Goal: Task Accomplishment & Management: Use online tool/utility

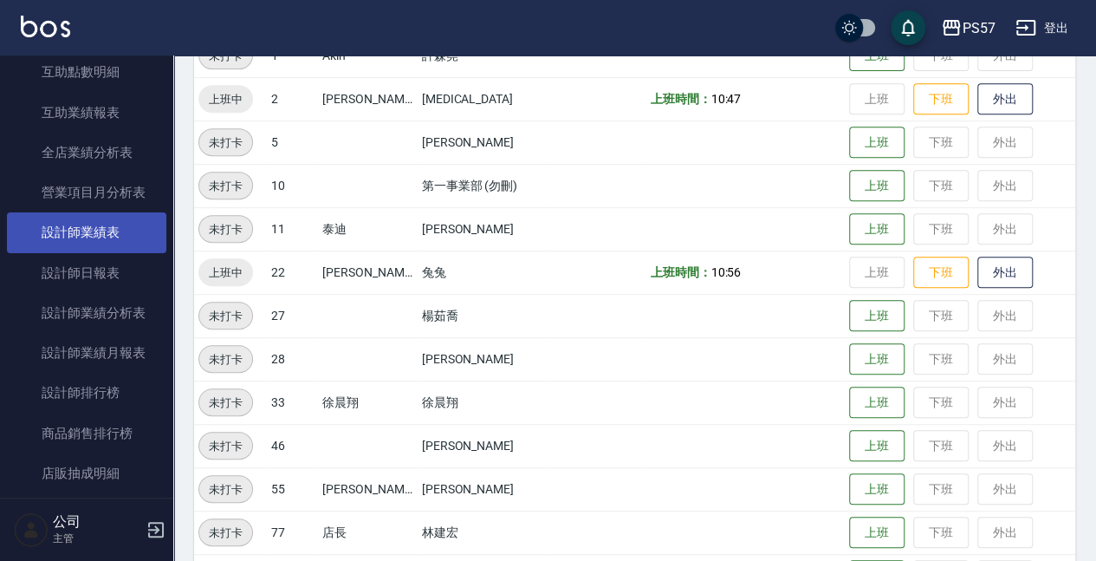
scroll to position [770, 0]
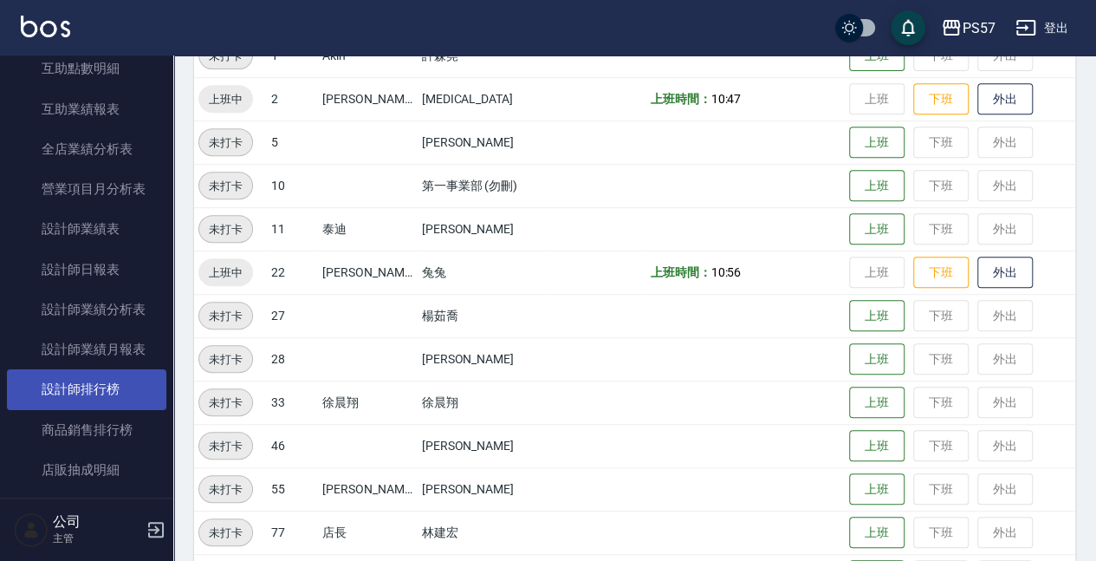
drag, startPoint x: 94, startPoint y: 391, endPoint x: 107, endPoint y: 373, distance: 22.4
click at [94, 391] on link "設計師排行榜" at bounding box center [86, 389] width 159 height 40
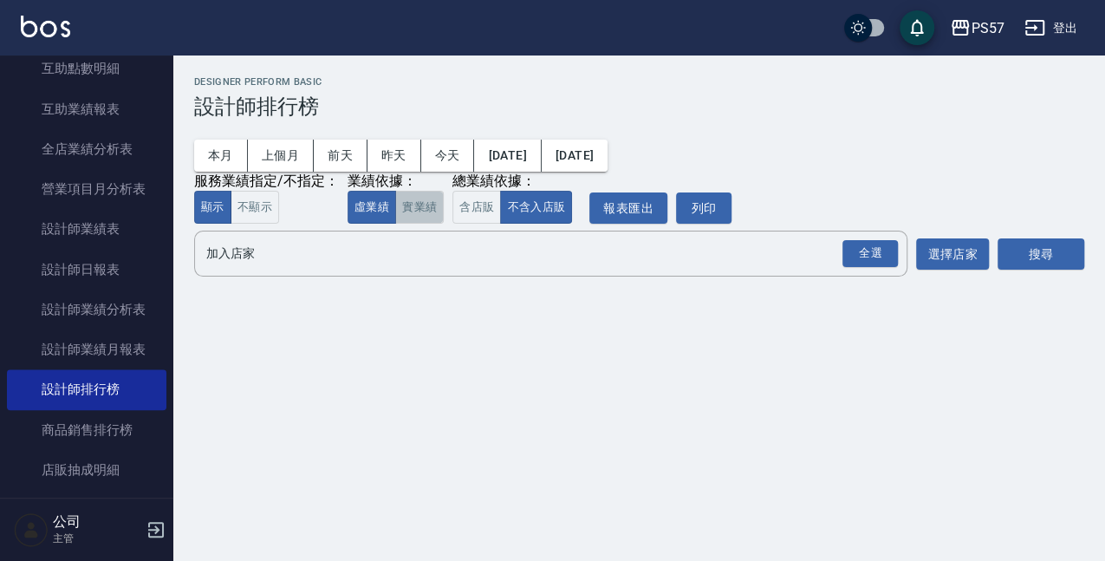
click at [419, 207] on button "實業績" at bounding box center [419, 208] width 49 height 34
drag, startPoint x: 875, startPoint y: 258, endPoint x: 890, endPoint y: 258, distance: 14.7
click at [875, 258] on div "全選" at bounding box center [869, 253] width 55 height 27
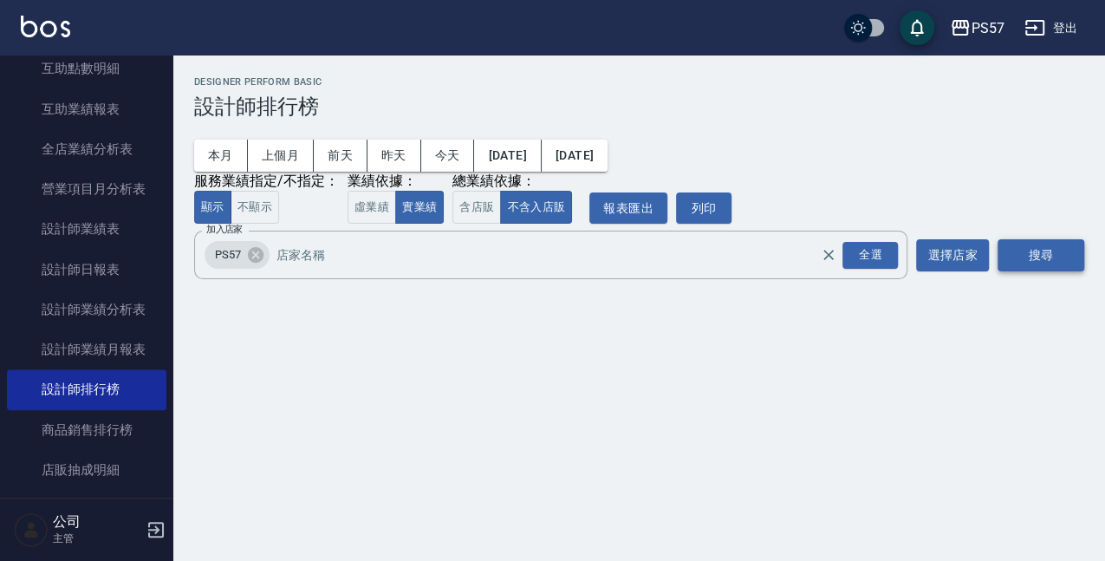
click at [1030, 249] on button "搜尋" at bounding box center [1040, 255] width 87 height 32
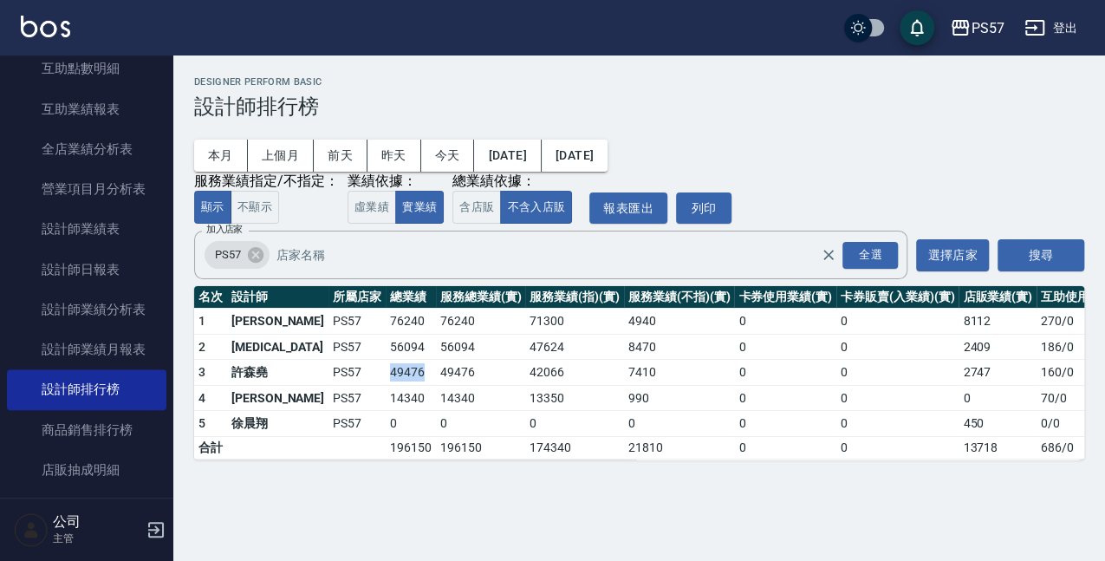
drag, startPoint x: 333, startPoint y: 373, endPoint x: 374, endPoint y: 377, distance: 41.8
click at [374, 377] on tr "3 [PERSON_NAME]PS57 49476 49476 42066 7410 0 0 2747 160 / 0" at bounding box center [674, 373] width 960 height 26
click at [436, 373] on td "49476" at bounding box center [481, 373] width 90 height 26
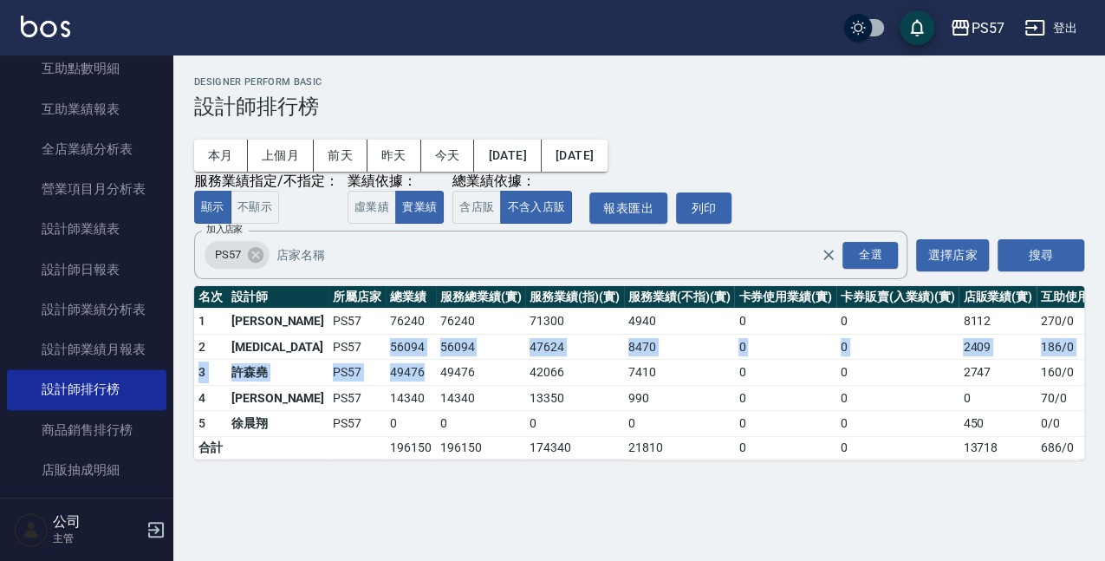
drag, startPoint x: 328, startPoint y: 350, endPoint x: 369, endPoint y: 361, distance: 42.3
click at [369, 361] on tbody "1 [PERSON_NAME]PS57 76240 76240 71300 4940 0 0 8112 270 / 0 2 [MEDICAL_DATA] PS…" at bounding box center [674, 384] width 960 height 151
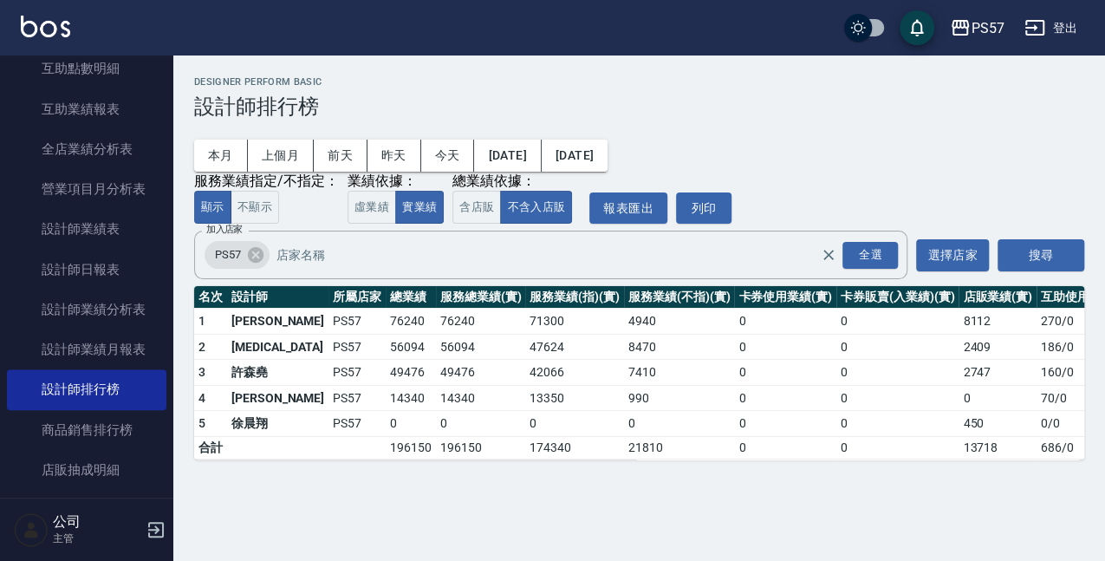
click at [436, 369] on td "49476" at bounding box center [481, 373] width 90 height 26
drag, startPoint x: 335, startPoint y: 364, endPoint x: 381, endPoint y: 373, distance: 47.6
click at [381, 373] on tr "3 [PERSON_NAME]PS57 49476 49476 42066 7410 0 0 2747 160 / 0" at bounding box center [674, 373] width 960 height 26
click at [436, 373] on td "49476" at bounding box center [481, 373] width 90 height 26
drag, startPoint x: 464, startPoint y: 345, endPoint x: 505, endPoint y: 345, distance: 41.6
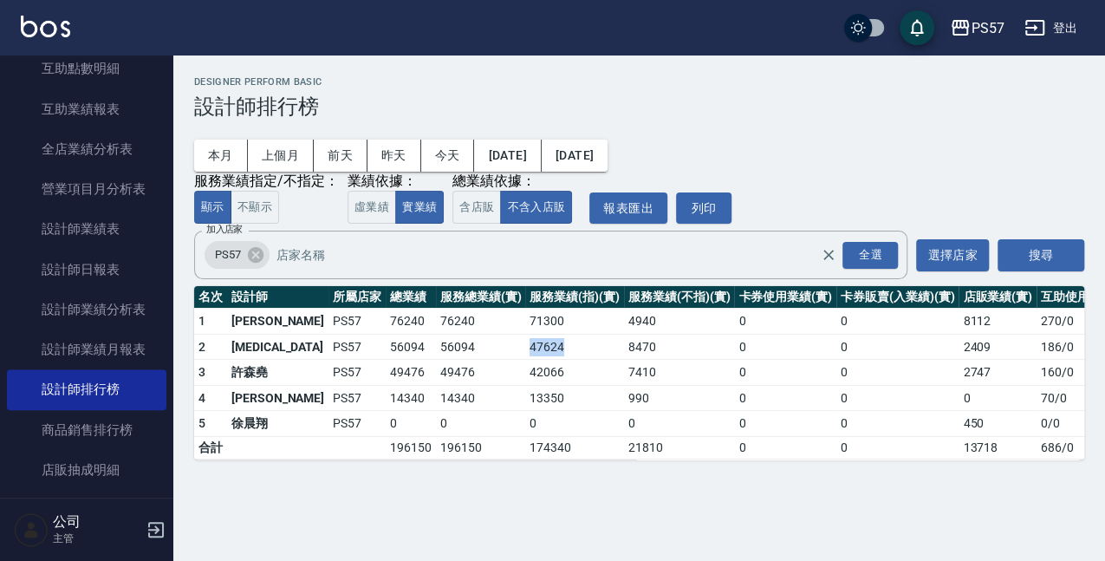
click at [505, 345] on tr "2 [MEDICAL_DATA] PS57 56094 56094 47624 8470 0 0 2409 186 / 0" at bounding box center [674, 347] width 960 height 26
click at [535, 342] on td "47624" at bounding box center [574, 347] width 99 height 26
drag, startPoint x: 575, startPoint y: 345, endPoint x: 622, endPoint y: 348, distance: 46.9
click at [624, 351] on td "8470" at bounding box center [679, 347] width 110 height 26
click at [624, 348] on td "8470" at bounding box center [679, 347] width 110 height 26
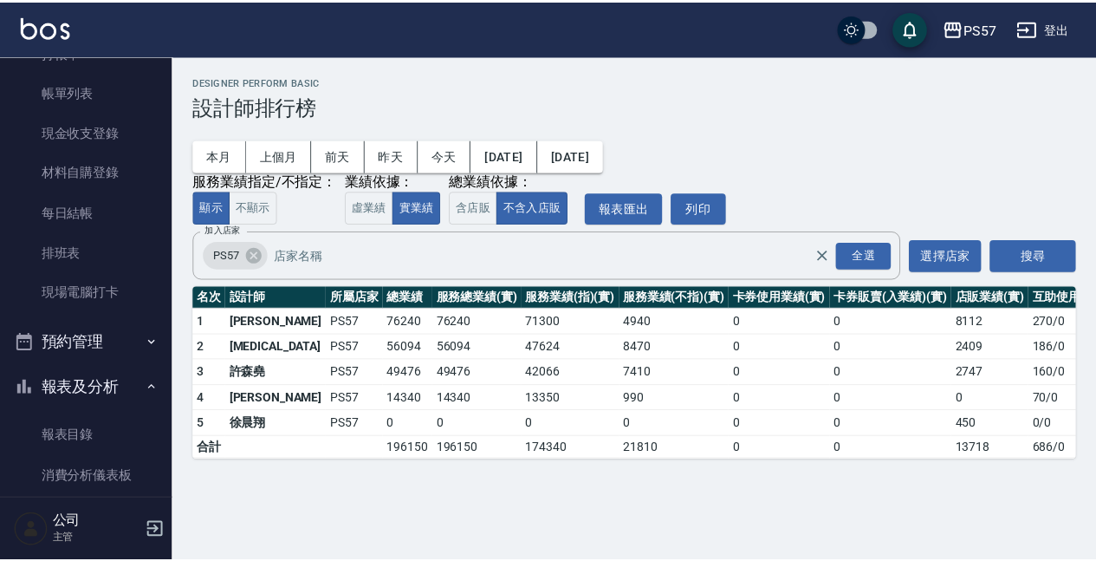
scroll to position [19, 0]
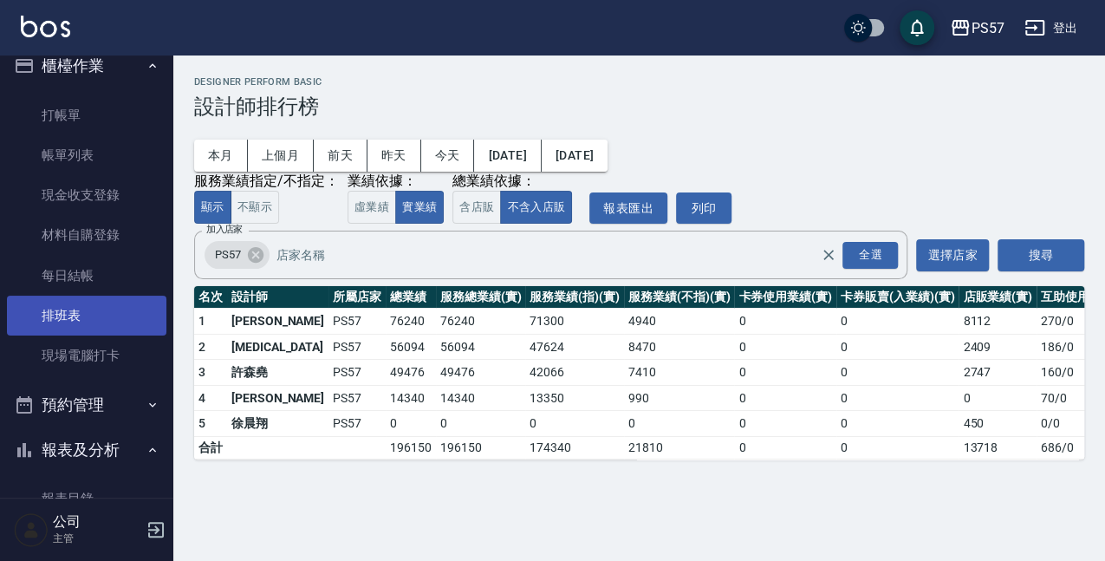
click at [70, 319] on link "排班表" at bounding box center [86, 316] width 159 height 40
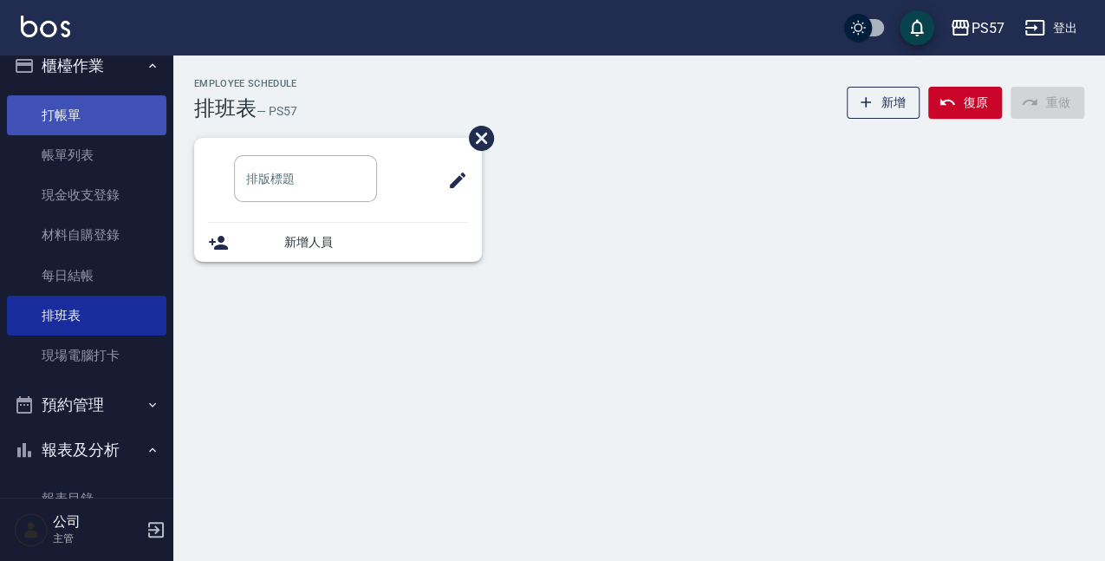
click at [100, 122] on link "打帳單" at bounding box center [86, 115] width 159 height 40
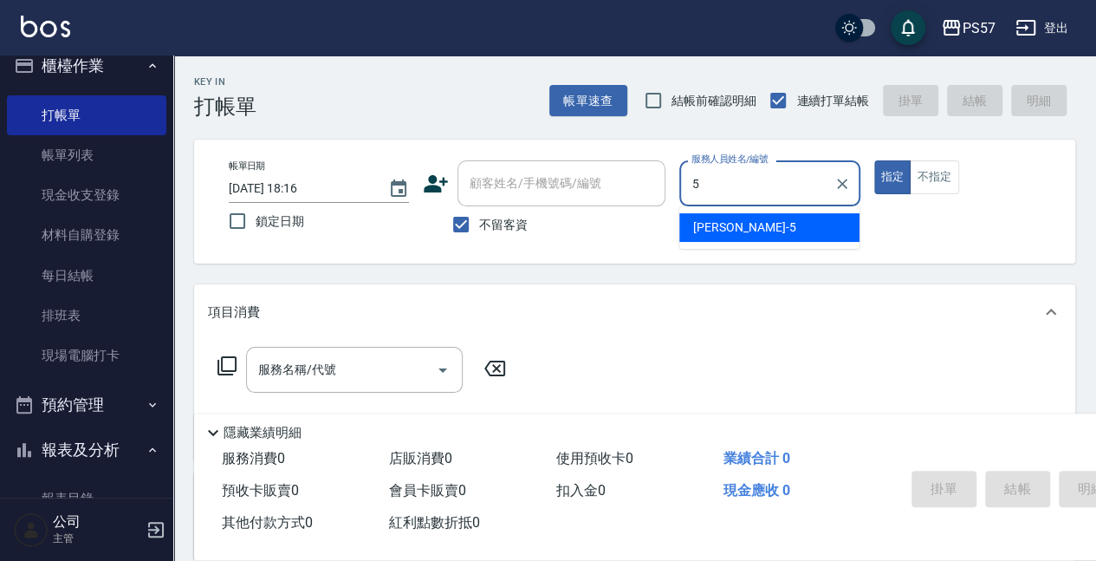
type input "[PERSON_NAME]5"
type button "true"
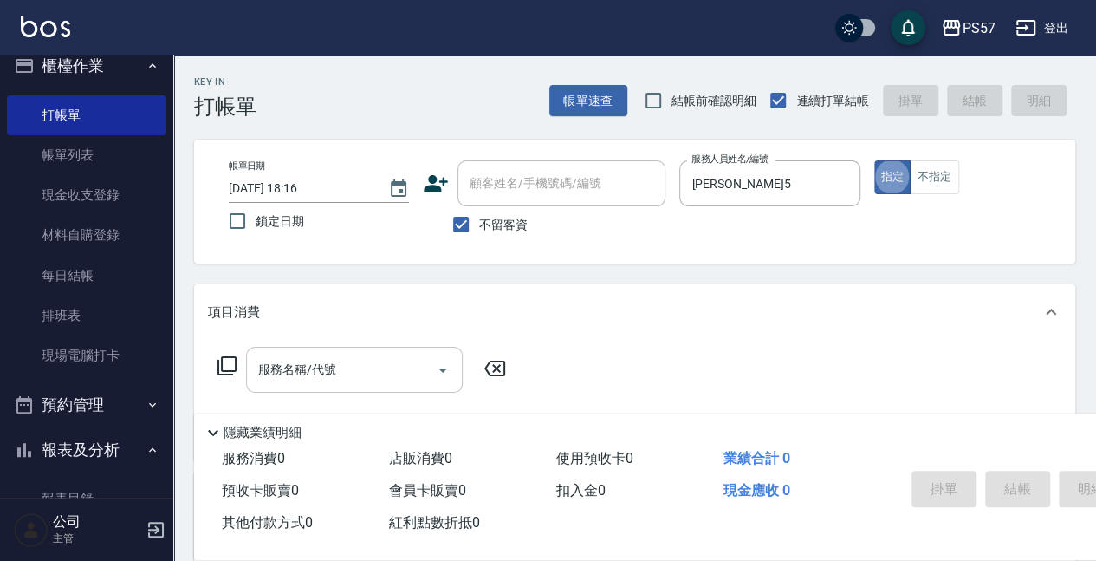
click at [318, 366] on input "服務名稱/代號" at bounding box center [341, 369] width 175 height 30
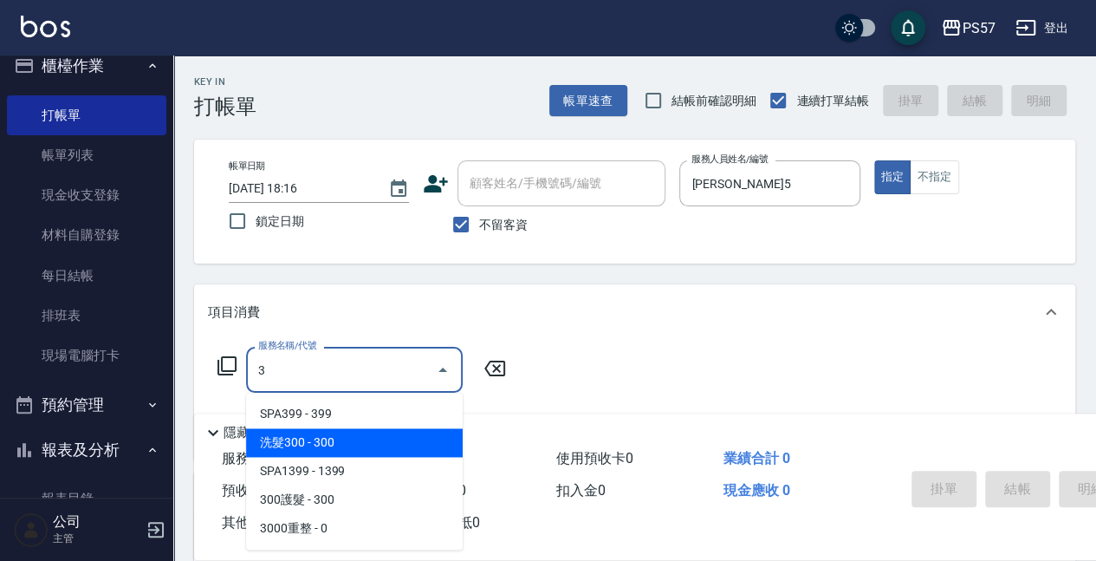
click at [342, 437] on span "洗髮300 - 300" at bounding box center [354, 442] width 217 height 29
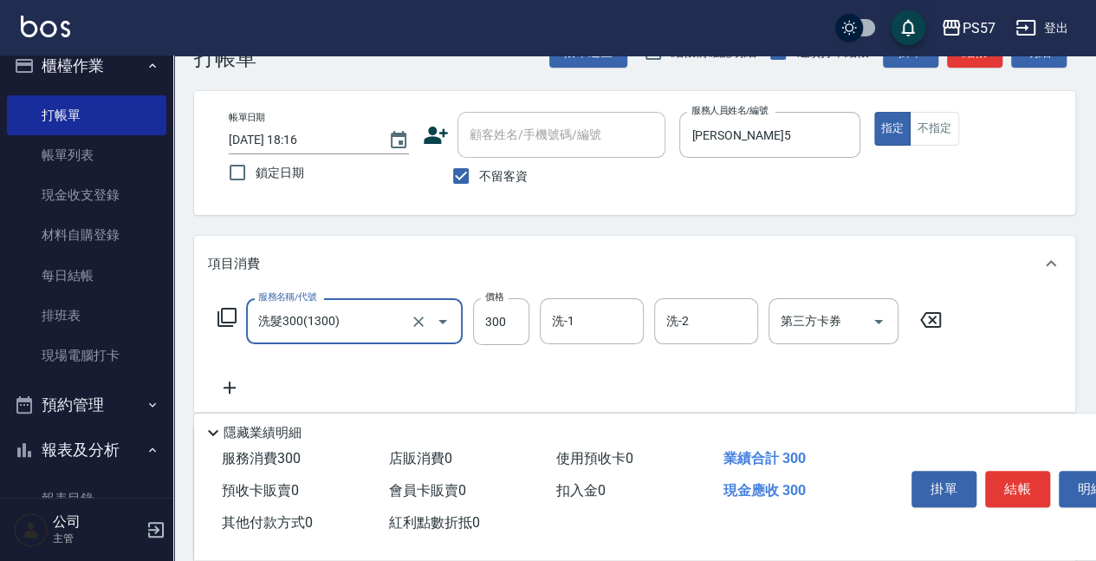
scroll to position [115, 0]
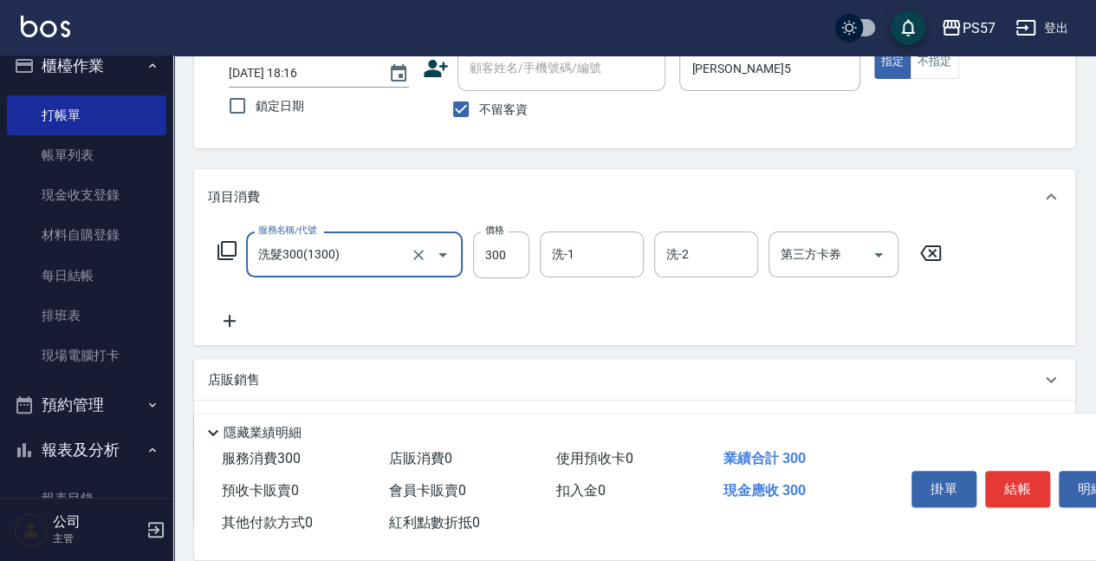
type input "洗髮300(1300)"
click at [220, 315] on icon at bounding box center [229, 320] width 43 height 21
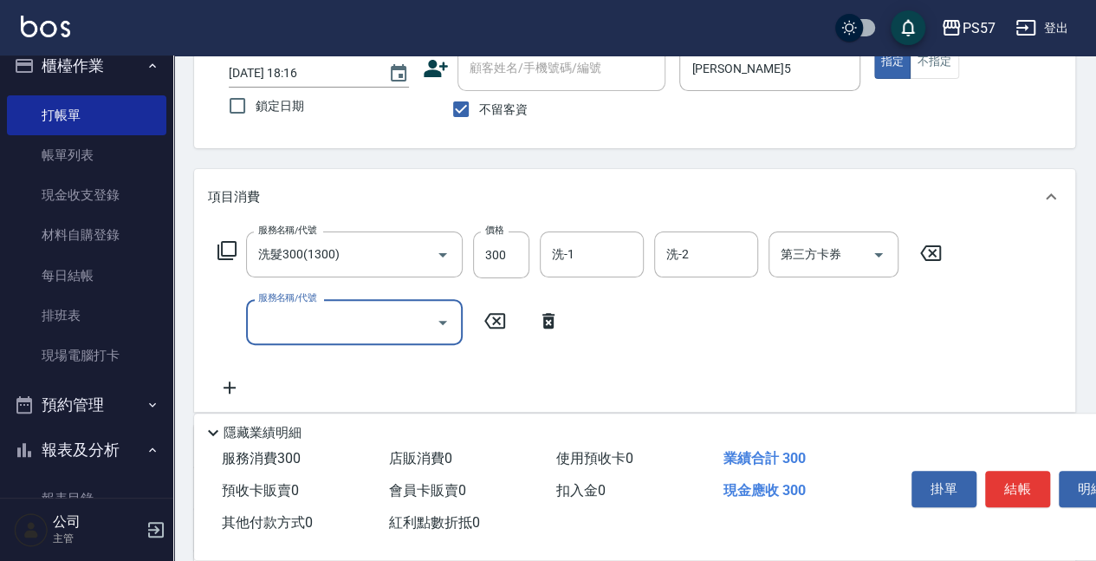
click at [301, 338] on div "服務名稱/代號" at bounding box center [354, 322] width 217 height 46
type input "300護髮(3300)"
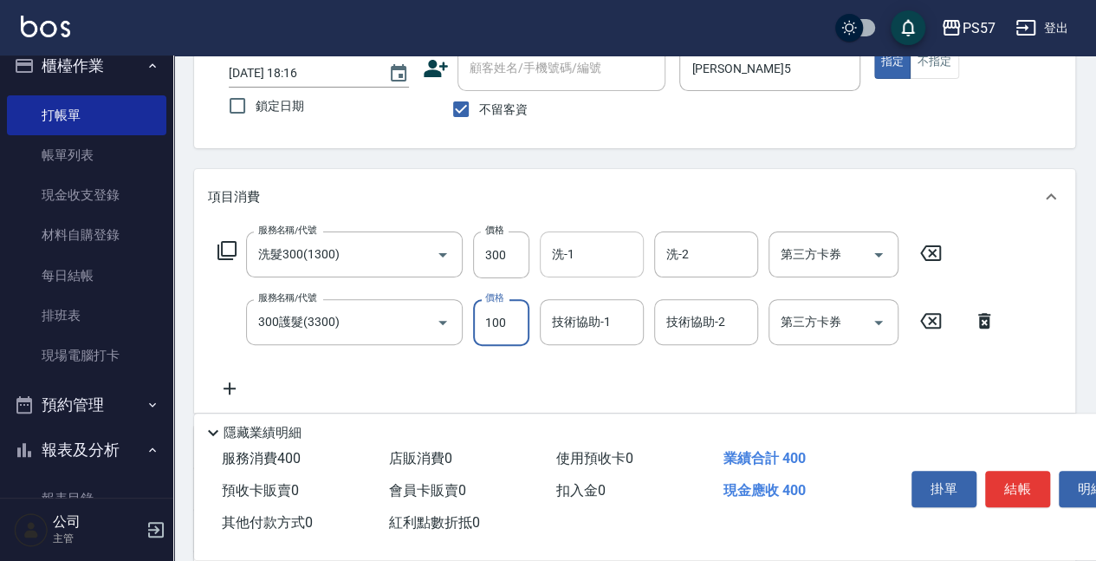
click at [581, 270] on div "洗-1" at bounding box center [592, 254] width 104 height 46
type input "100"
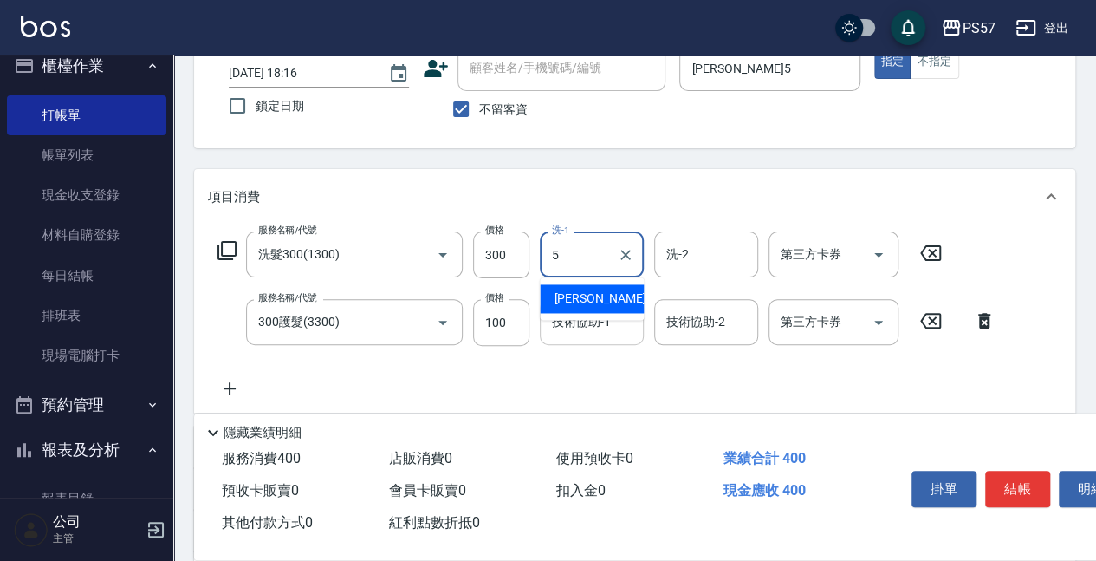
type input "[PERSON_NAME]5"
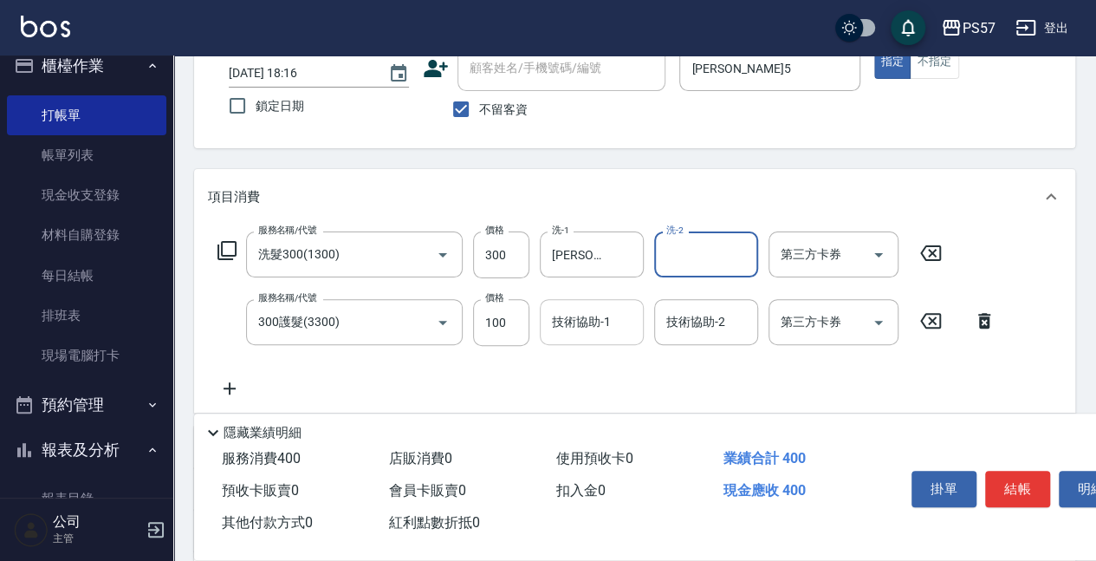
click at [574, 316] on input "技術協助-1" at bounding box center [592, 322] width 88 height 30
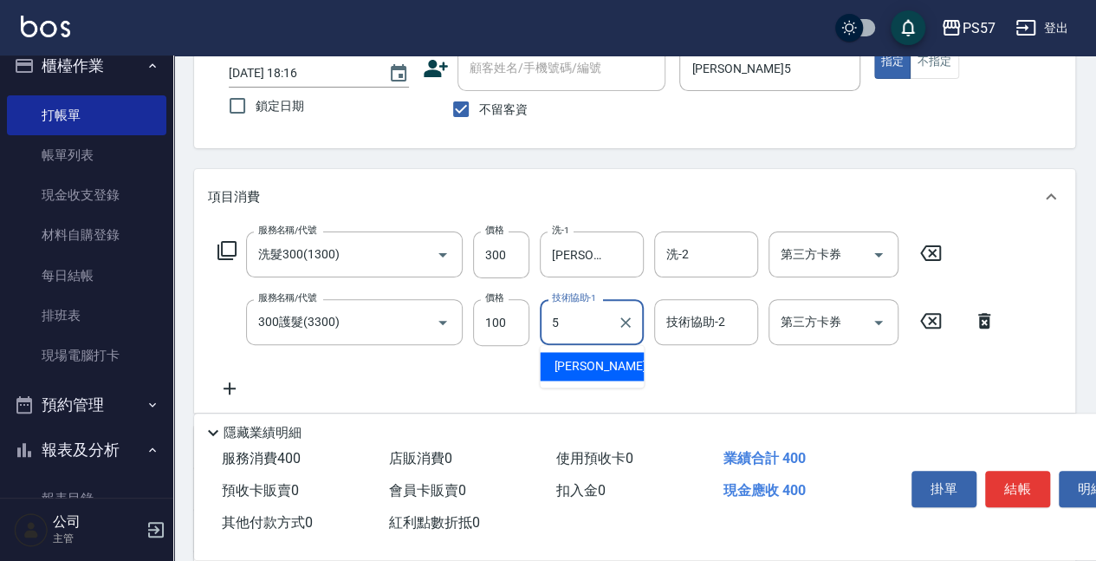
type input "[PERSON_NAME]5"
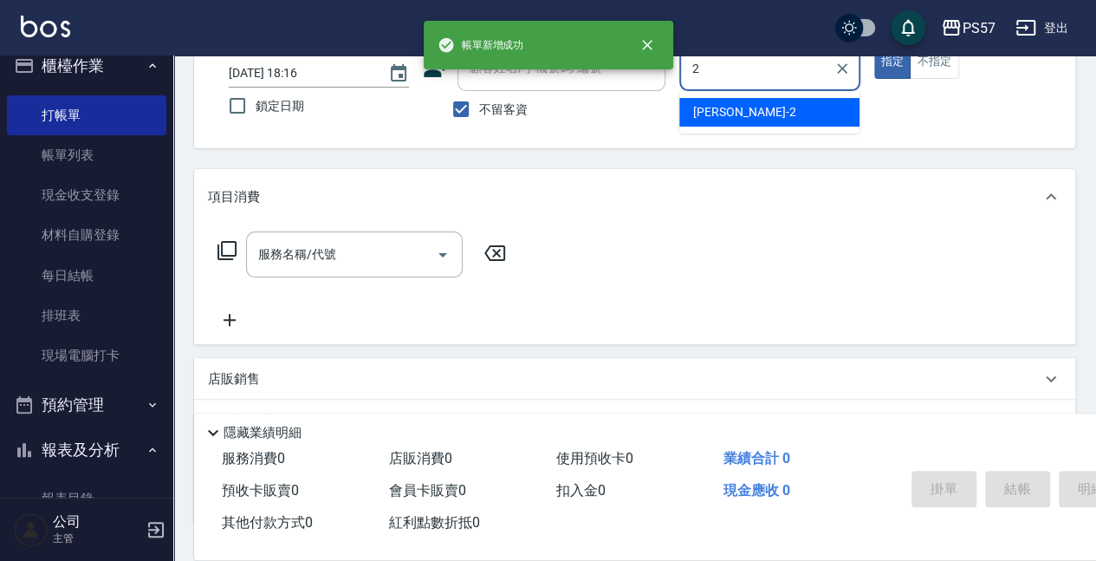
type input "[PERSON_NAME]-2"
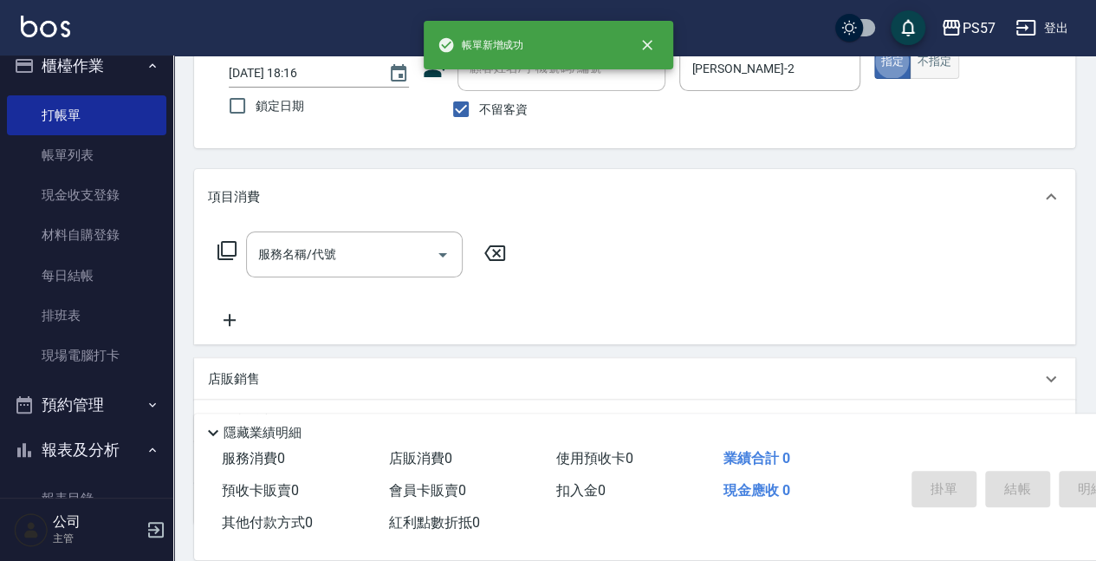
click at [944, 66] on button "不指定" at bounding box center [934, 62] width 49 height 34
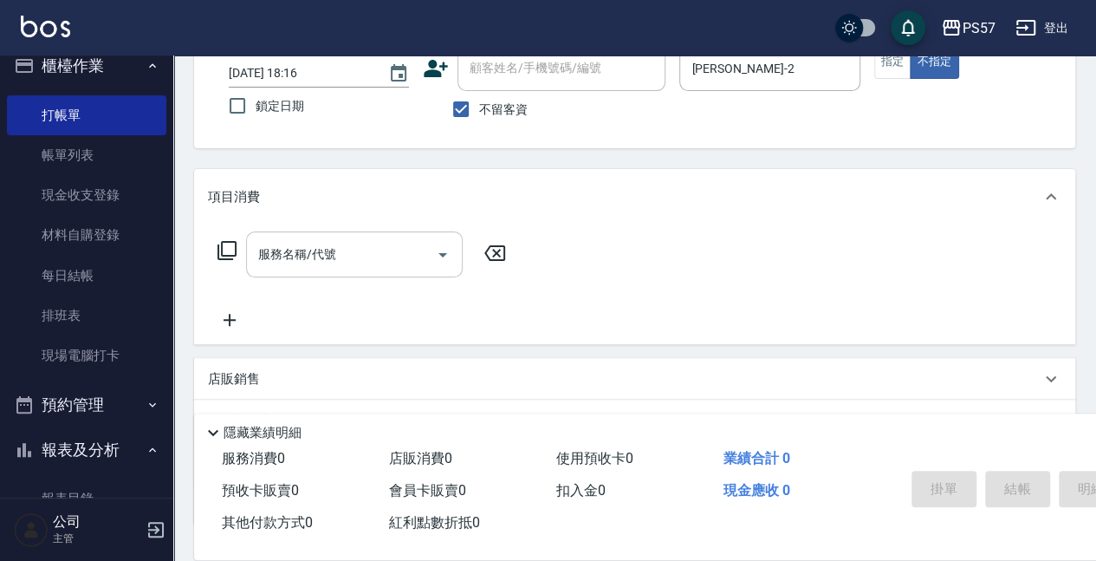
click at [276, 265] on input "服務名稱/代號" at bounding box center [341, 254] width 175 height 30
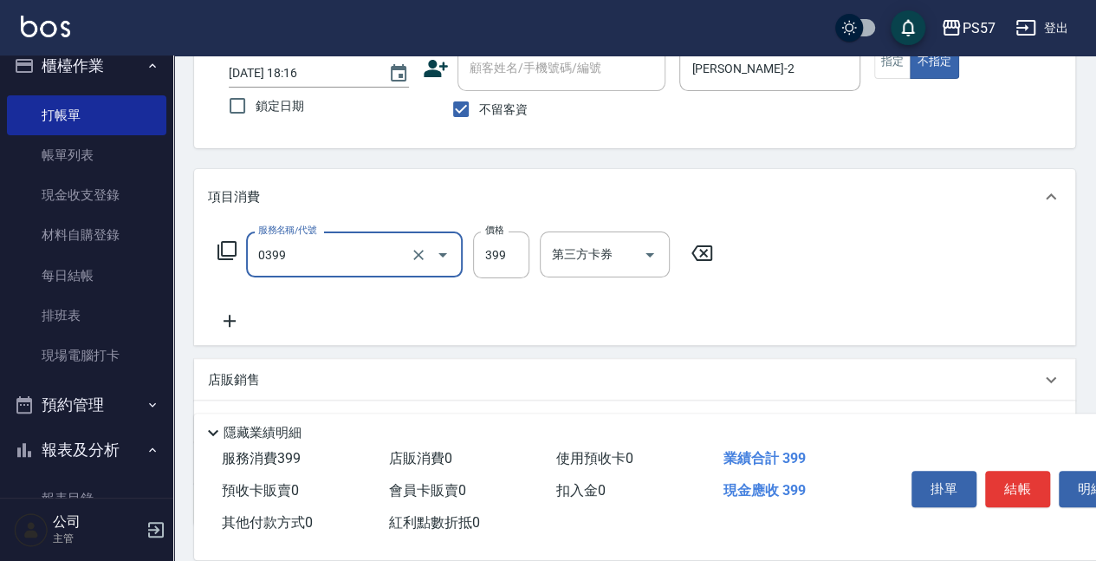
type input "SPA399(0399)"
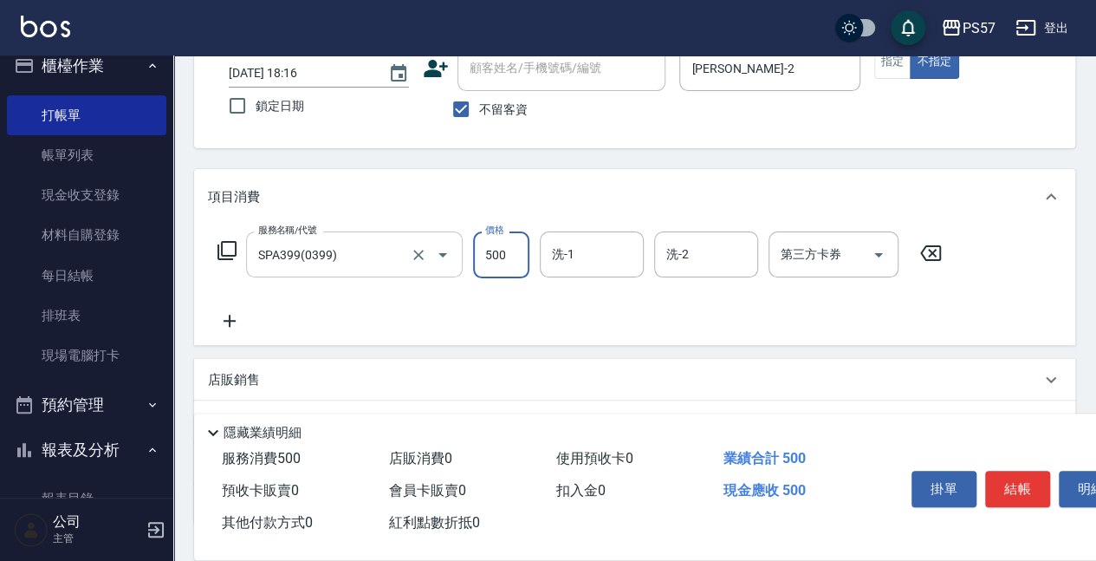
type input "500"
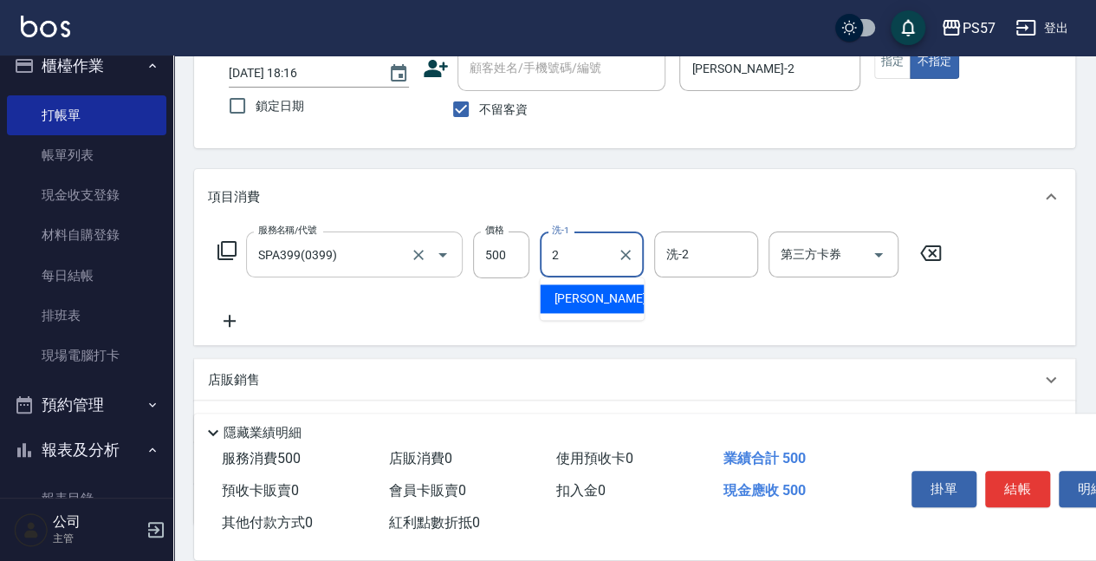
type input "[PERSON_NAME]-2"
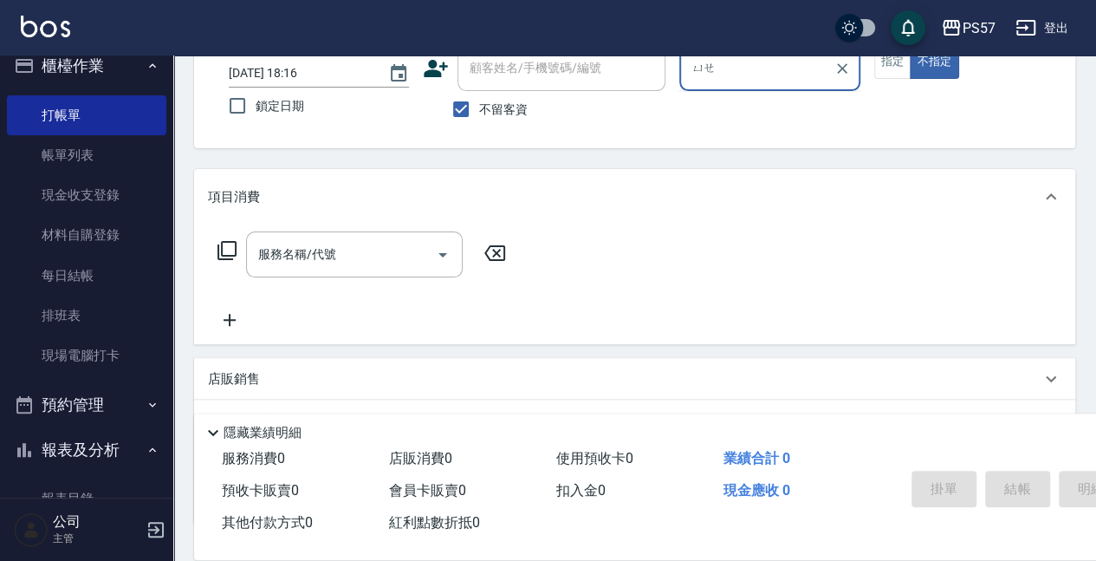
type input "ㄩ"
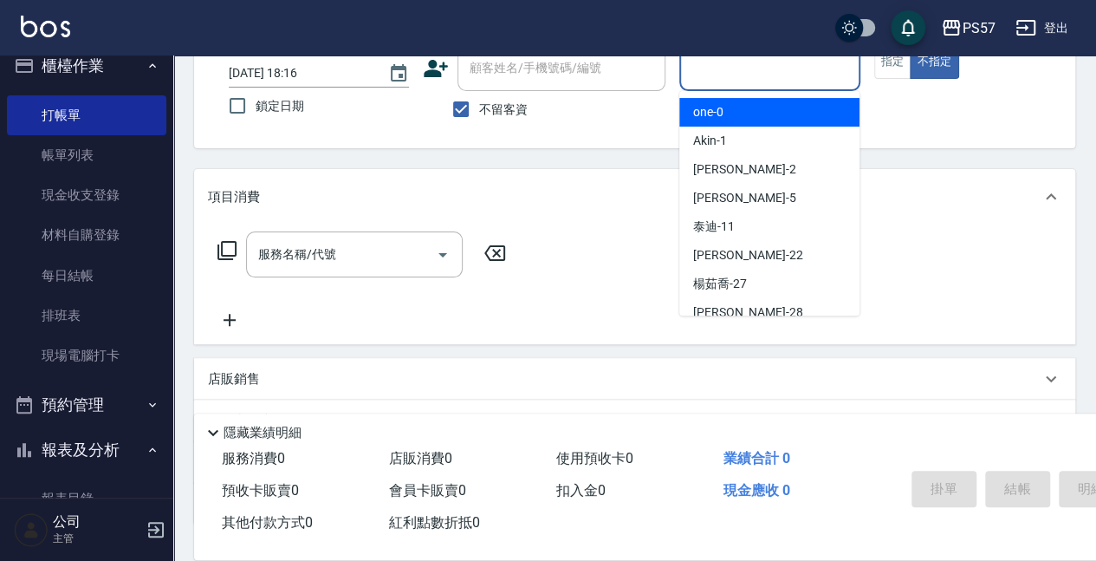
type input "ㄩ"
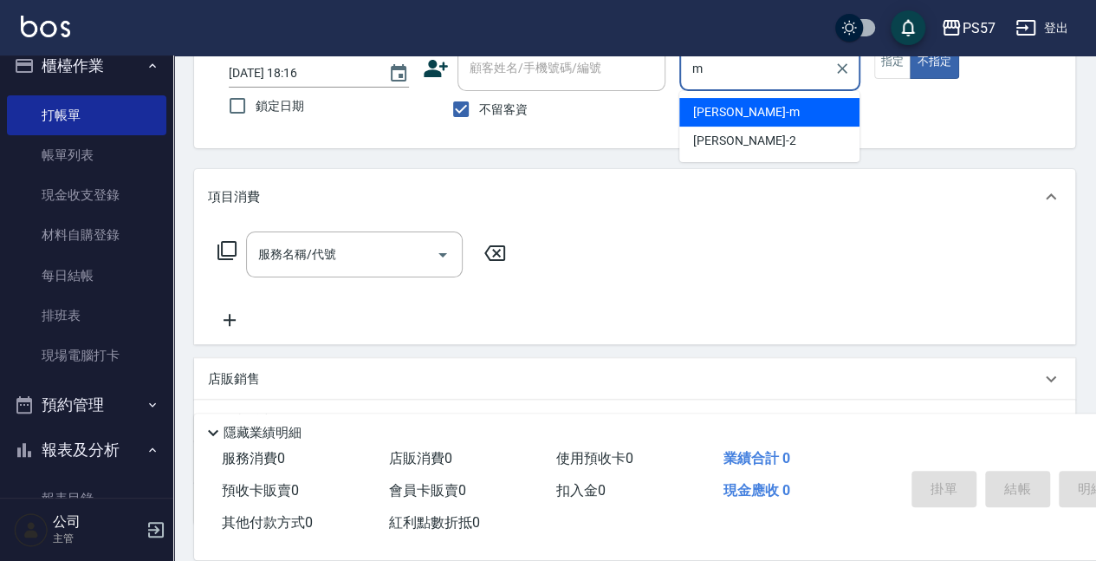
type input "[PERSON_NAME]-m"
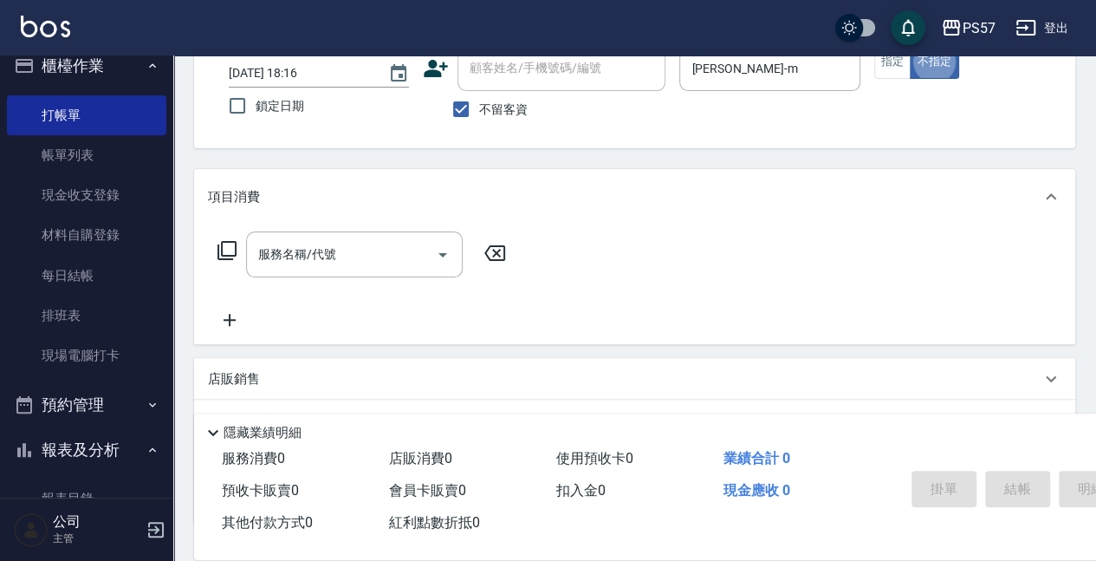
type button "false"
click at [882, 62] on button "指定" at bounding box center [892, 62] width 37 height 34
click at [322, 244] on input "服務名稱/代號" at bounding box center [341, 254] width 175 height 30
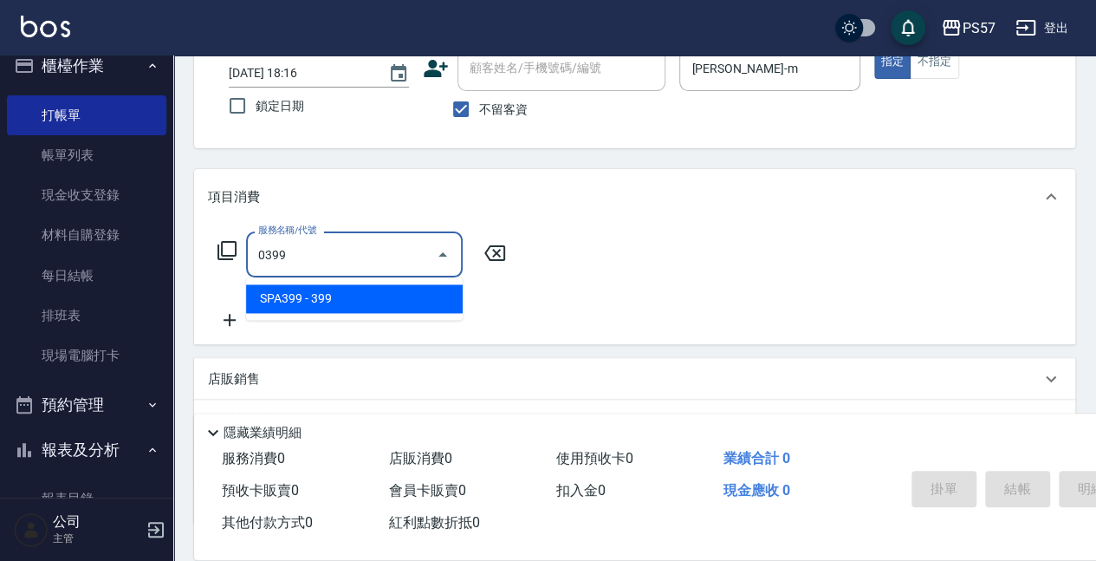
type input "SPA399(0399)"
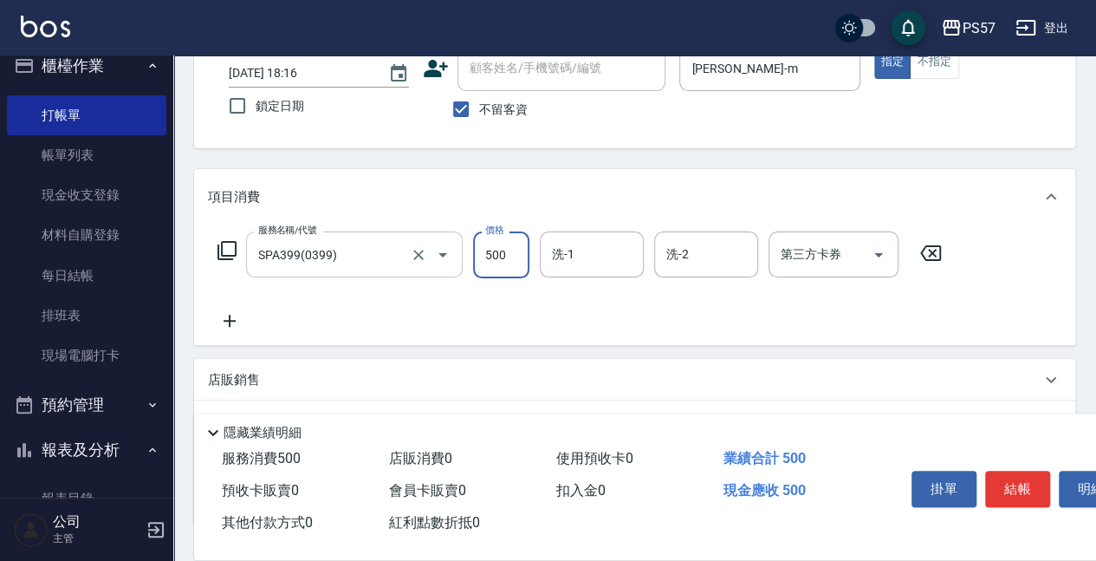
type input "500"
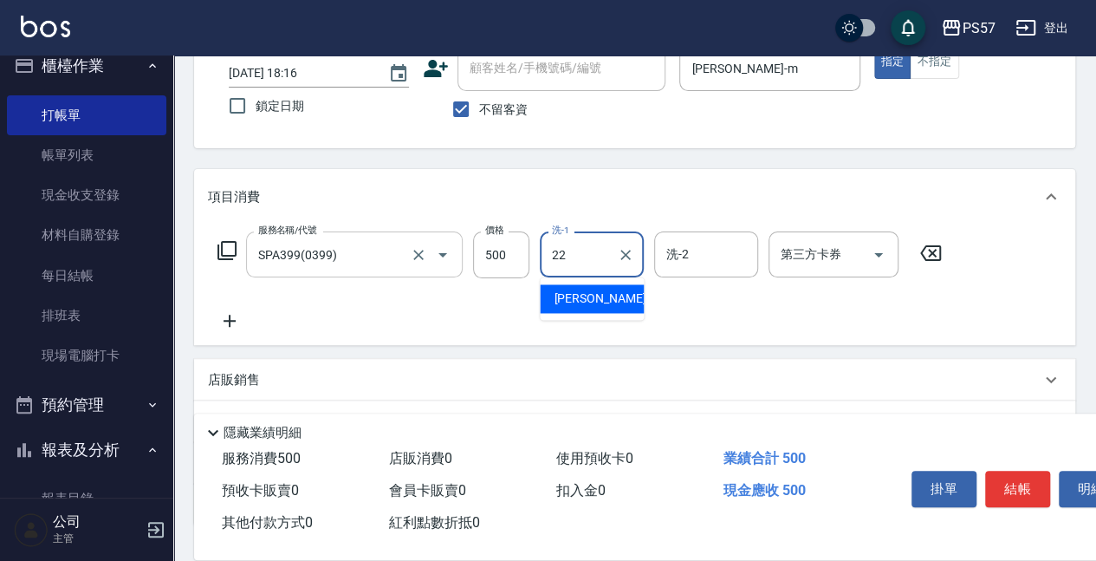
type input "[PERSON_NAME]-22"
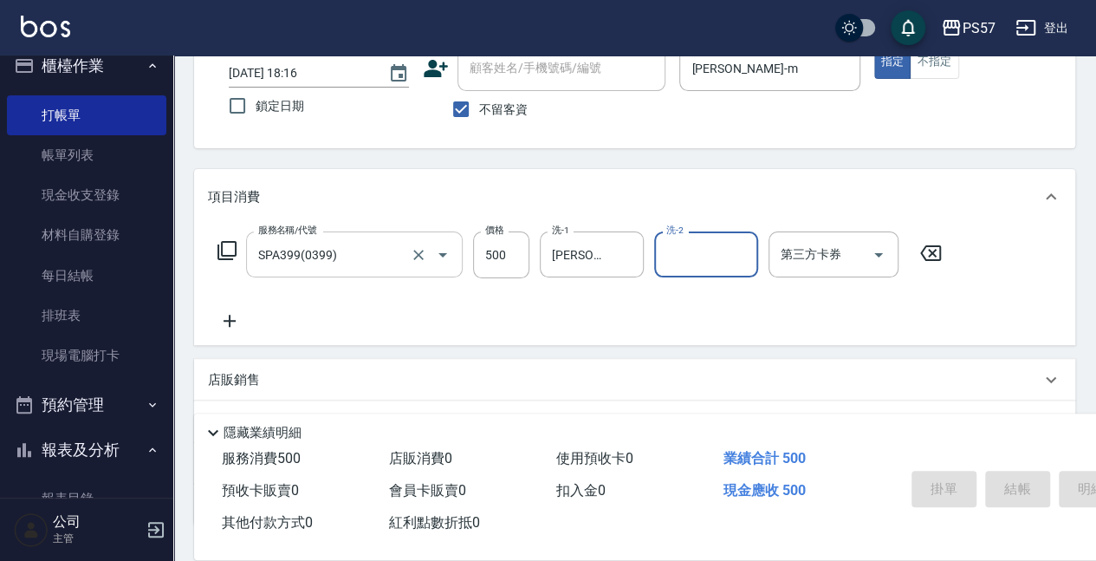
type input "[DATE] 18:17"
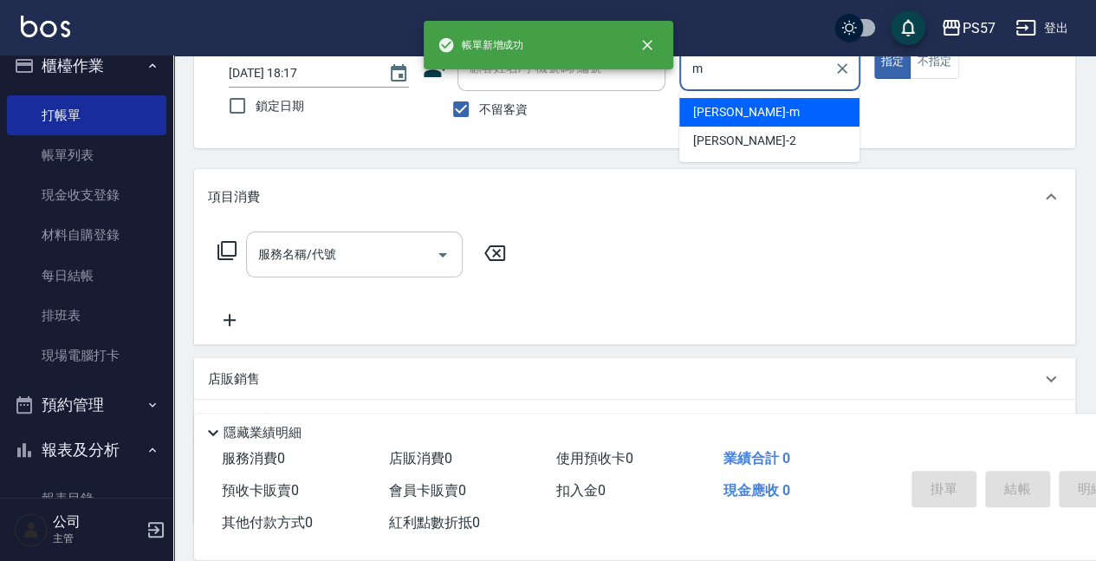
type input "[PERSON_NAME]-m"
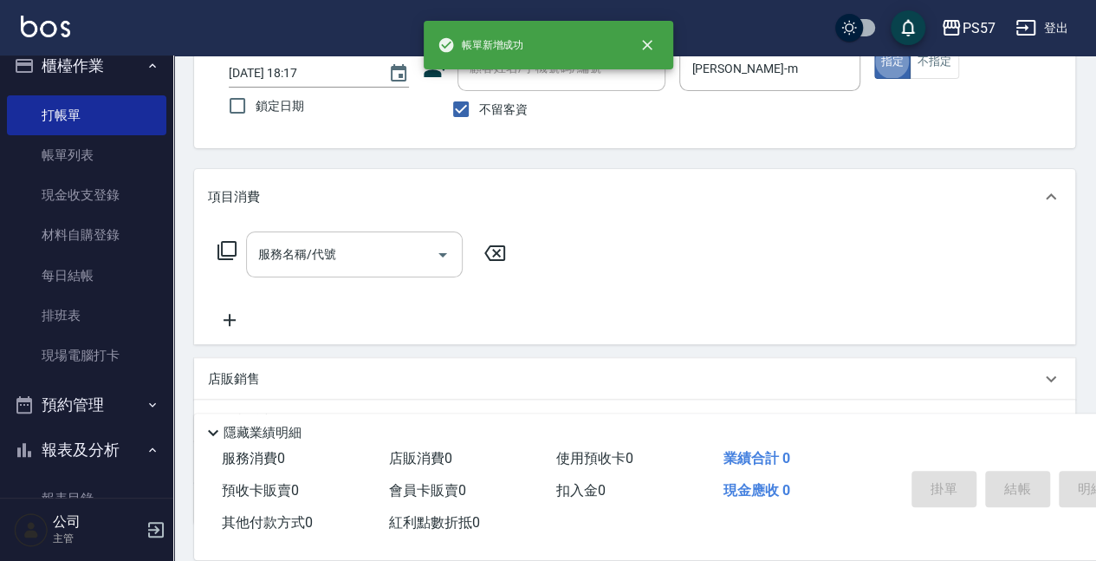
click at [335, 248] on input "服務名稱/代號" at bounding box center [341, 254] width 175 height 30
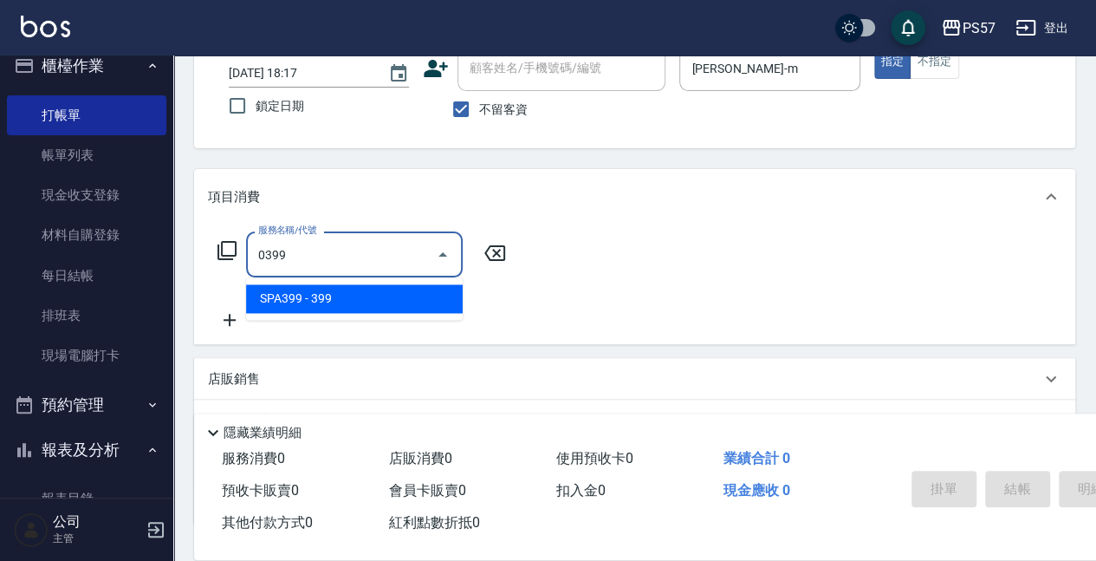
type input "SPA399(0399)"
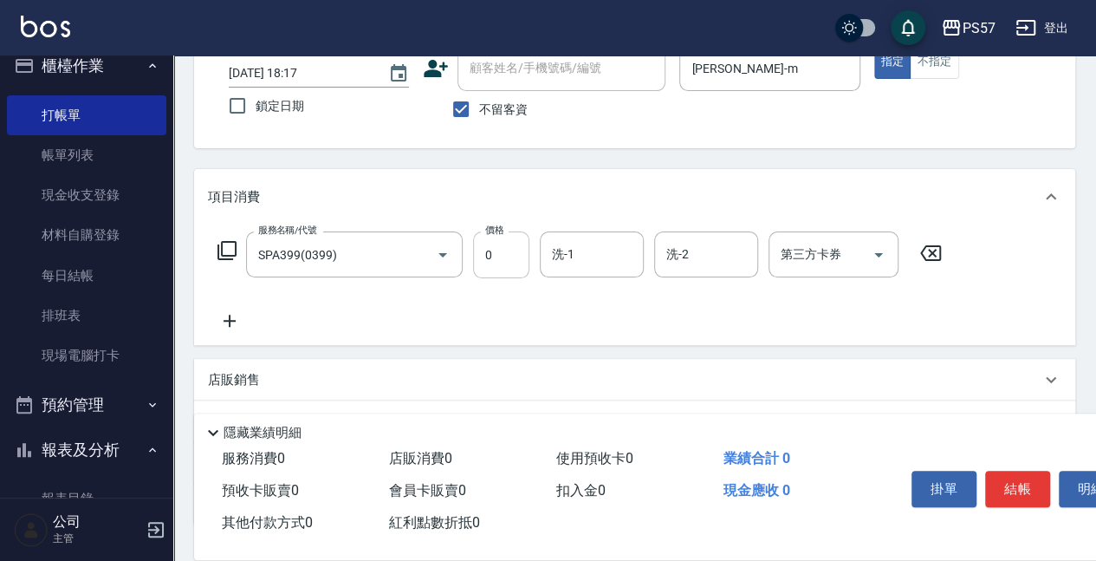
click at [502, 248] on input "0" at bounding box center [501, 254] width 56 height 47
type input "500"
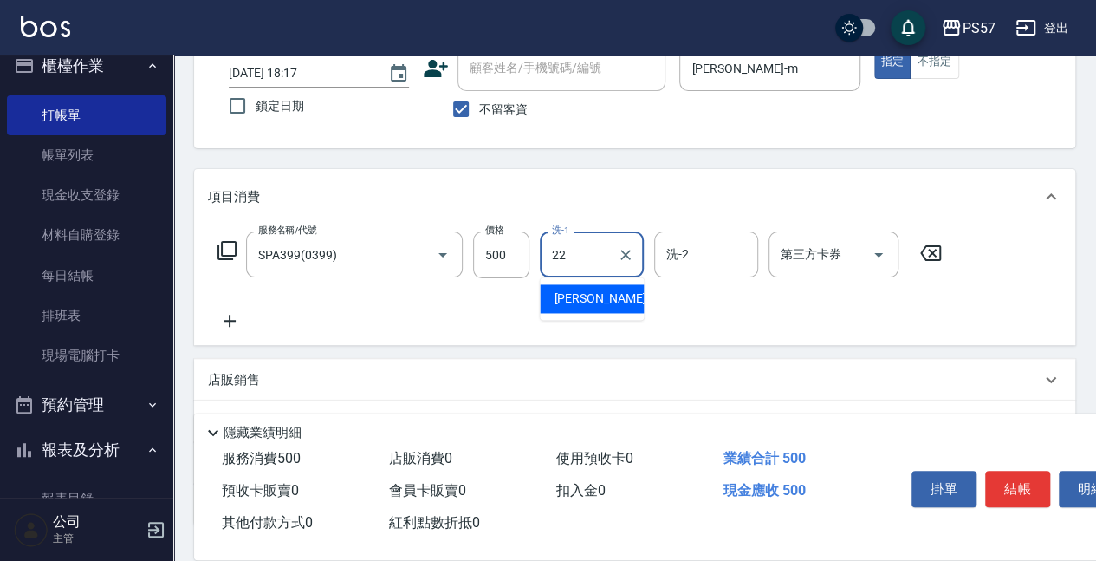
type input "[PERSON_NAME]-22"
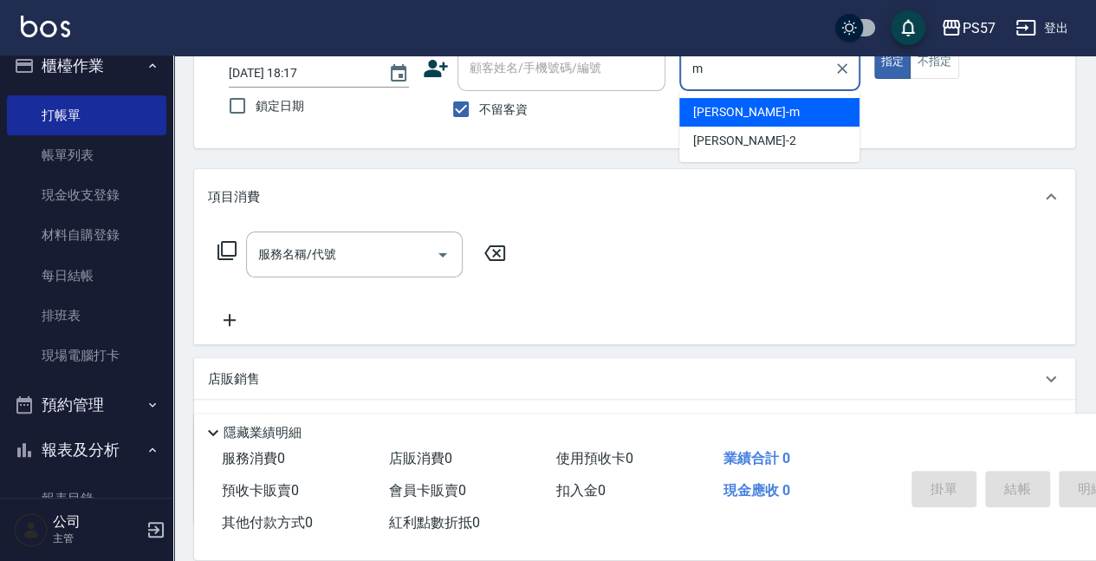
type input "[PERSON_NAME]-m"
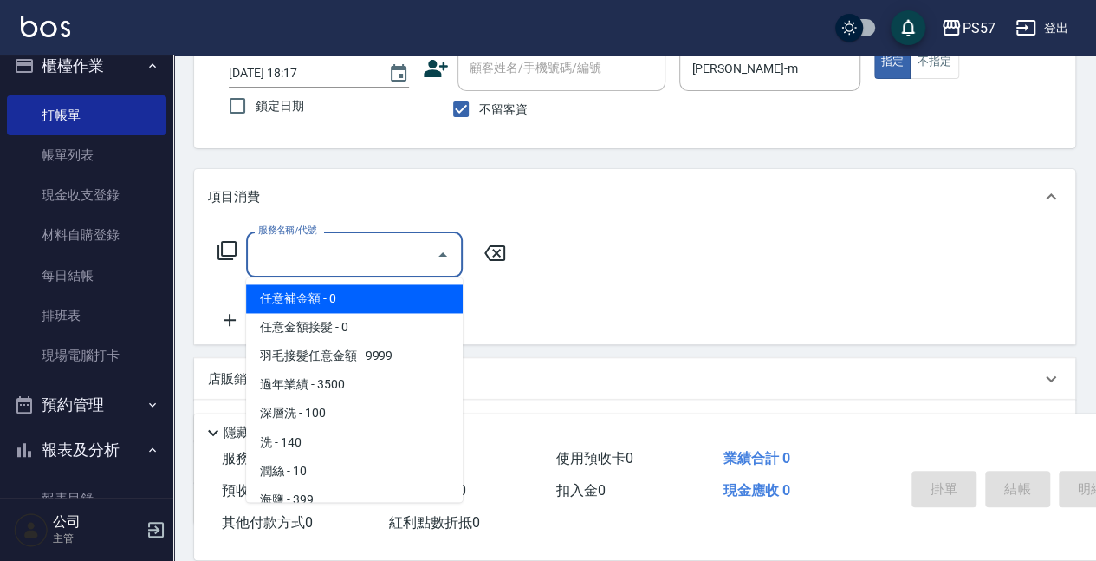
click at [364, 257] on input "服務名稱/代號" at bounding box center [341, 254] width 175 height 30
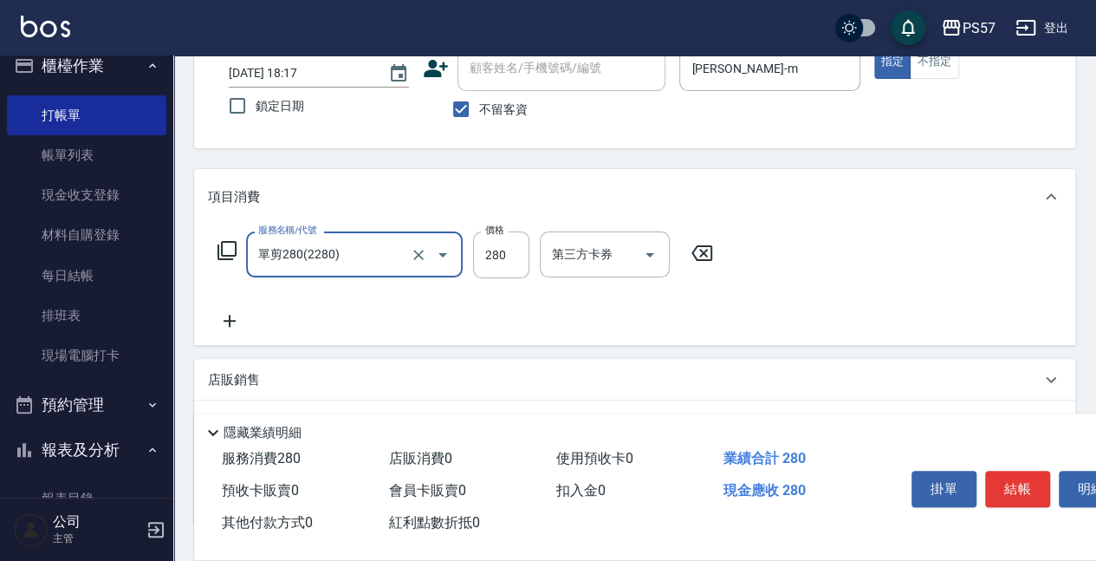
type input "單剪280(2280)"
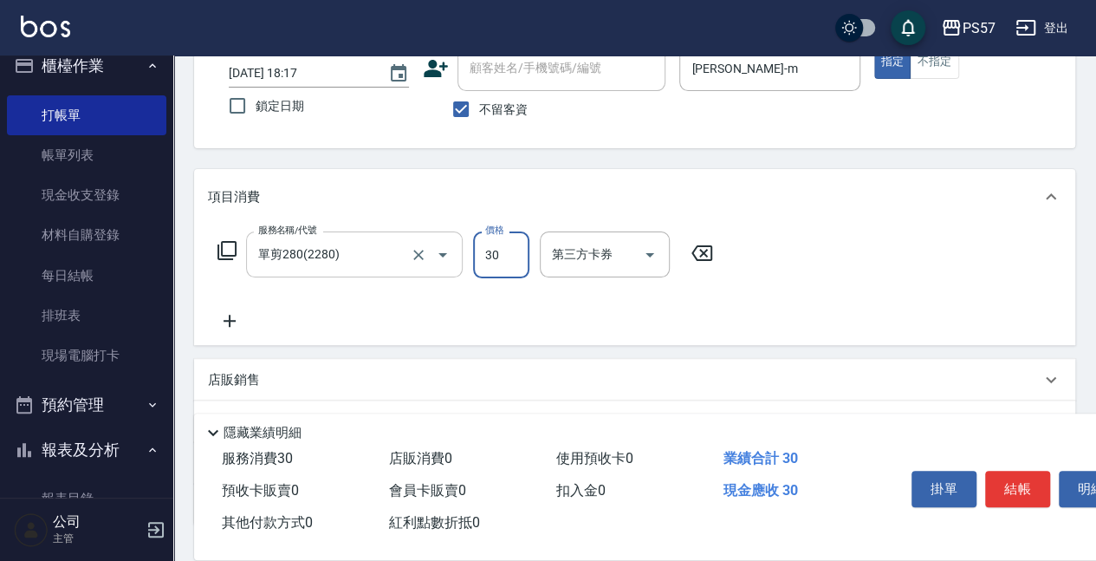
type input "300"
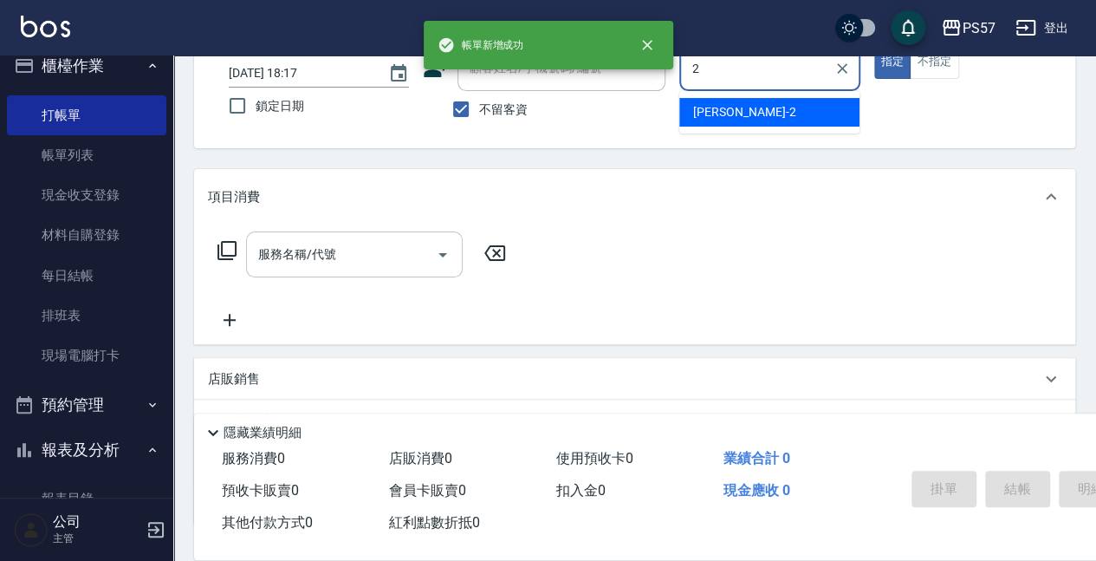
type input "[PERSON_NAME]-2"
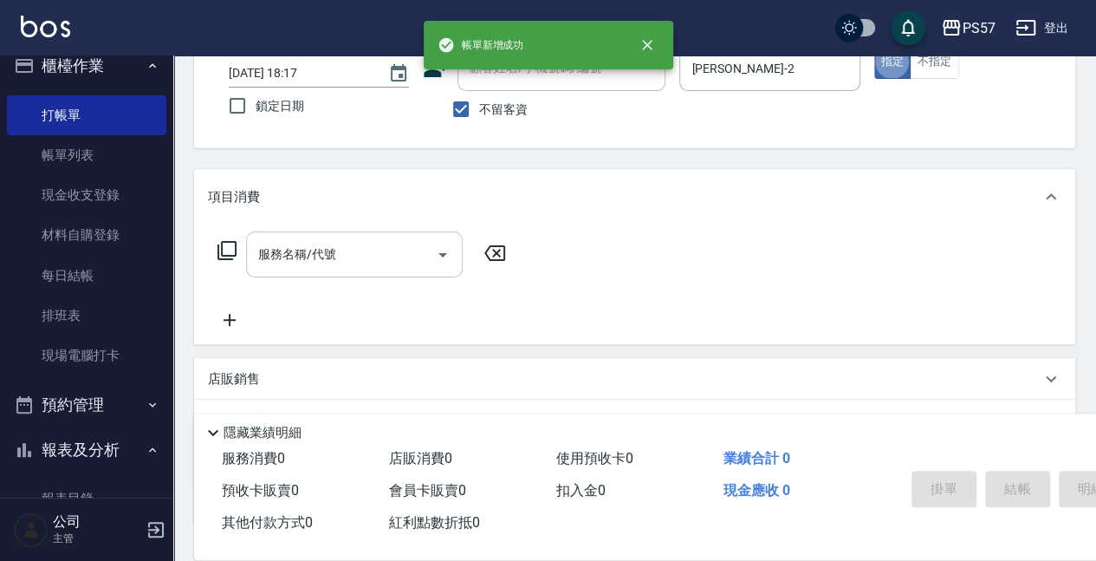
click at [271, 251] on input "服務名稱/代號" at bounding box center [341, 254] width 175 height 30
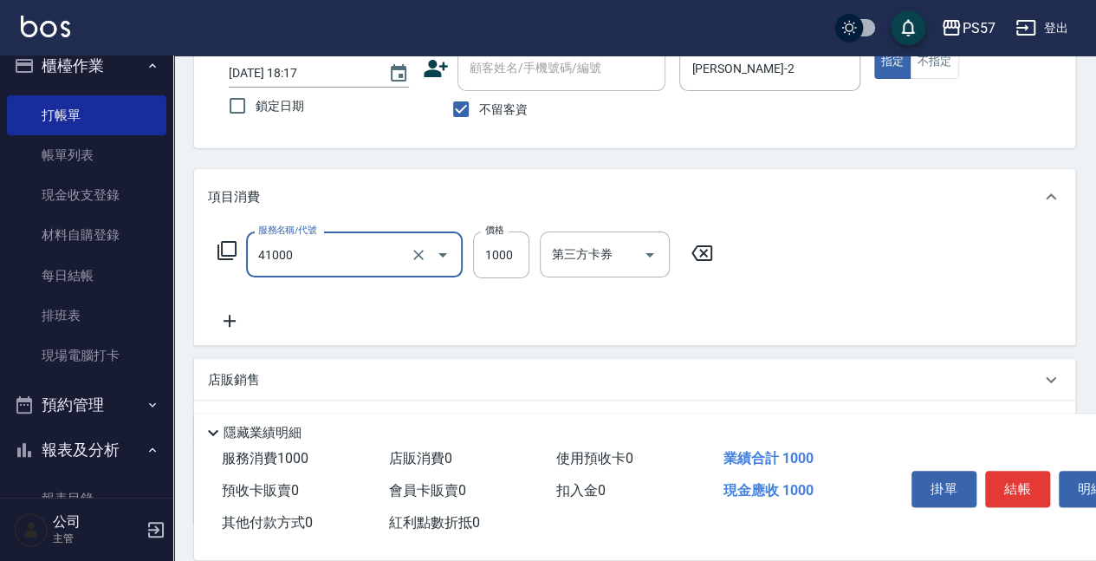
type input "任義金額燙髮(41000)"
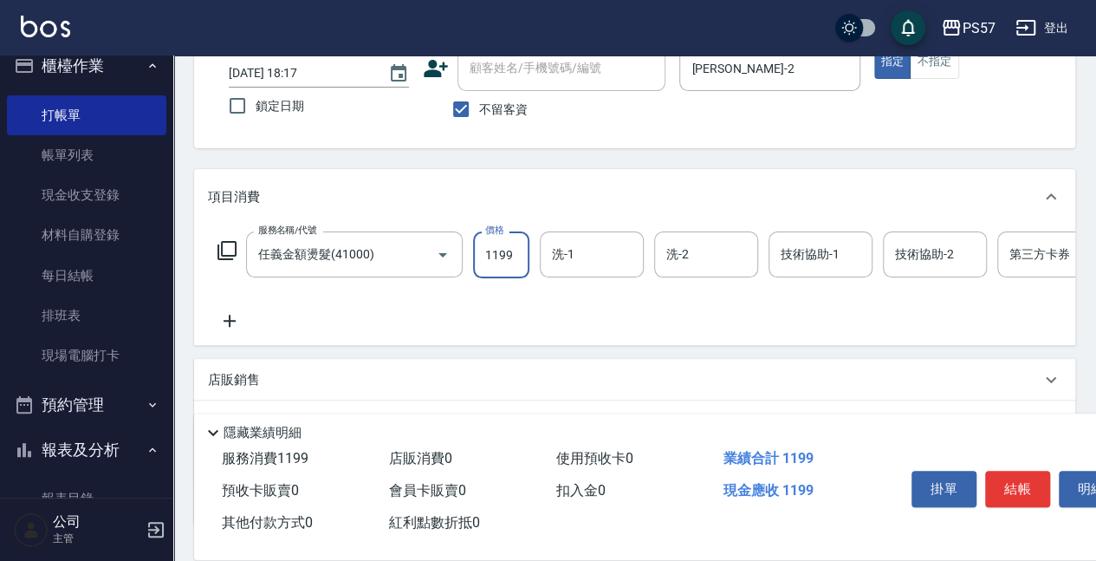
type input "1199"
click at [227, 321] on icon at bounding box center [230, 321] width 12 height 12
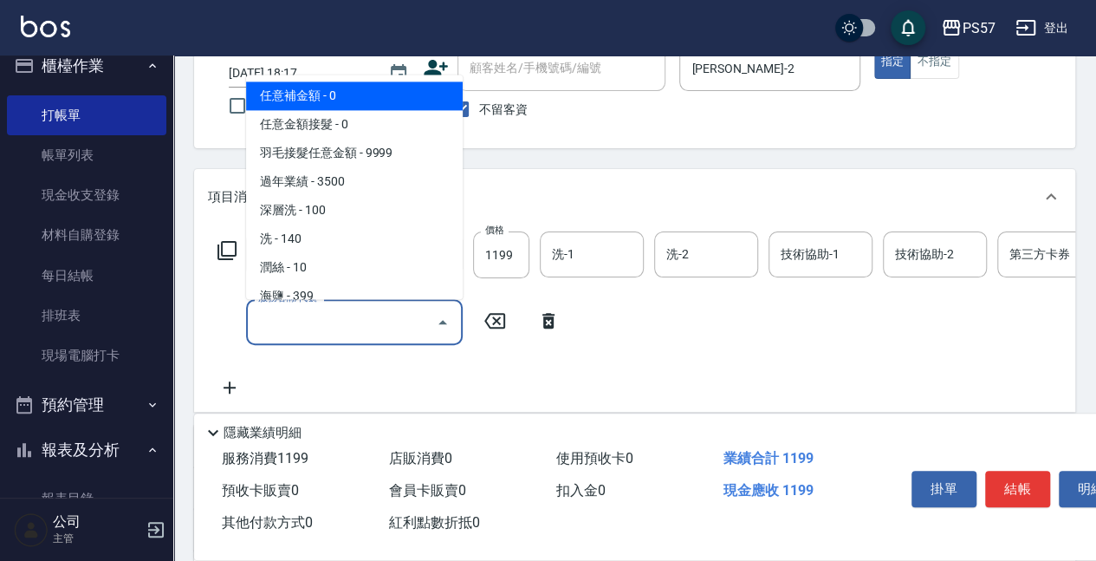
click at [309, 326] on input "服務名稱/代號" at bounding box center [341, 322] width 175 height 30
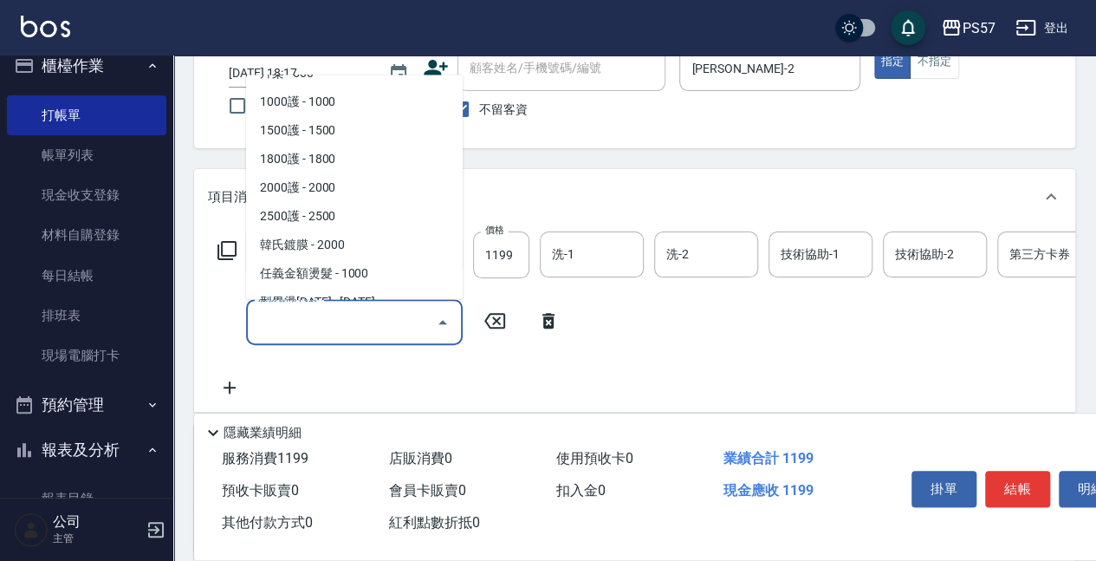
scroll to position [1040, 0]
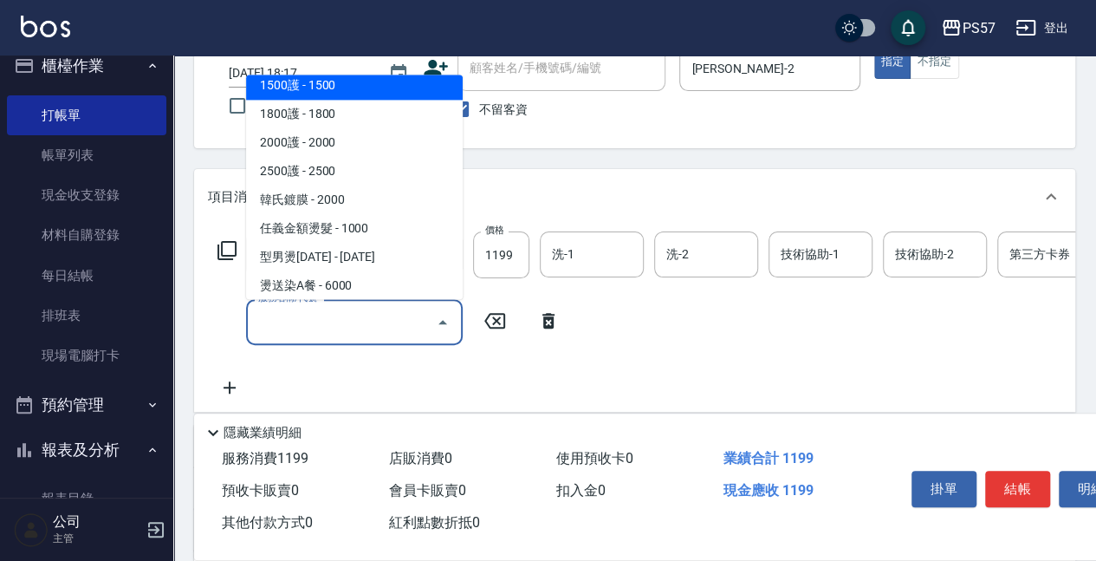
click at [315, 87] on span "1500護 - 1500" at bounding box center [354, 86] width 217 height 29
type input "1500護(31500)"
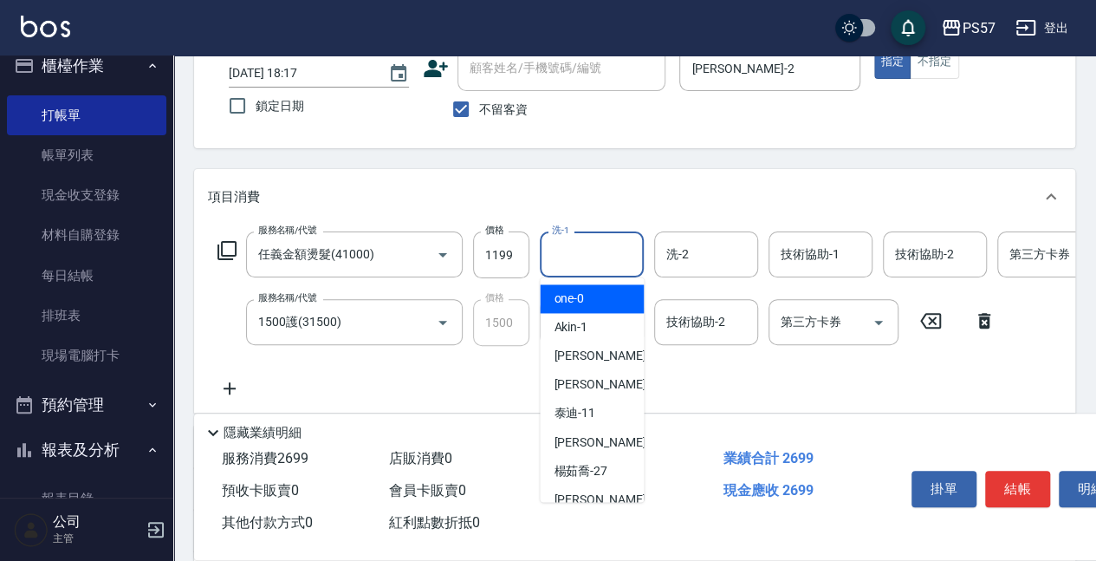
click at [585, 267] on input "洗-1" at bounding box center [592, 254] width 88 height 30
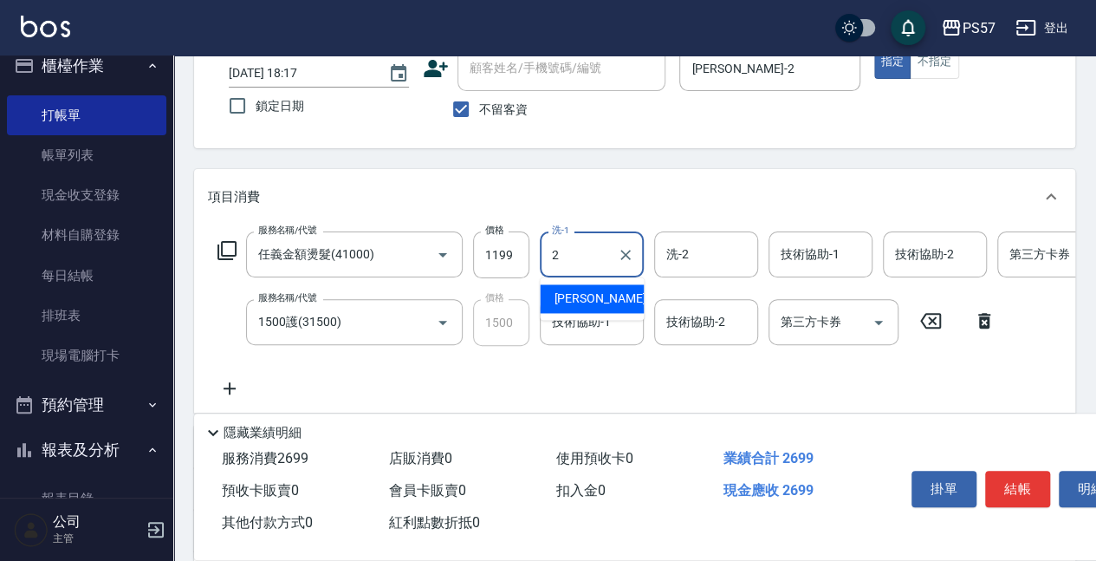
type input "[PERSON_NAME]-2"
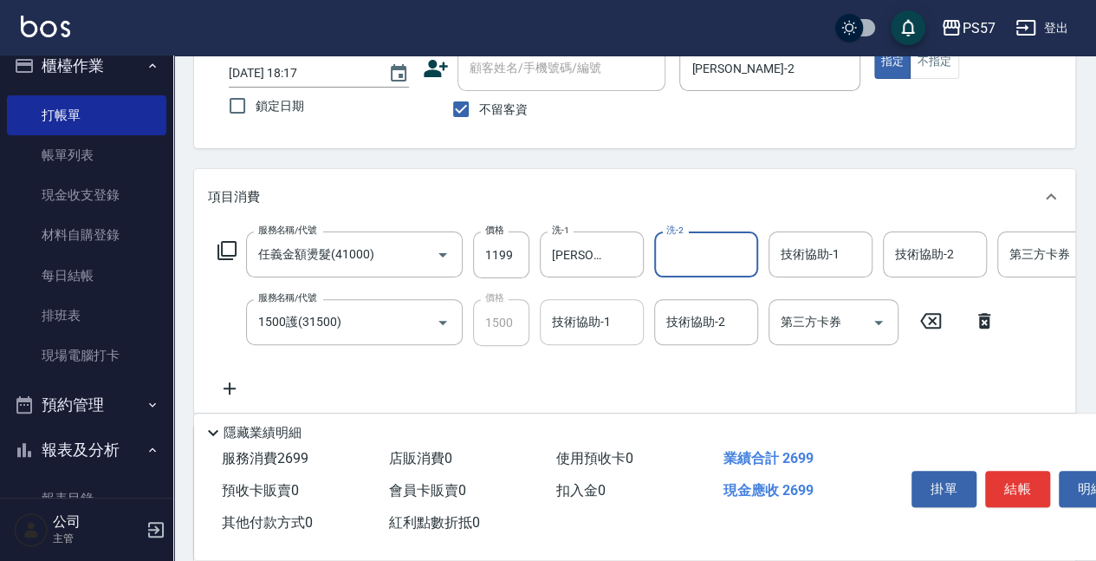
click at [600, 338] on div "技術協助-1" at bounding box center [592, 322] width 104 height 46
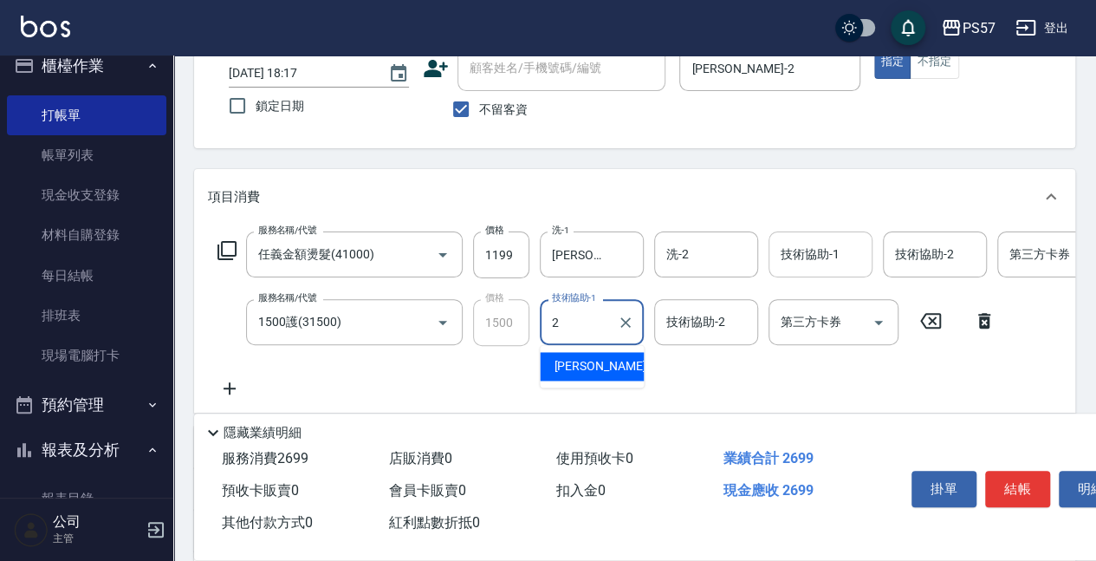
type input "[PERSON_NAME]-2"
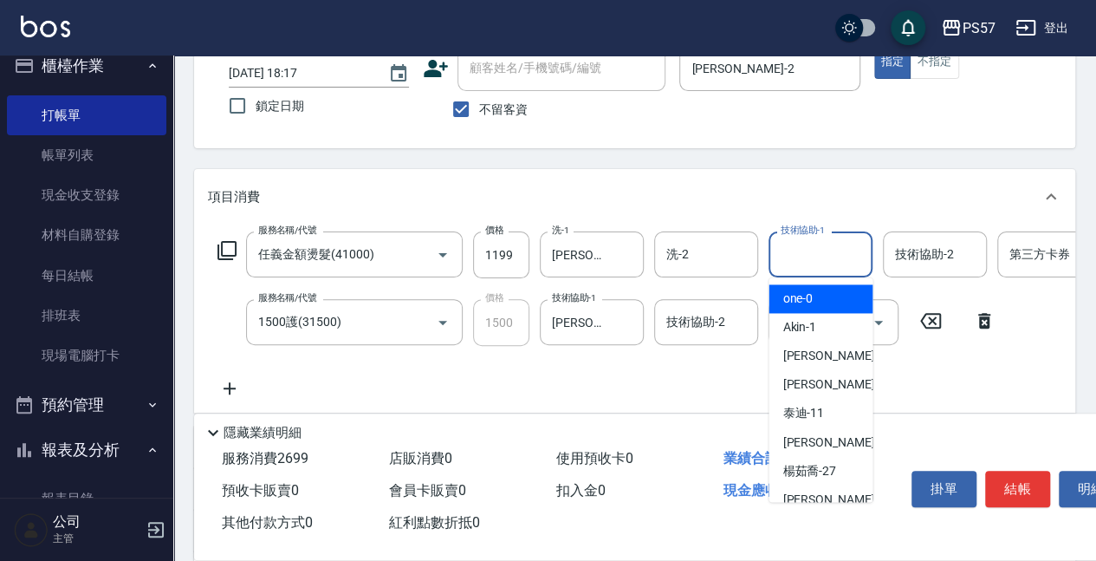
click at [801, 258] on input "技術協助-1" at bounding box center [820, 254] width 88 height 30
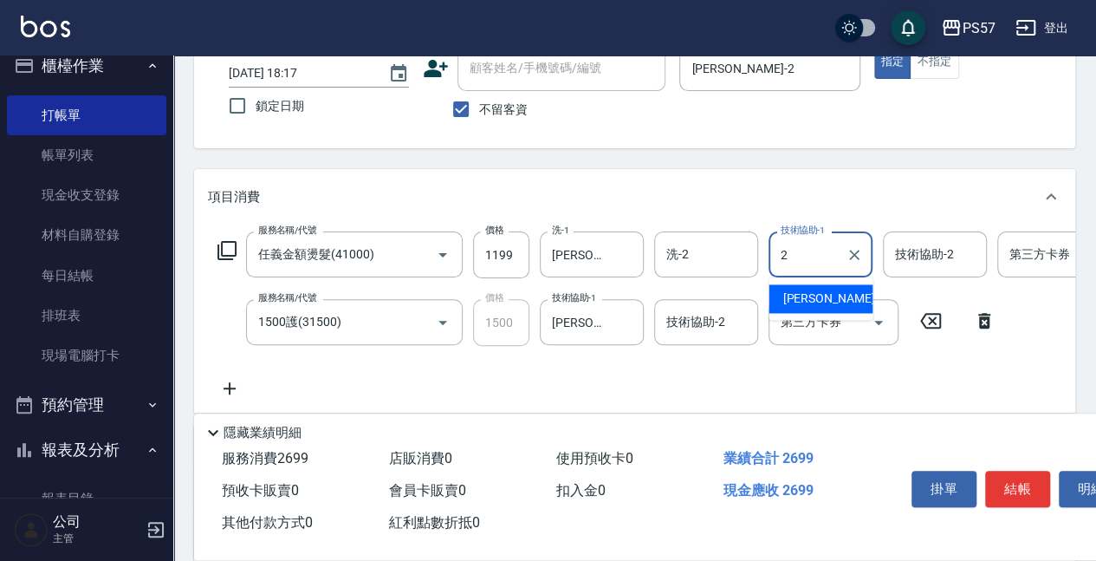
type input "[PERSON_NAME]-2"
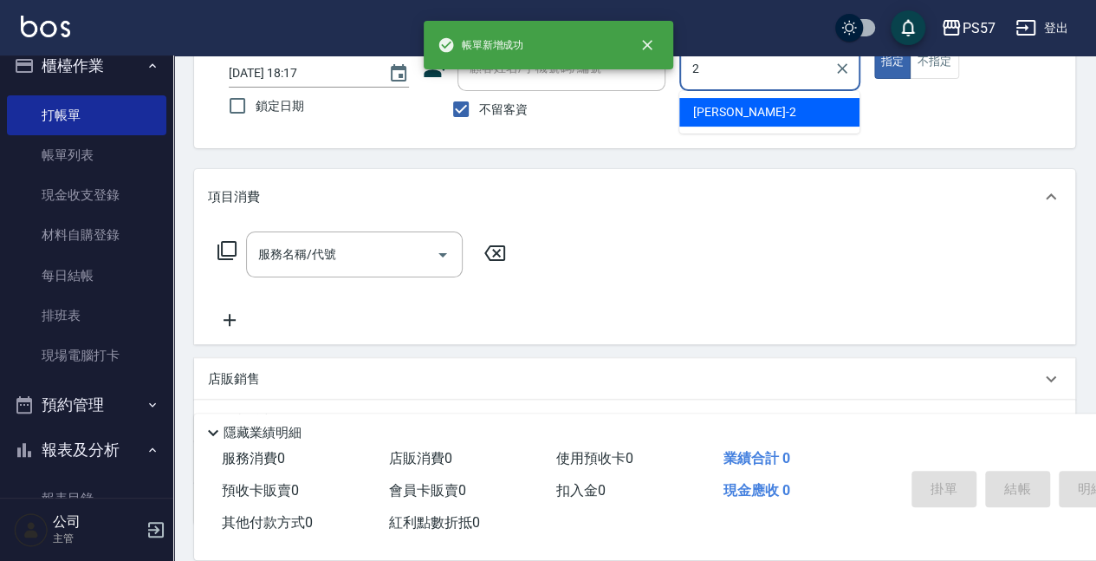
type input "[PERSON_NAME]-2"
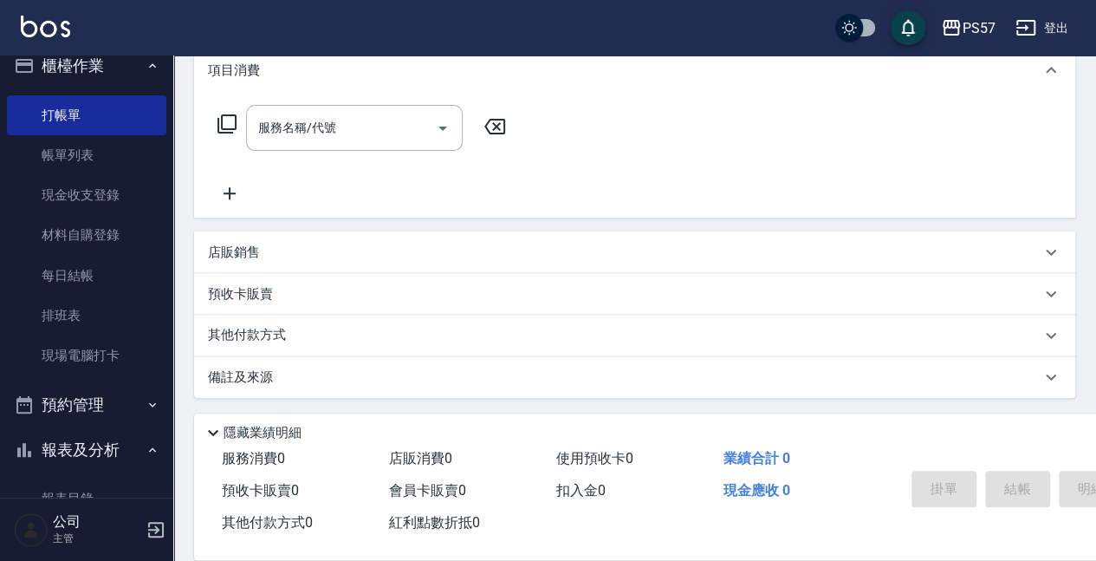
scroll to position [244, 0]
click at [244, 247] on p "店販銷售" at bounding box center [234, 251] width 52 height 18
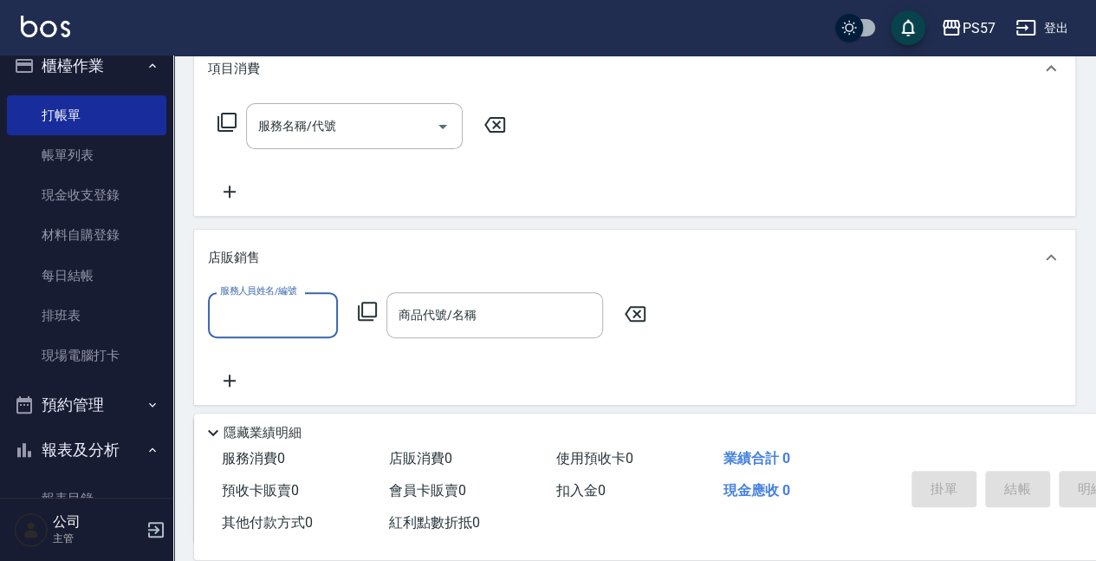
scroll to position [0, 0]
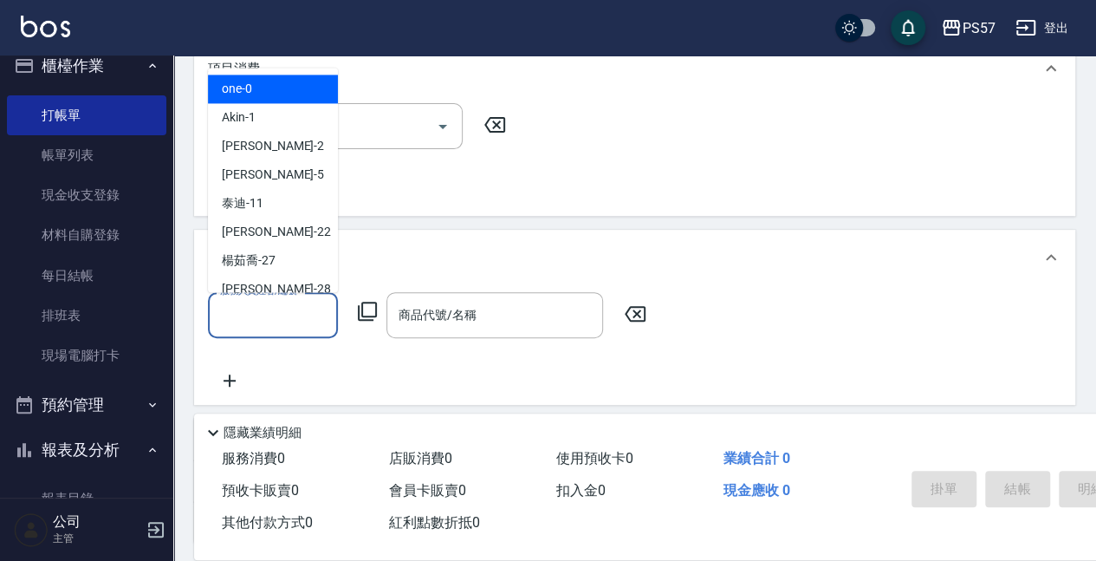
click at [244, 302] on input "服務人員姓名/編號" at bounding box center [273, 315] width 114 height 30
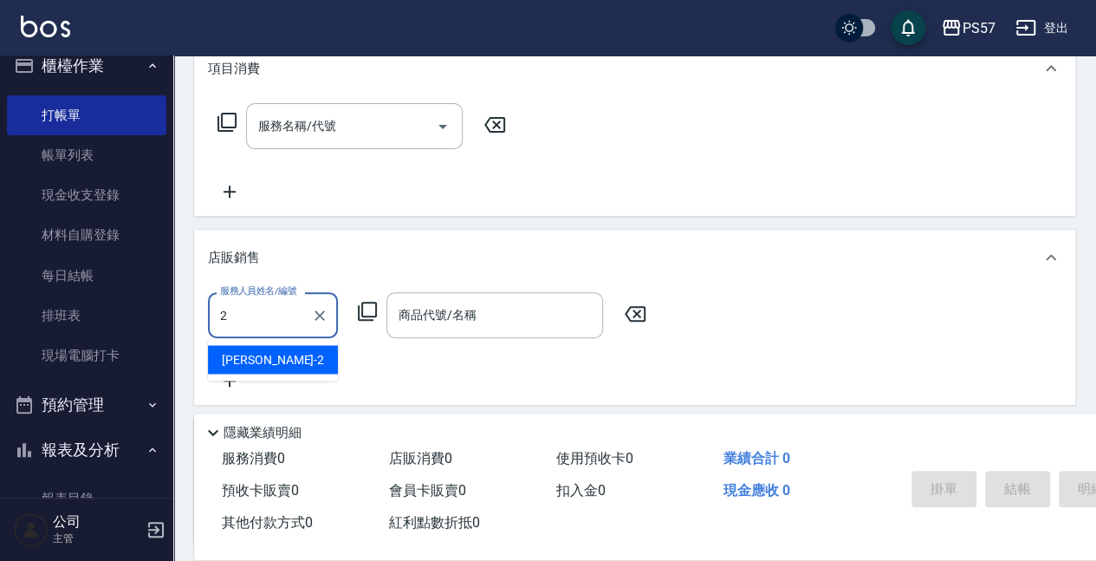
type input "[PERSON_NAME]-2"
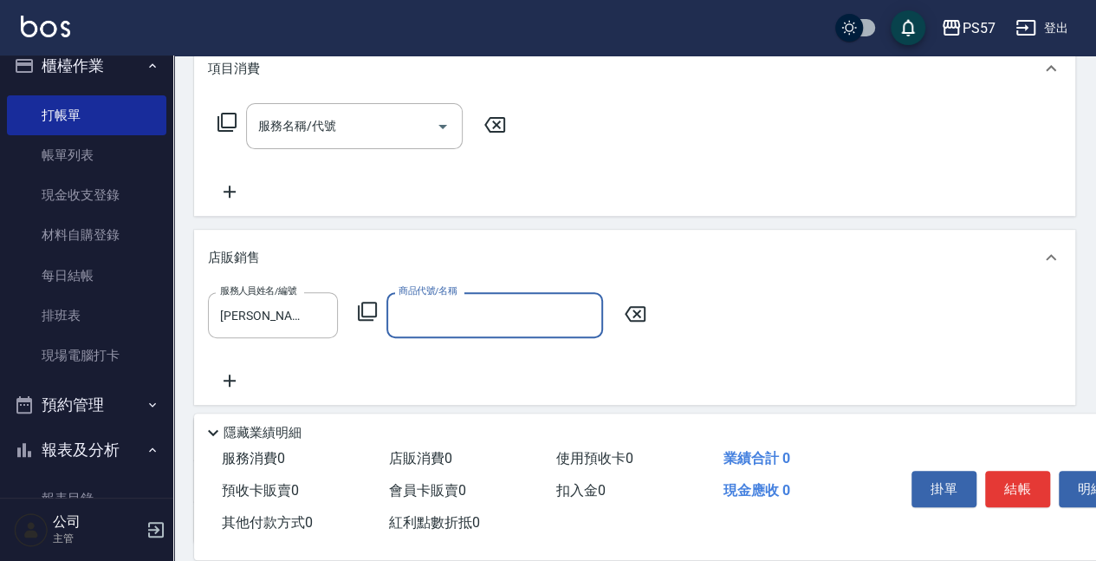
click at [411, 327] on input "商品代號/名稱" at bounding box center [494, 315] width 201 height 30
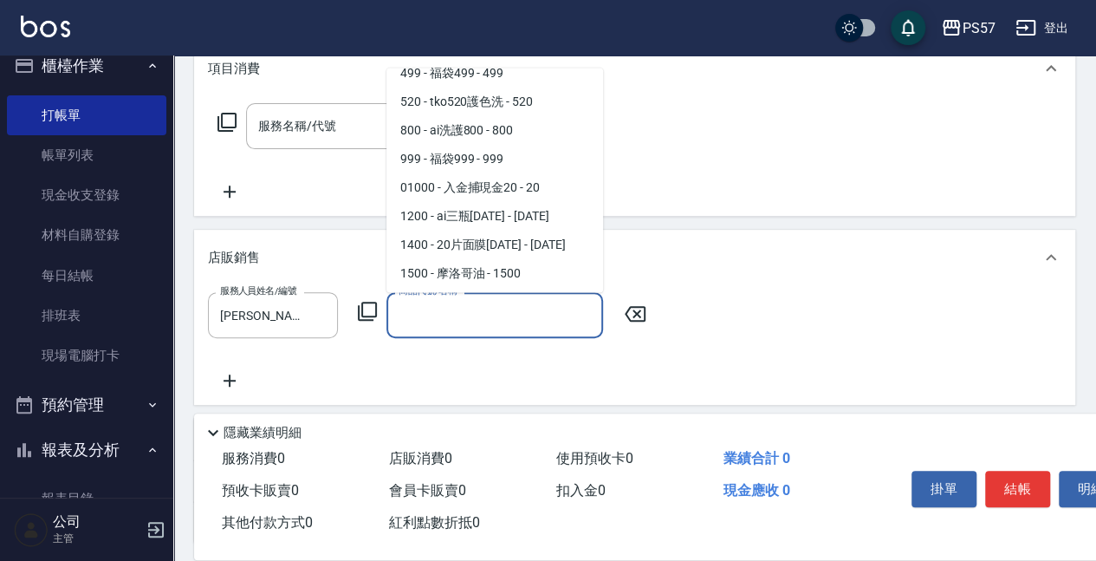
scroll to position [2426, 0]
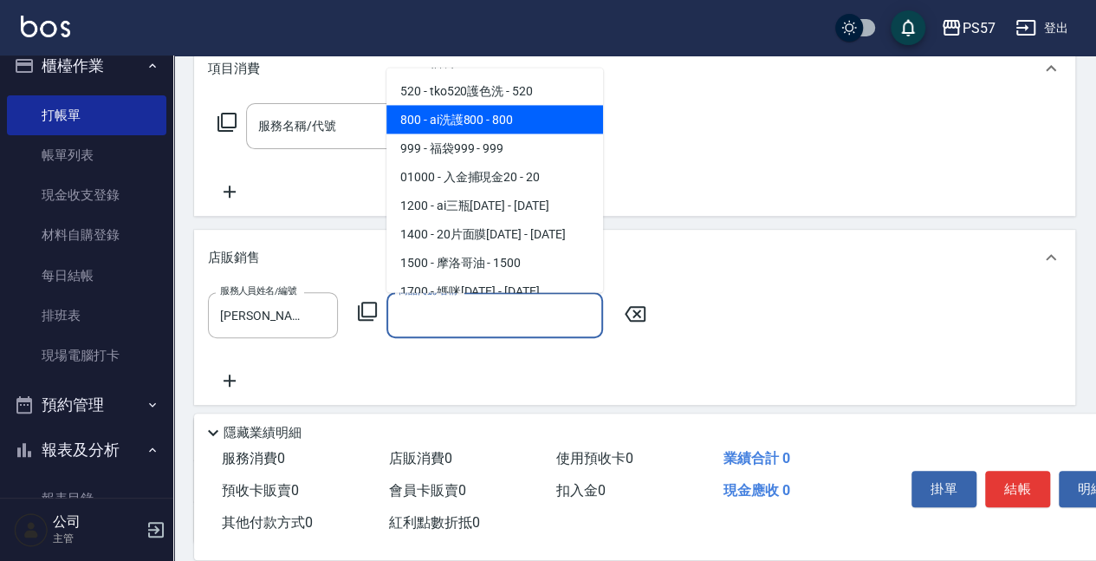
click at [488, 109] on span "800 - ai洗護800 - 800" at bounding box center [494, 120] width 217 height 29
type input "ai洗護800"
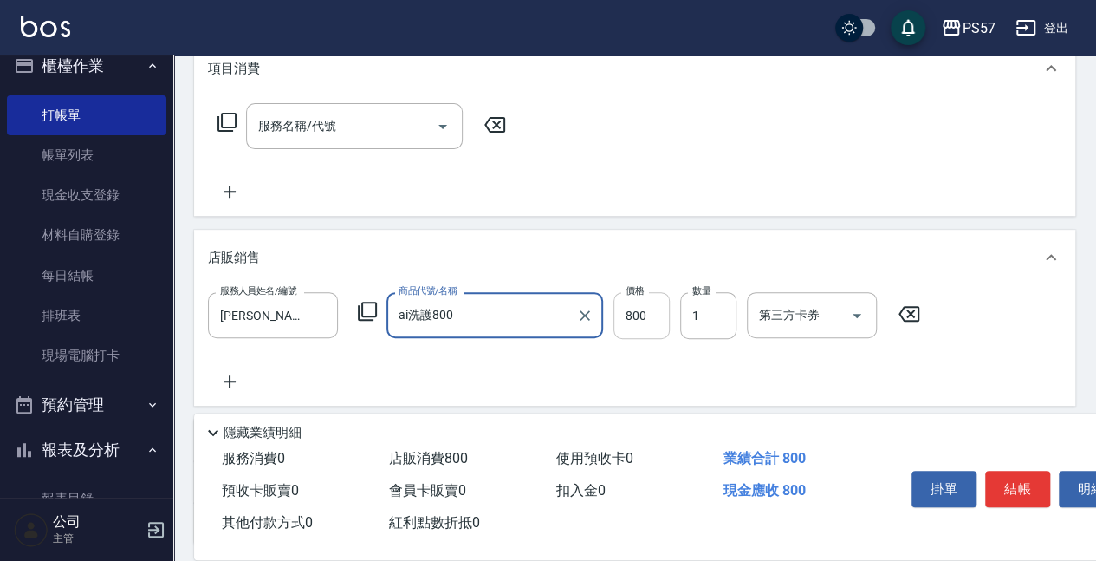
click at [646, 327] on input "800" at bounding box center [642, 315] width 56 height 47
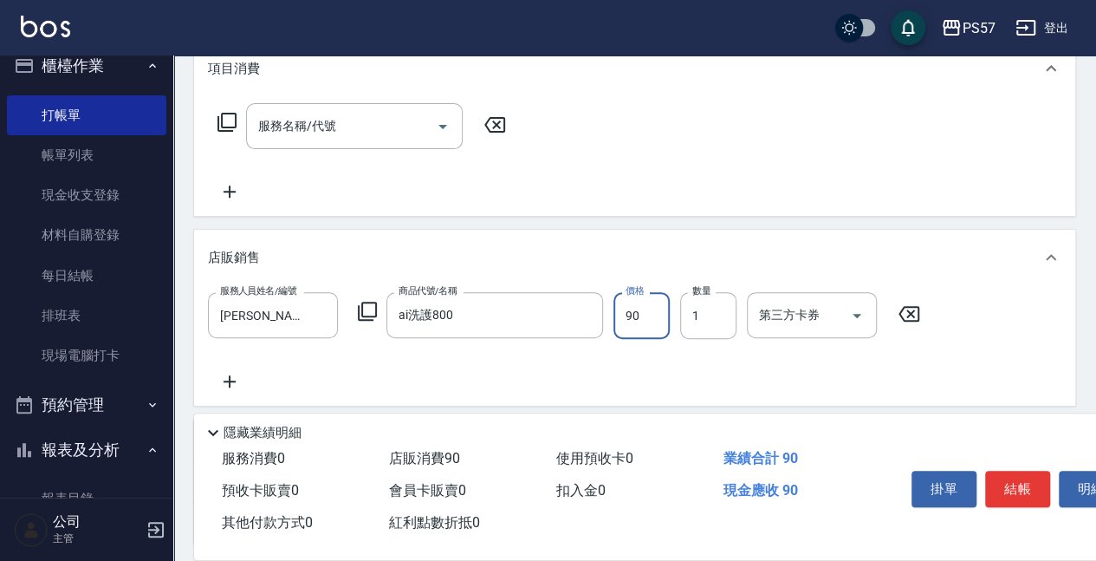
type input "900"
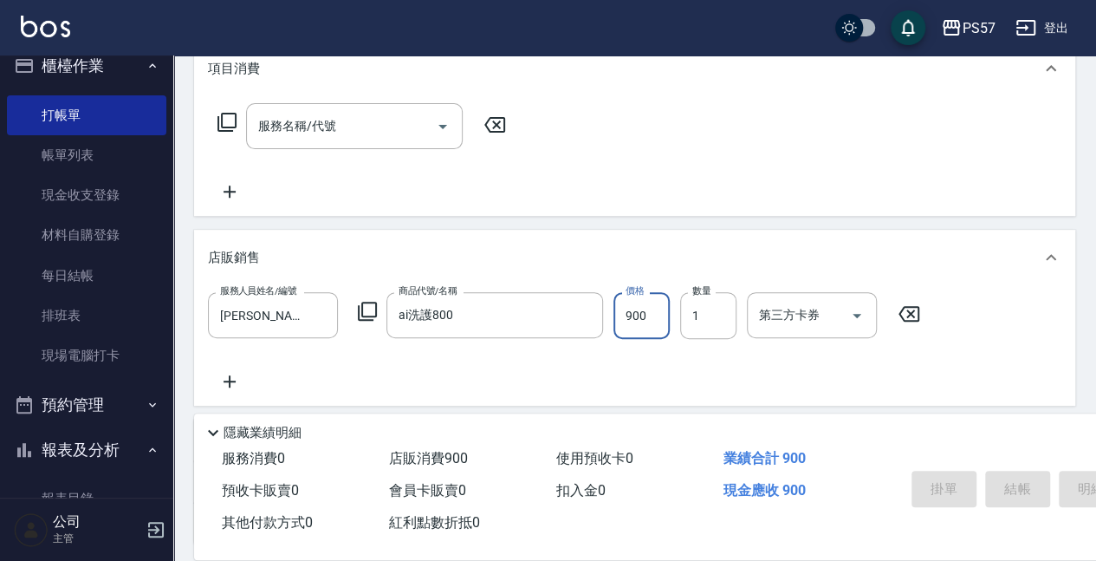
type input "[DATE] 18:18"
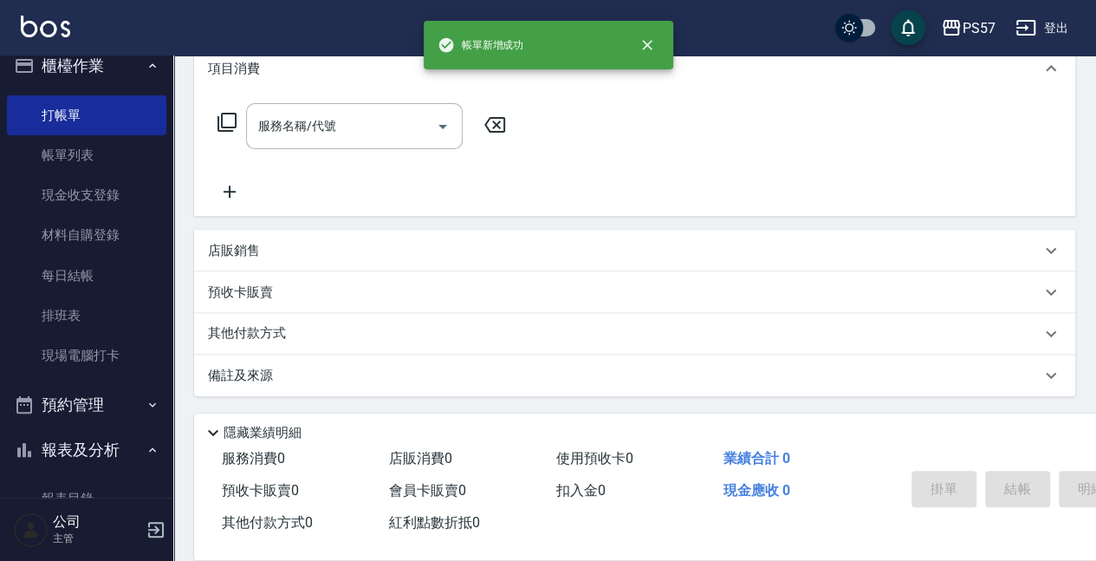
scroll to position [0, 0]
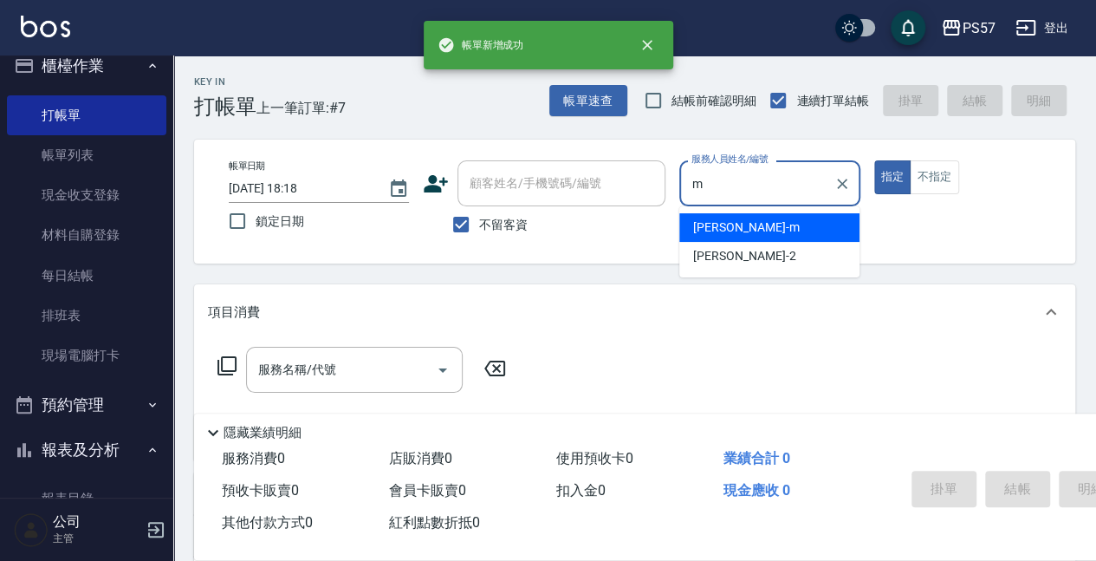
type input "[PERSON_NAME]-m"
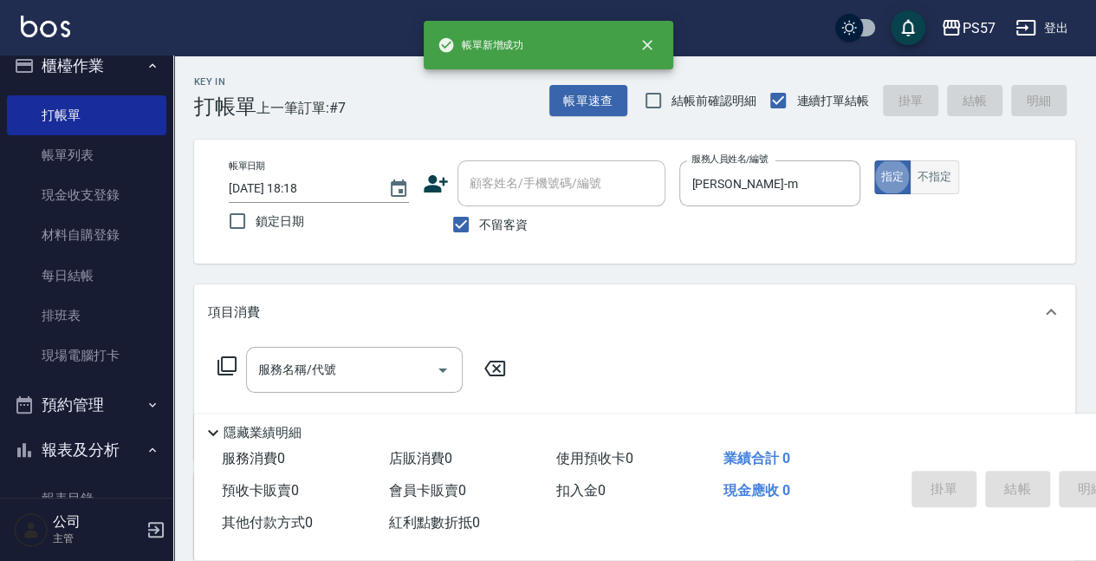
click at [926, 180] on button "不指定" at bounding box center [934, 177] width 49 height 34
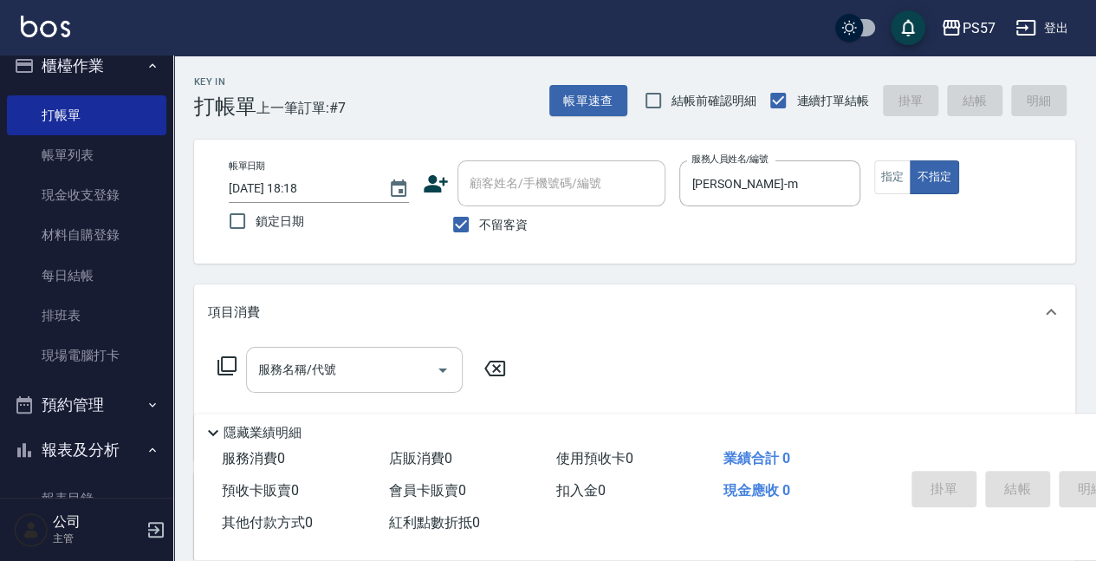
click at [271, 369] on input "服務名稱/代號" at bounding box center [341, 369] width 175 height 30
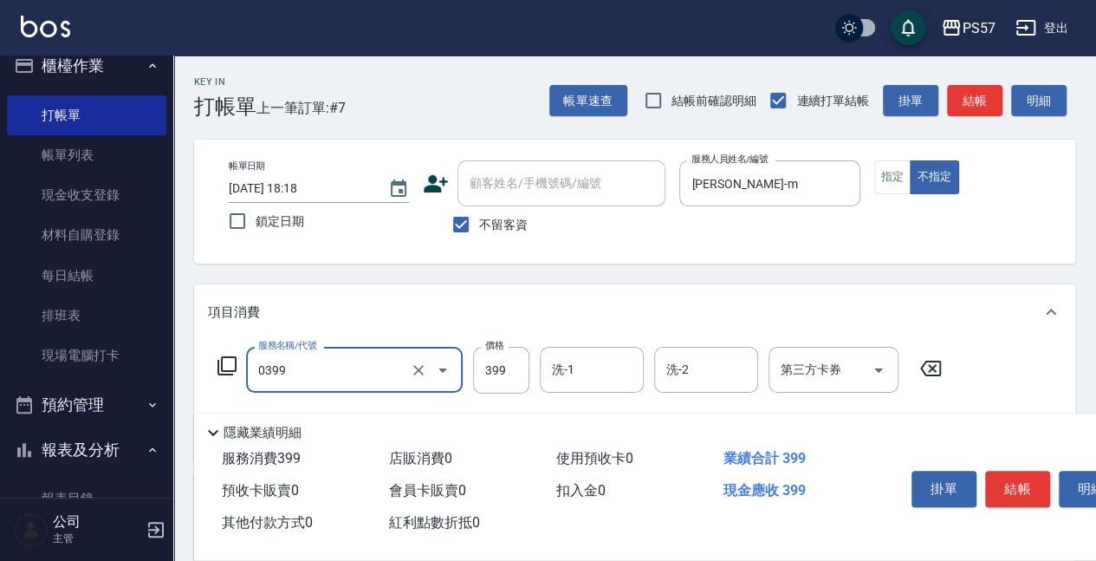
type input "SPA399(0399)"
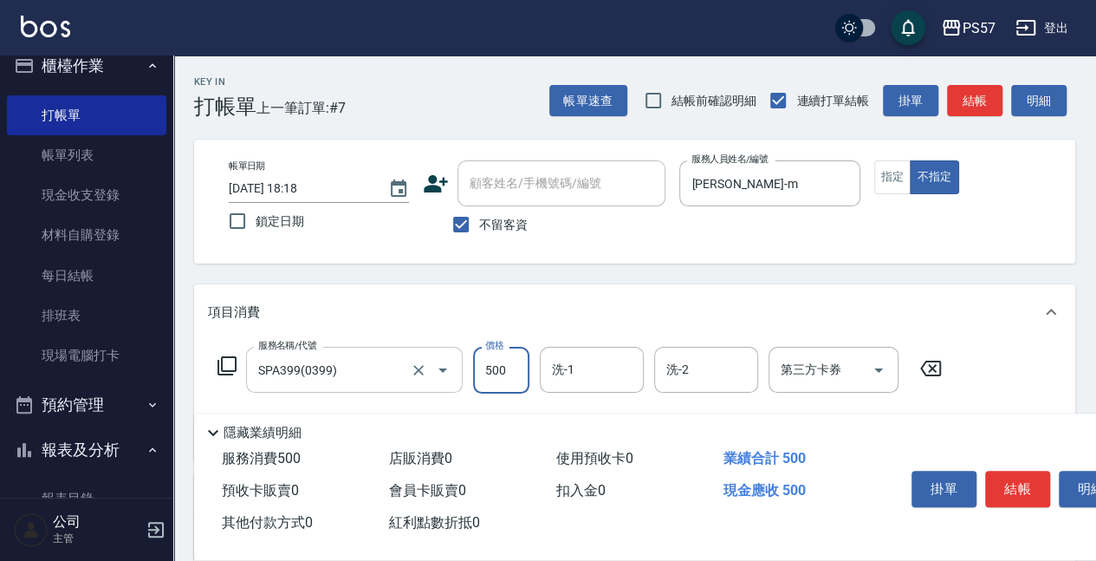
type input "500"
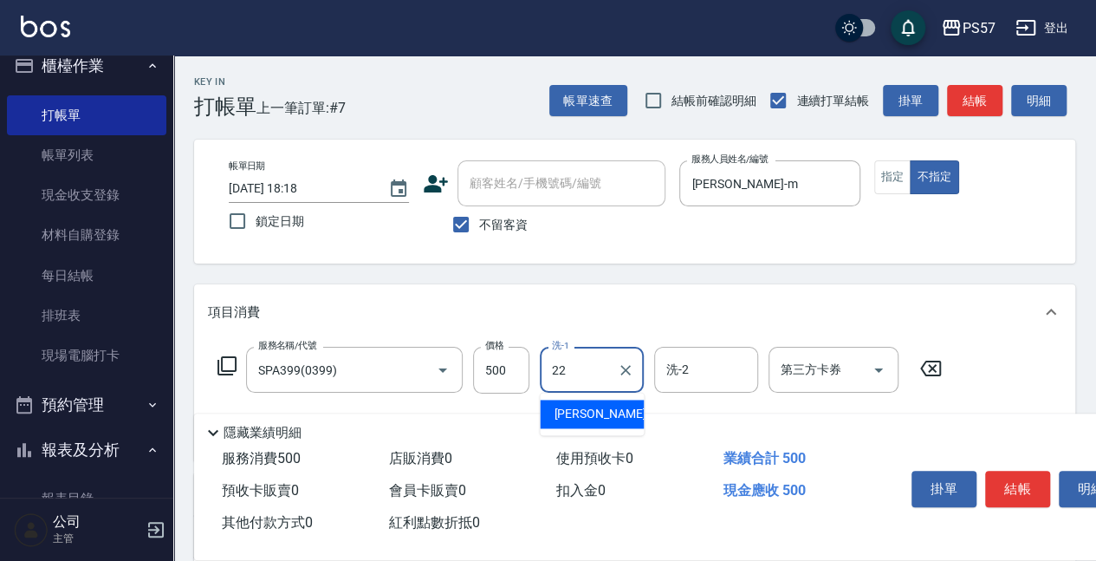
type input "[PERSON_NAME]-22"
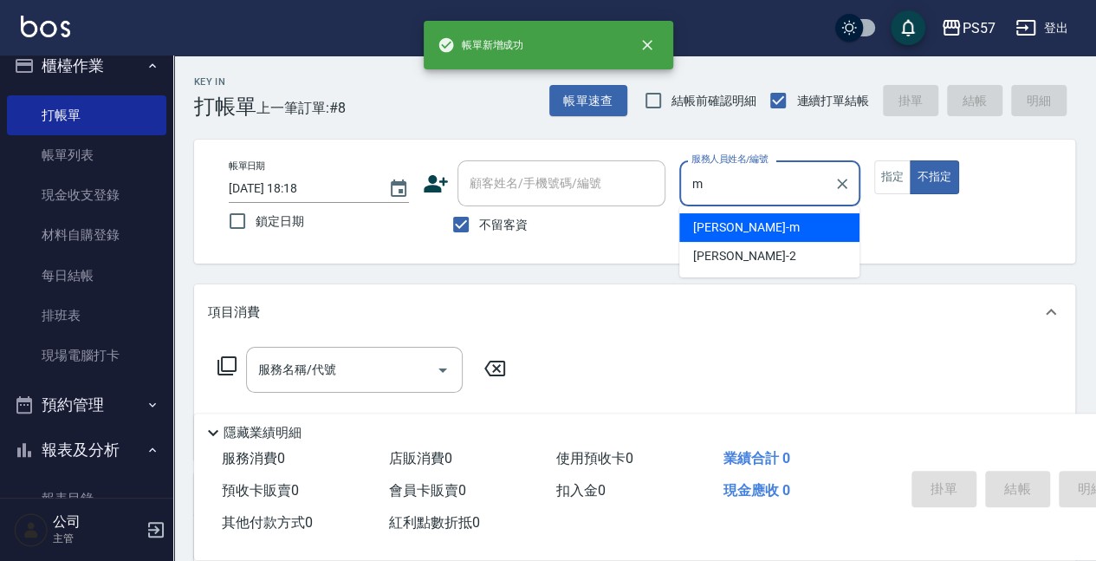
type input "[PERSON_NAME]-m"
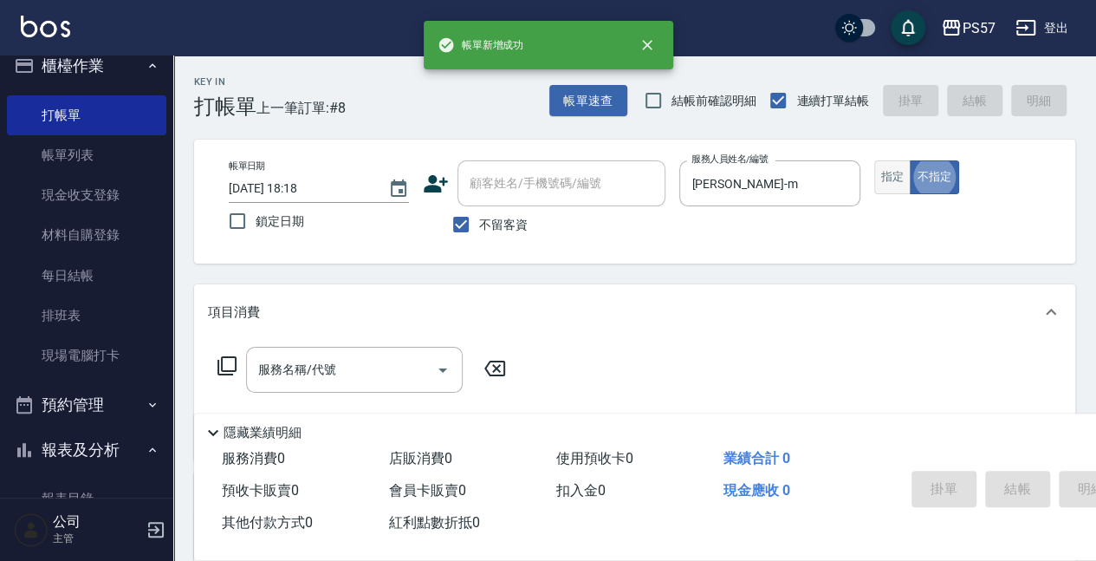
click at [886, 187] on button "指定" at bounding box center [892, 177] width 37 height 34
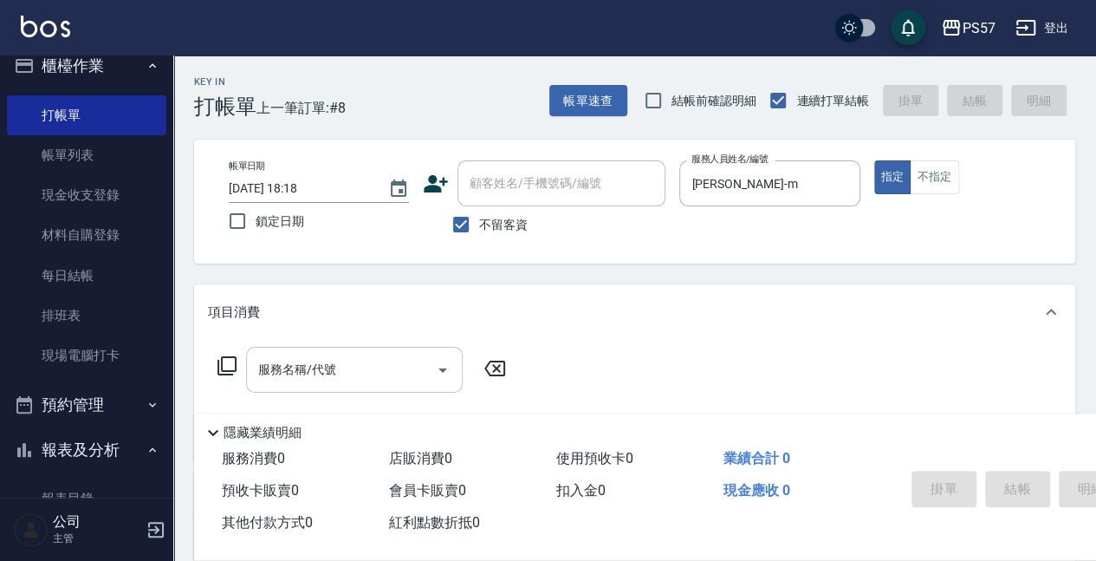
click at [283, 354] on div "服務名稱/代號 服務名稱/代號" at bounding box center [354, 370] width 217 height 46
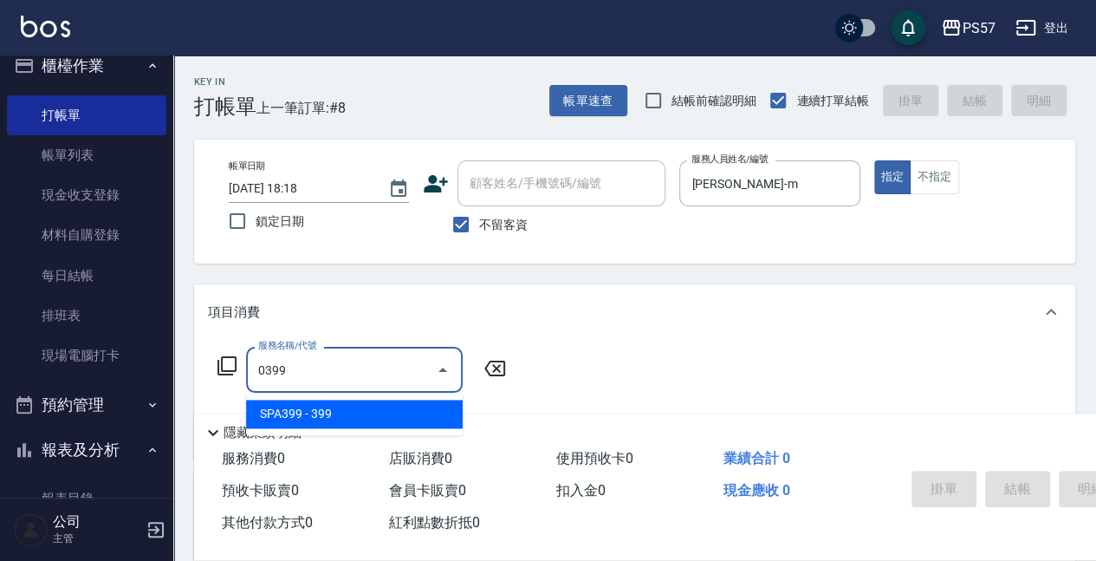
type input "SPA399(0399)"
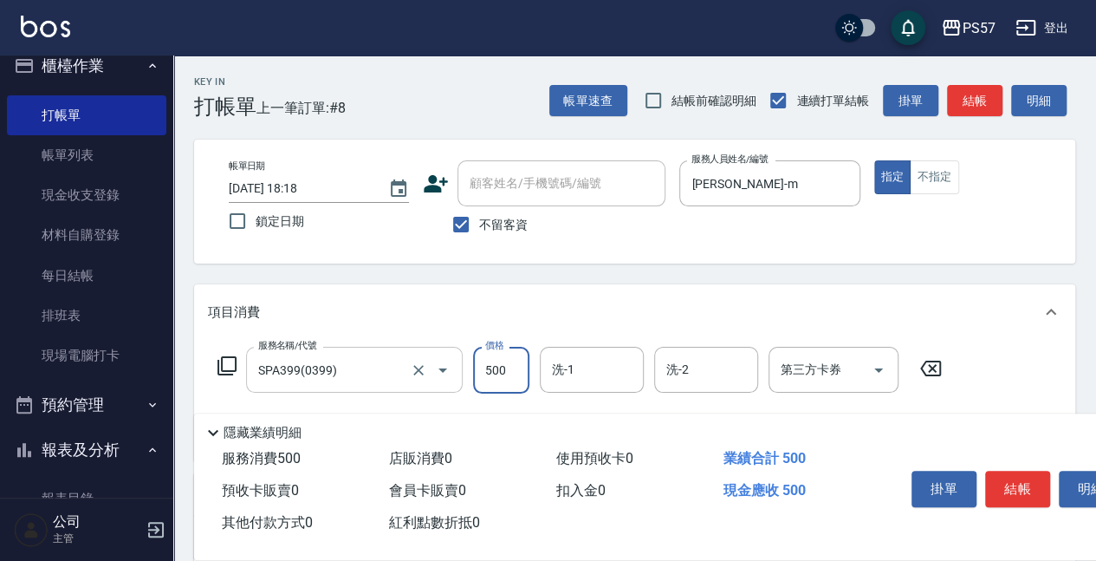
type input "500"
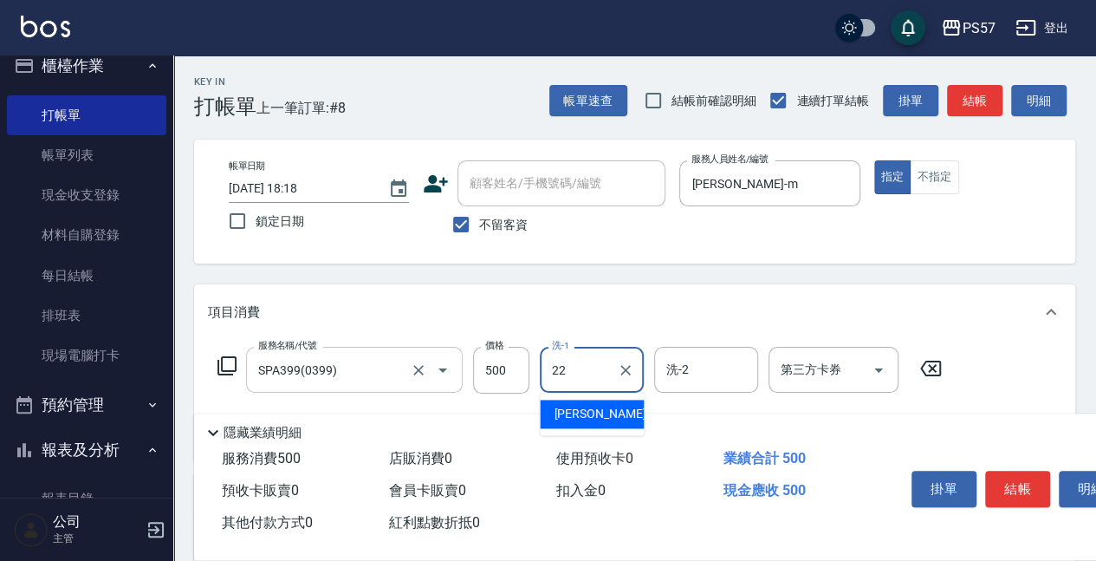
type input "[PERSON_NAME]-22"
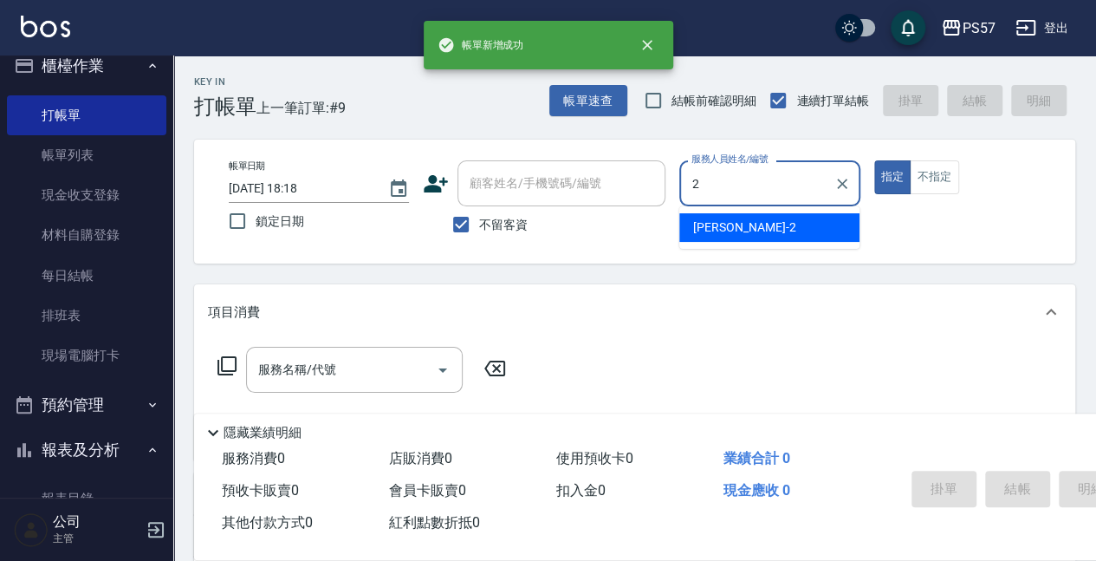
type input "[PERSON_NAME]-2"
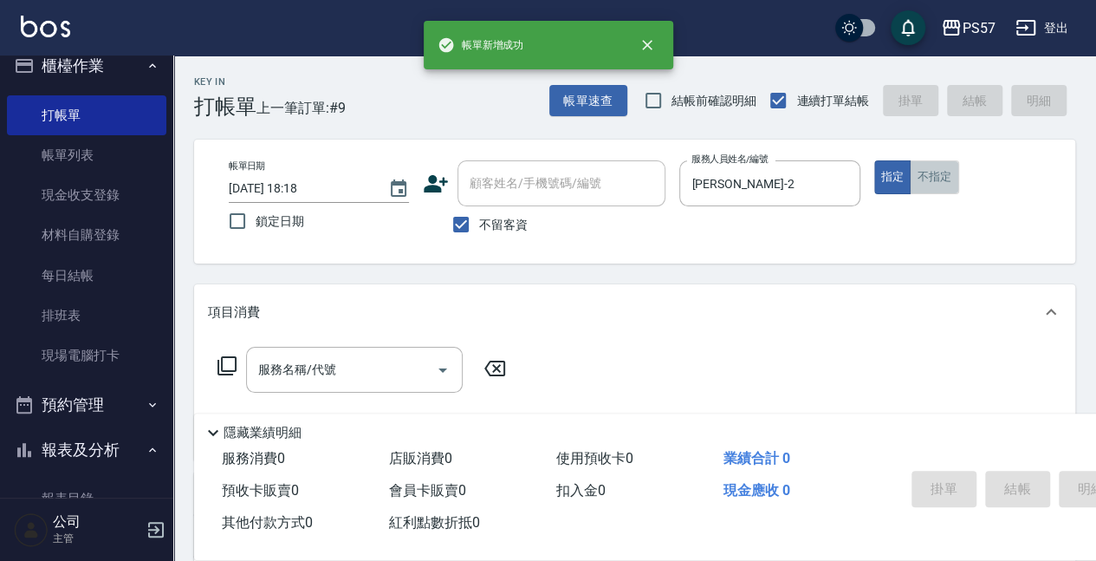
click at [913, 186] on button "不指定" at bounding box center [934, 177] width 49 height 34
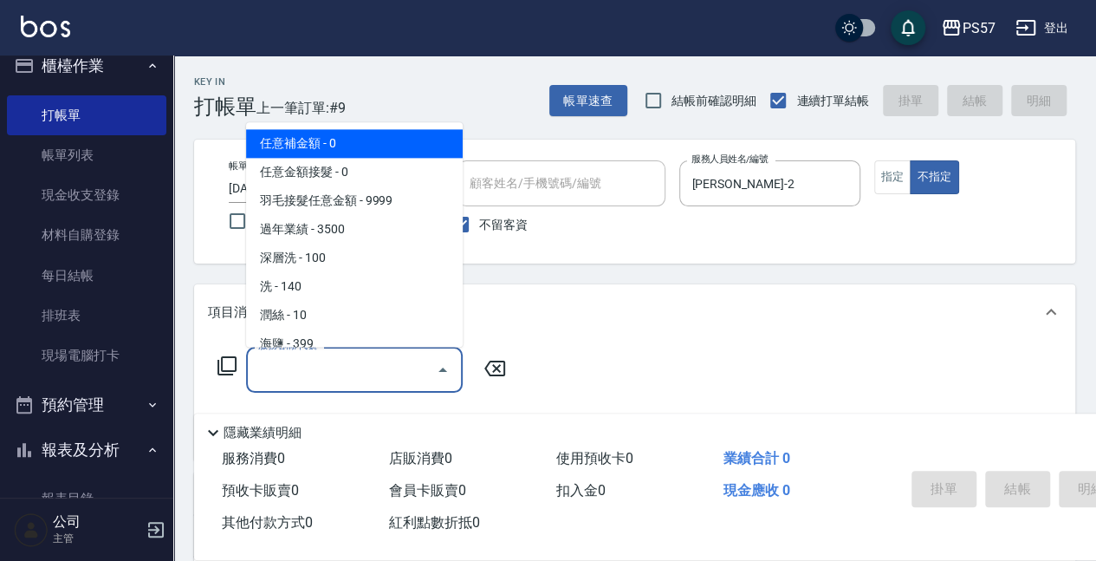
click at [311, 383] on input "服務名稱/代號" at bounding box center [341, 369] width 175 height 30
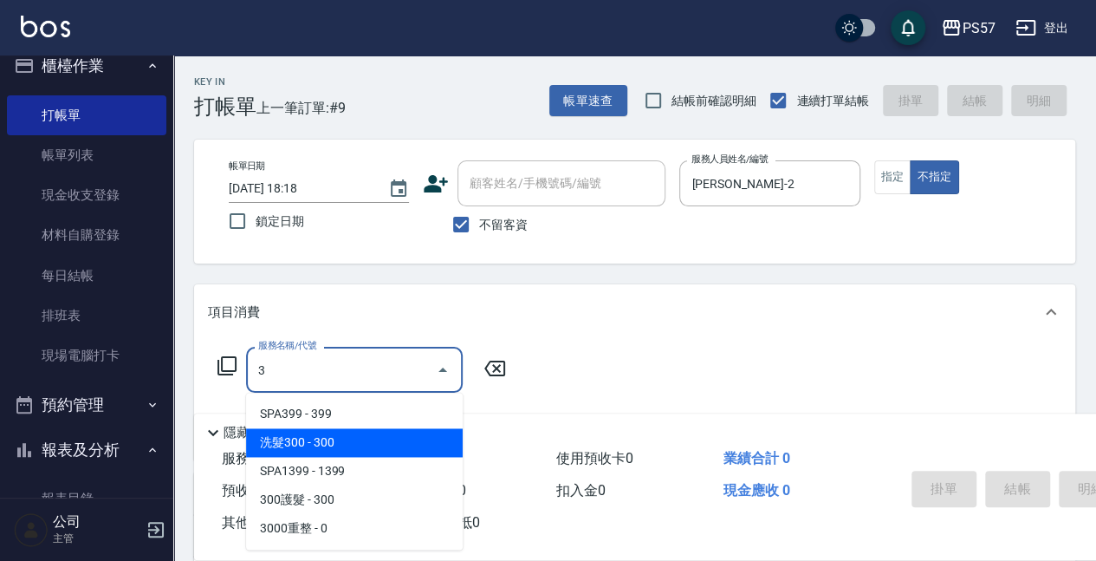
click at [312, 440] on span "洗髮300 - 300" at bounding box center [354, 442] width 217 height 29
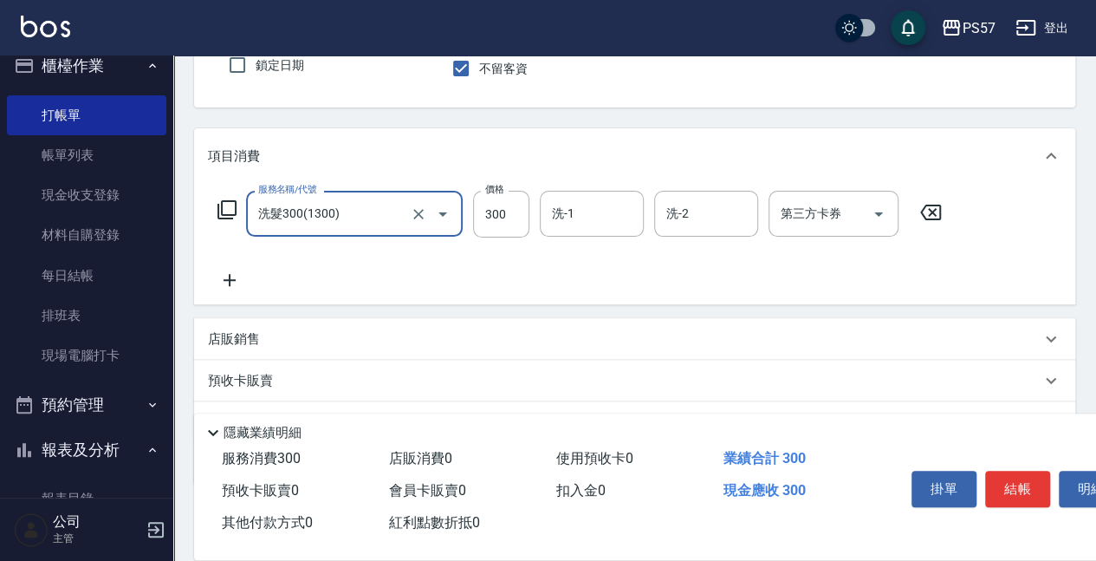
scroll to position [173, 0]
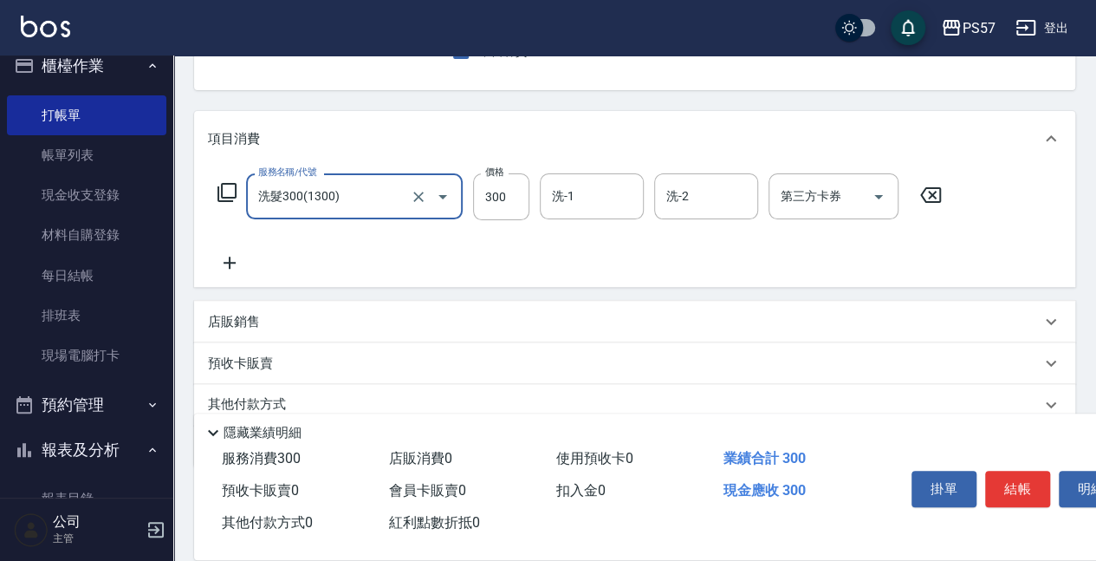
type input "洗髮300(1300)"
click at [234, 260] on icon at bounding box center [229, 262] width 43 height 21
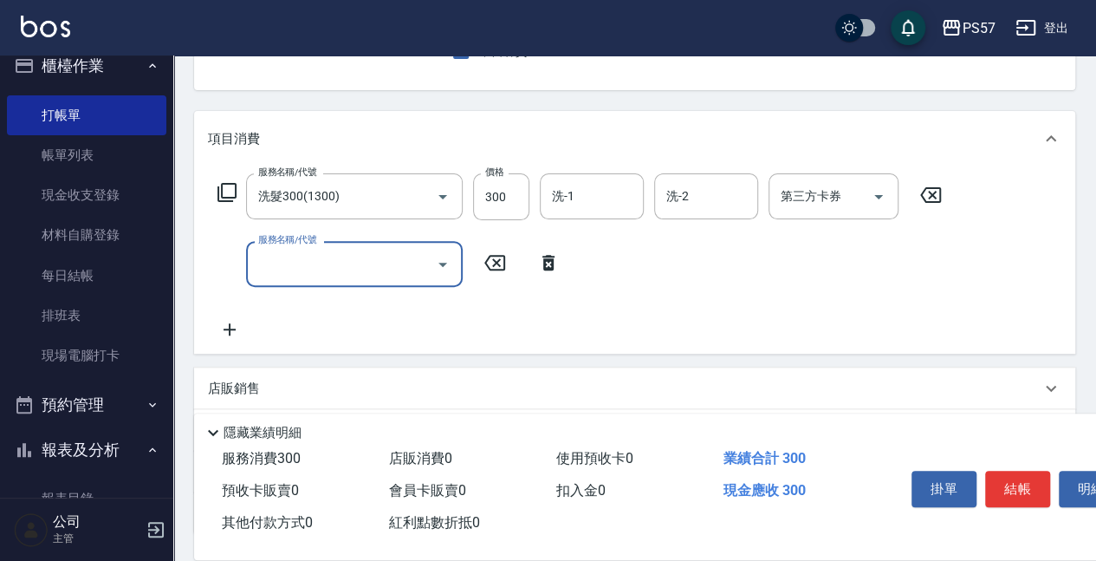
click at [298, 260] on input "服務名稱/代號" at bounding box center [341, 264] width 175 height 30
type input "剪髮100(2100)"
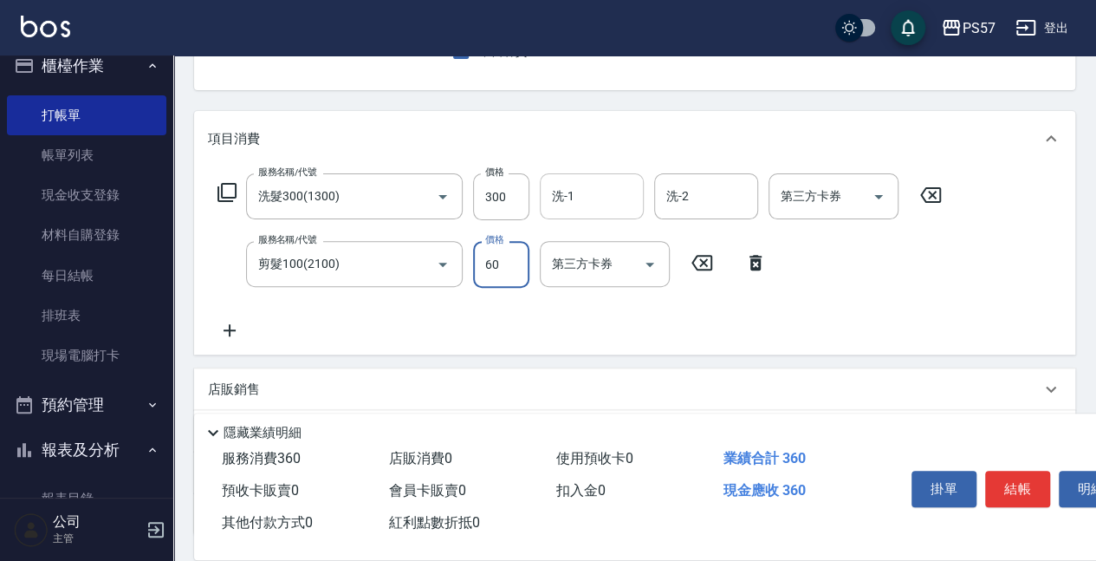
type input "60"
click at [577, 192] on input "洗-1" at bounding box center [592, 196] width 88 height 30
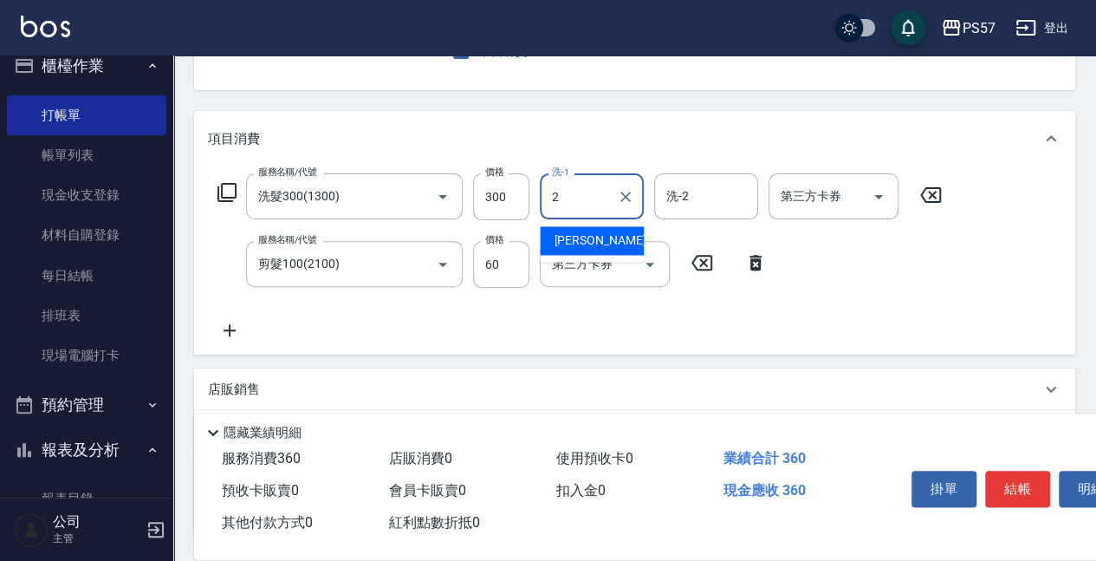
type input "[PERSON_NAME]-2"
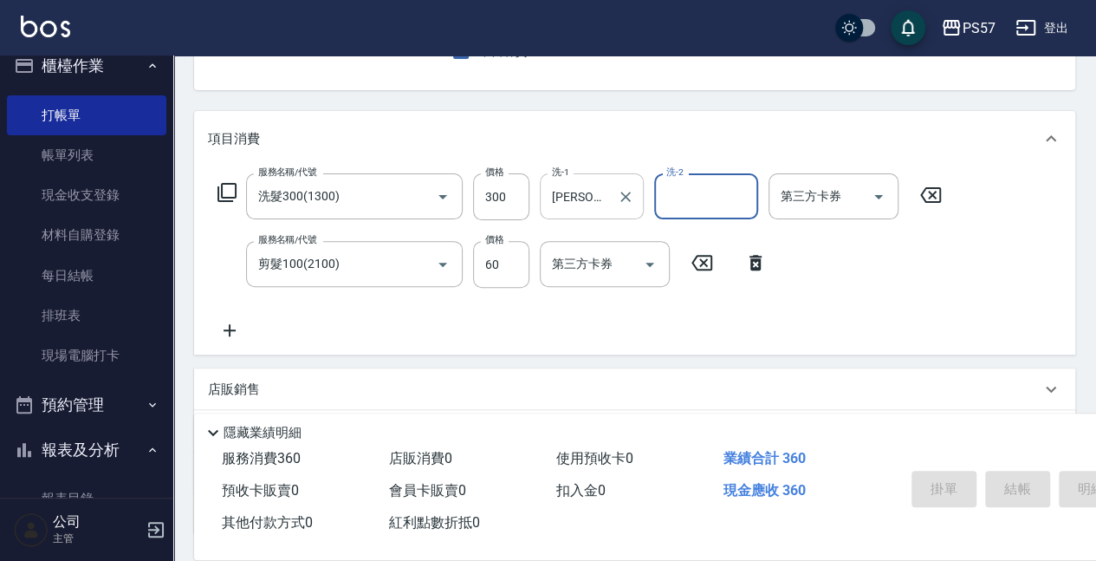
scroll to position [168, 0]
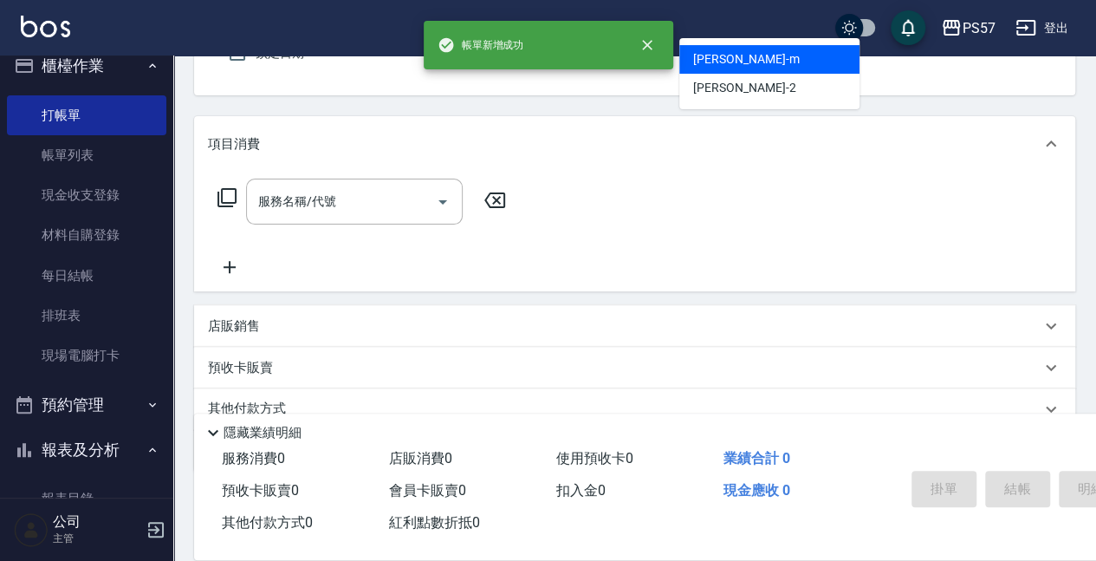
type input "[PERSON_NAME]-m"
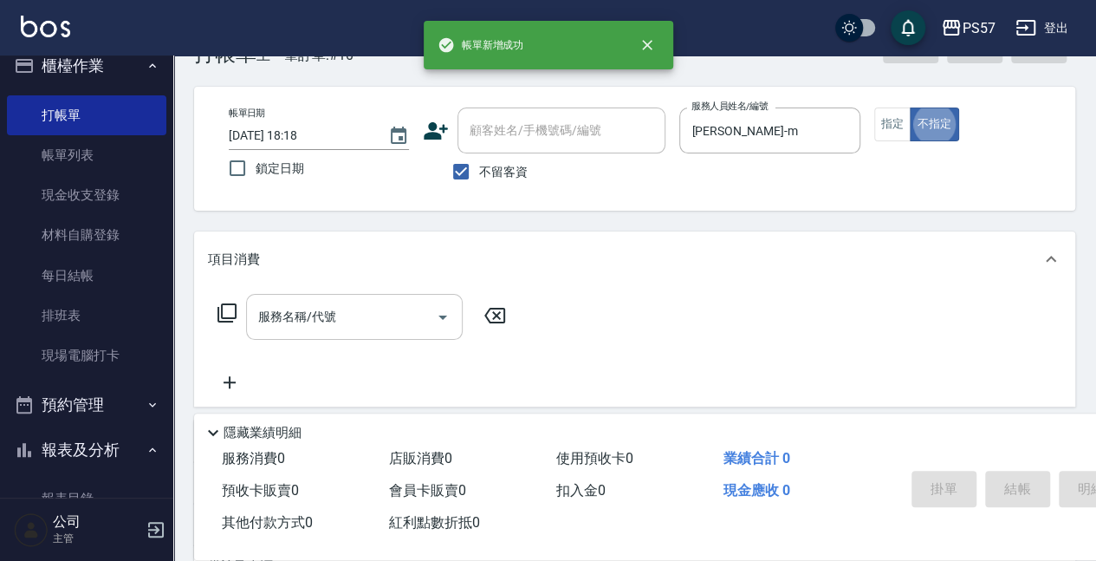
scroll to position [45, 0]
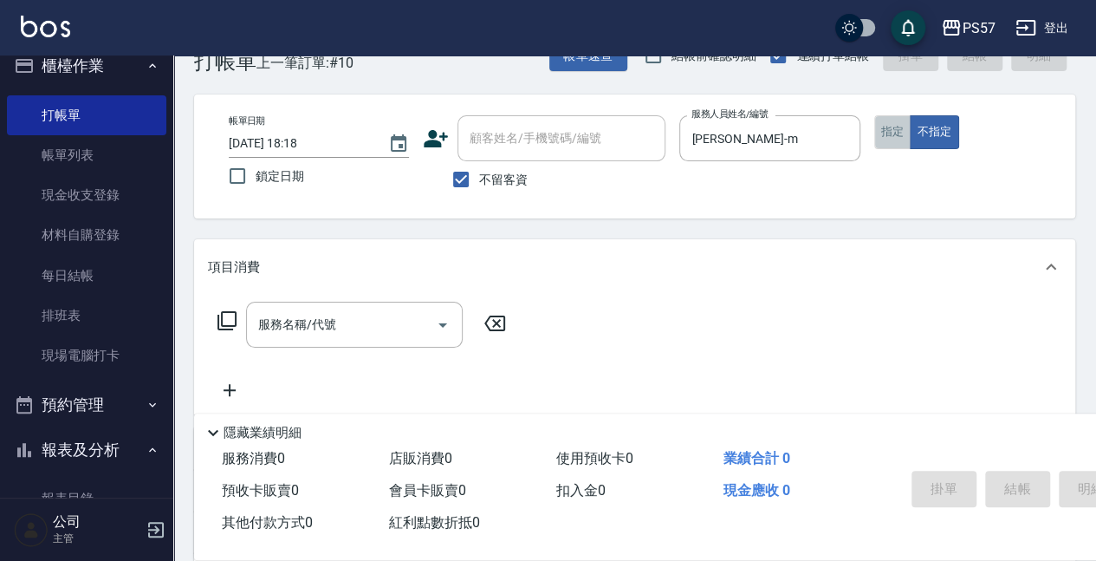
click at [902, 146] on button "指定" at bounding box center [892, 132] width 37 height 34
click at [359, 308] on div "服務名稱/代號" at bounding box center [354, 325] width 217 height 46
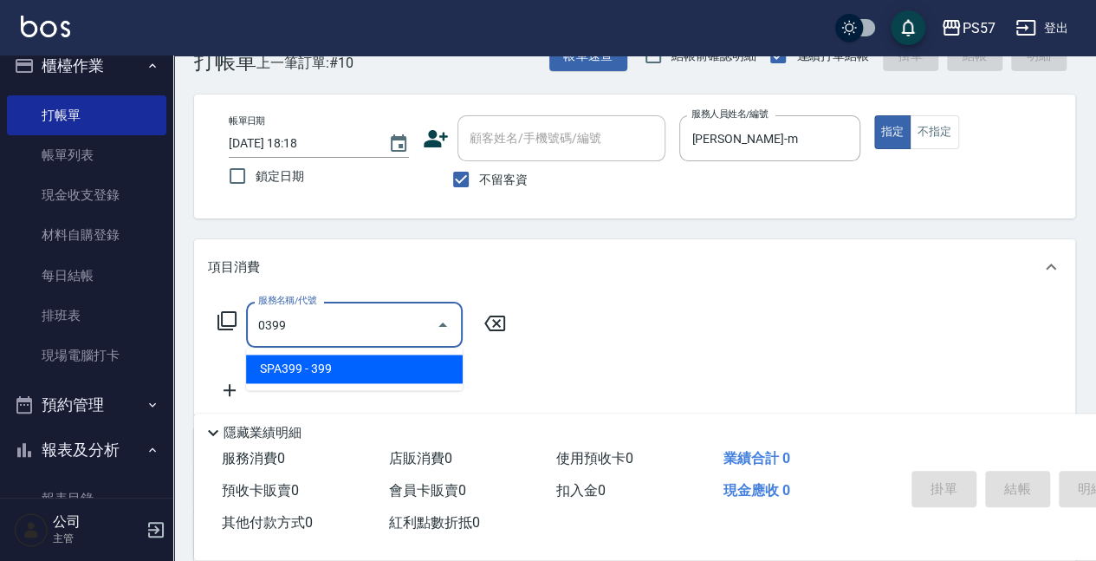
type input "SPA399(0399)"
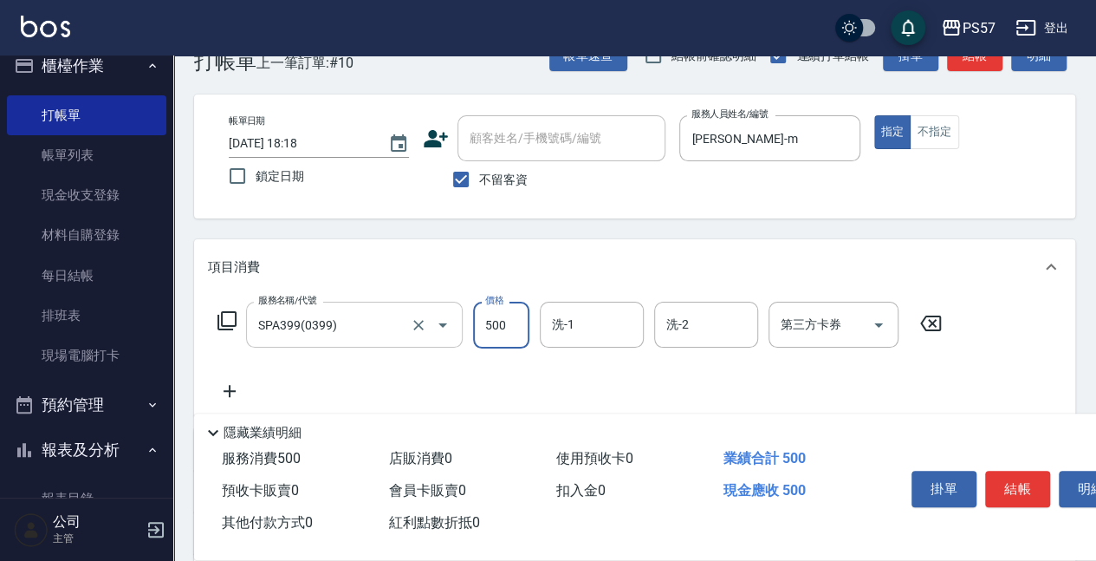
type input "500"
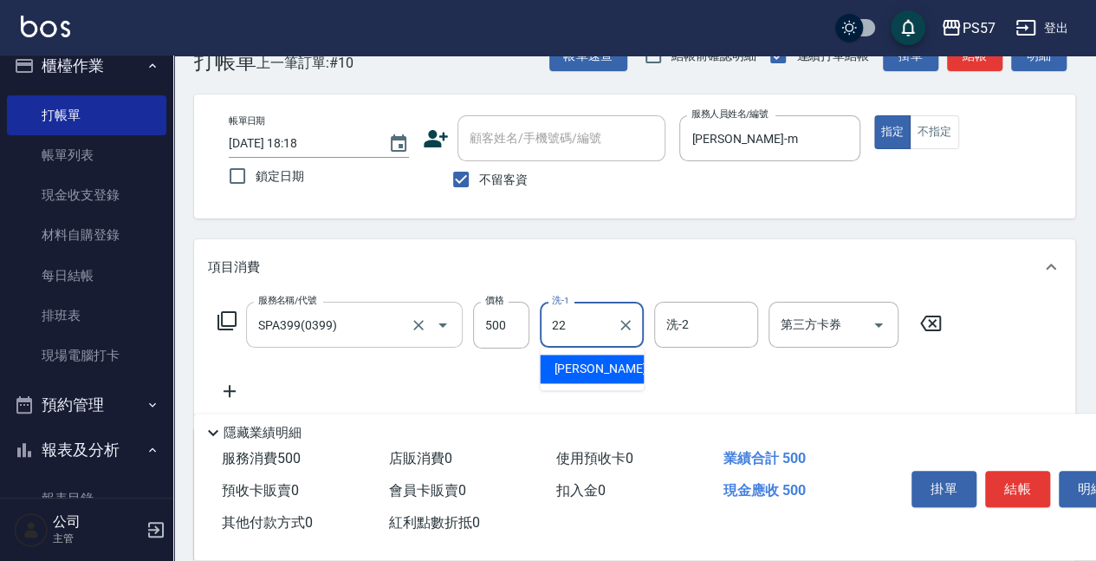
type input "[PERSON_NAME]-22"
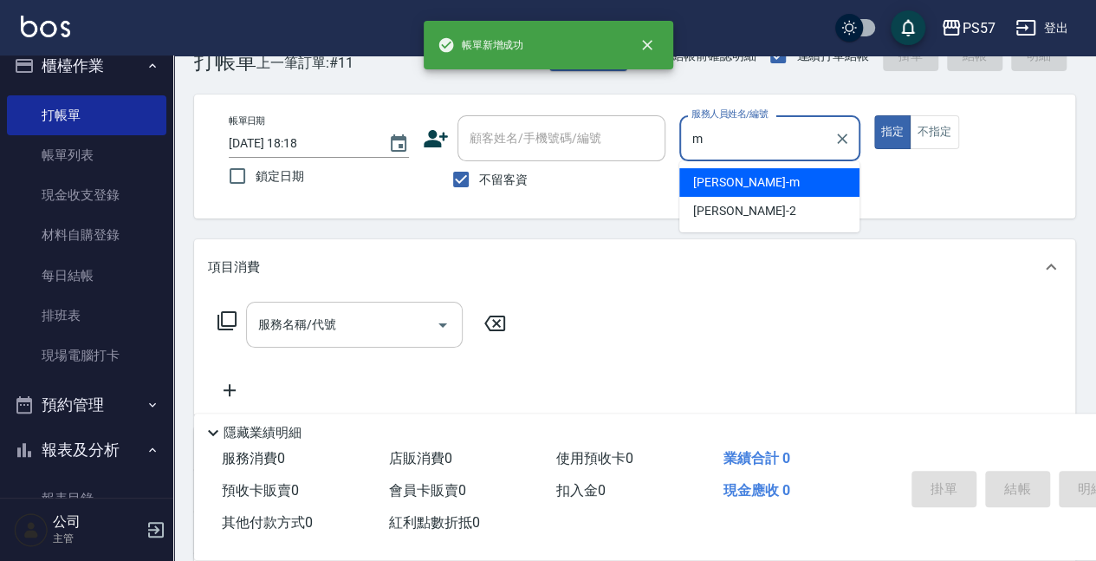
type input "[PERSON_NAME]-m"
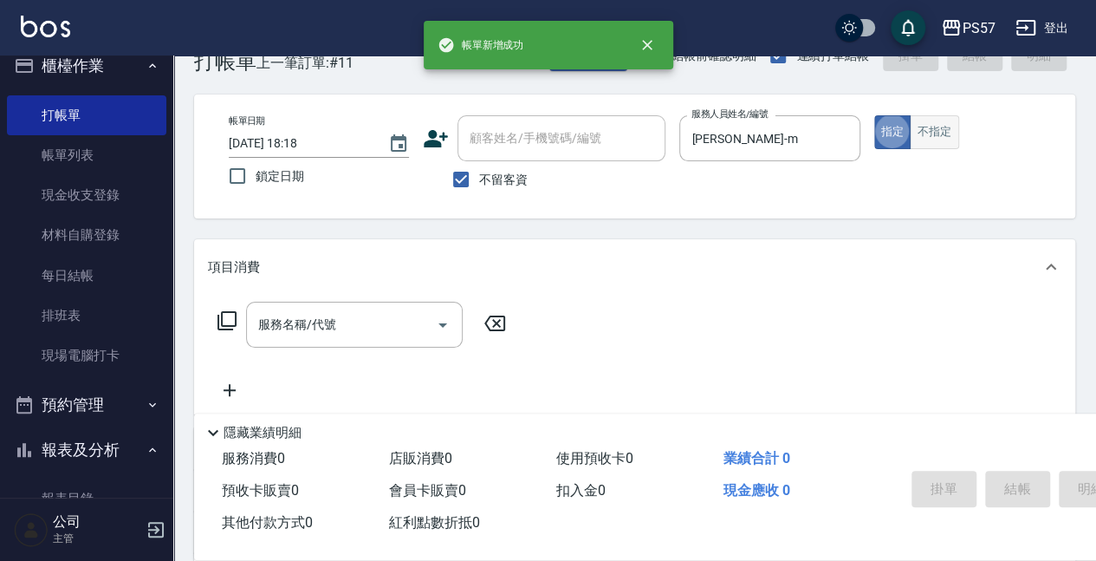
click at [952, 128] on button "不指定" at bounding box center [934, 132] width 49 height 34
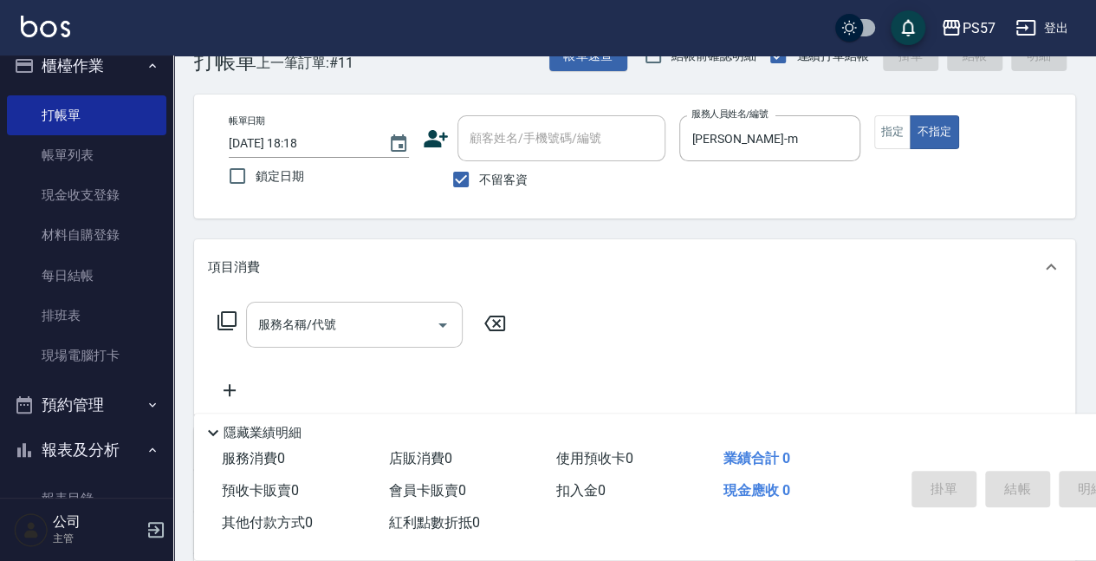
click at [341, 335] on input "服務名稱/代號" at bounding box center [341, 324] width 175 height 30
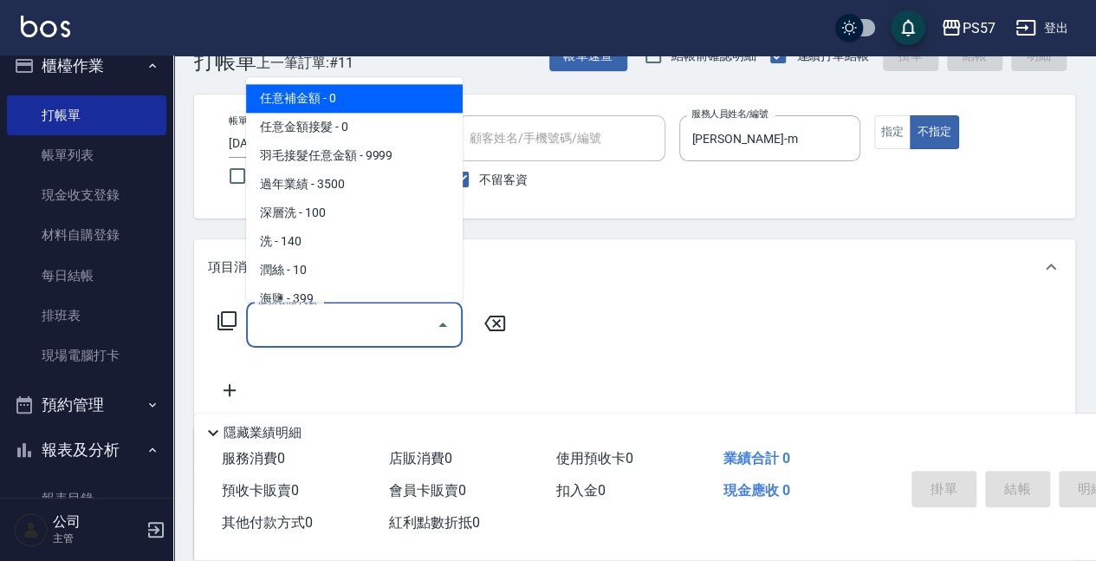
type input "0"
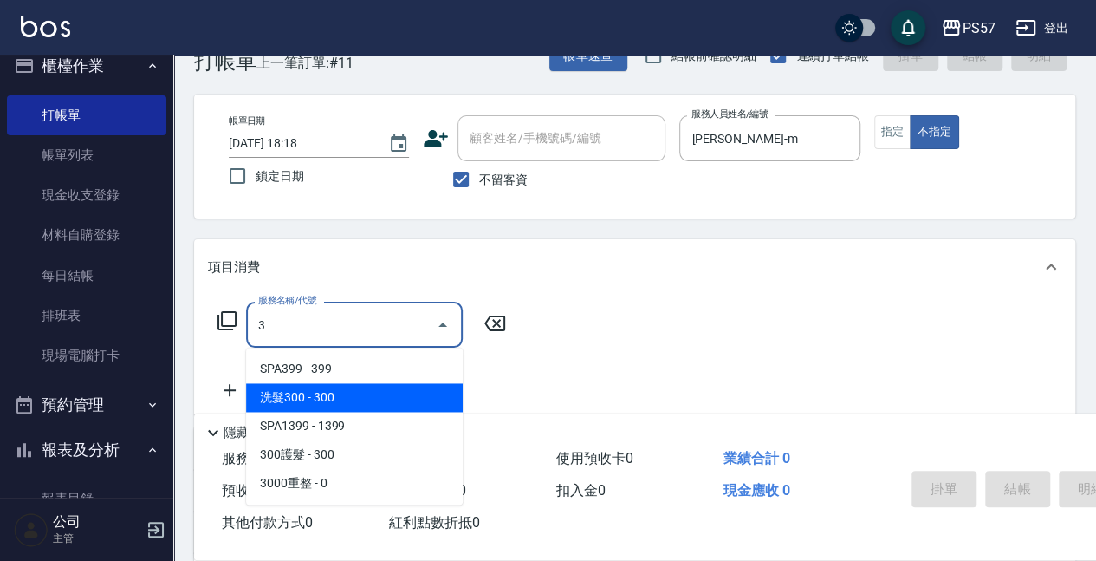
click at [322, 395] on span "洗髮300 - 300" at bounding box center [354, 397] width 217 height 29
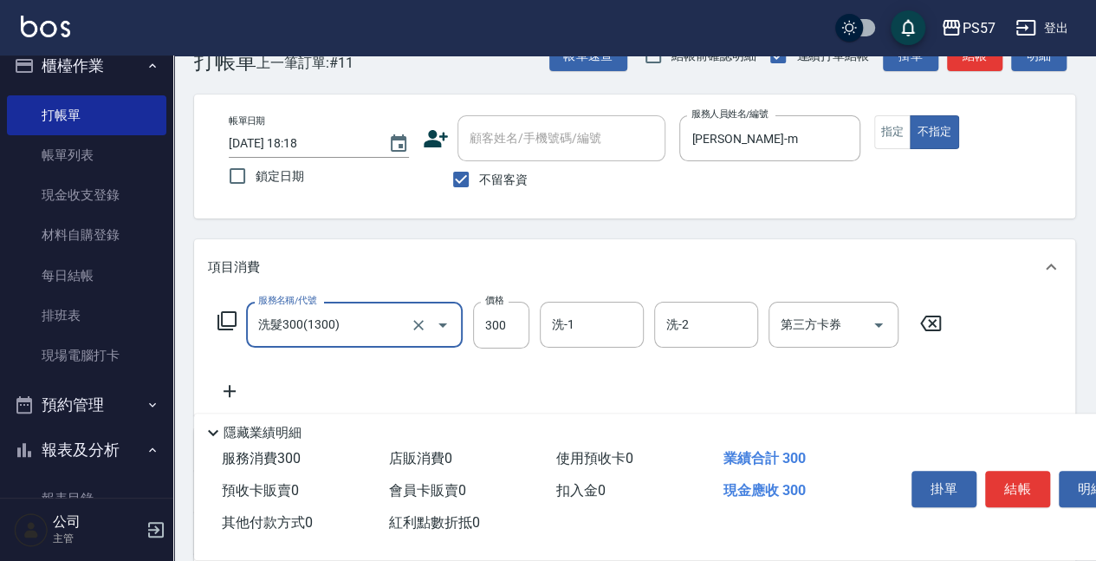
type input "洗髮300(1300)"
click at [248, 390] on icon at bounding box center [229, 390] width 43 height 21
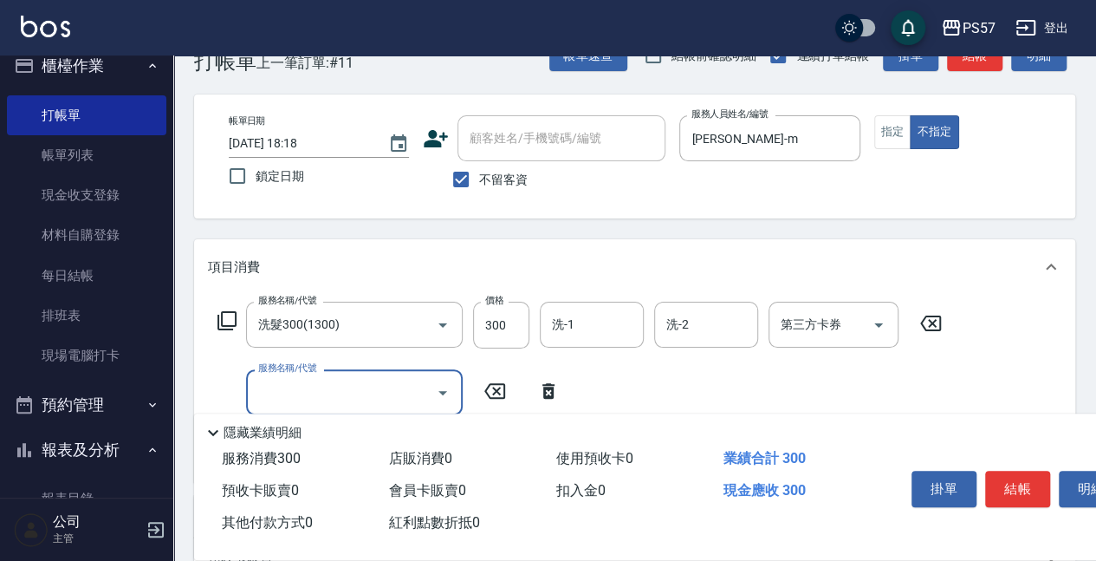
drag, startPoint x: 248, startPoint y: 390, endPoint x: 309, endPoint y: 390, distance: 61.5
click at [309, 390] on input "服務名稱/代號" at bounding box center [341, 392] width 175 height 30
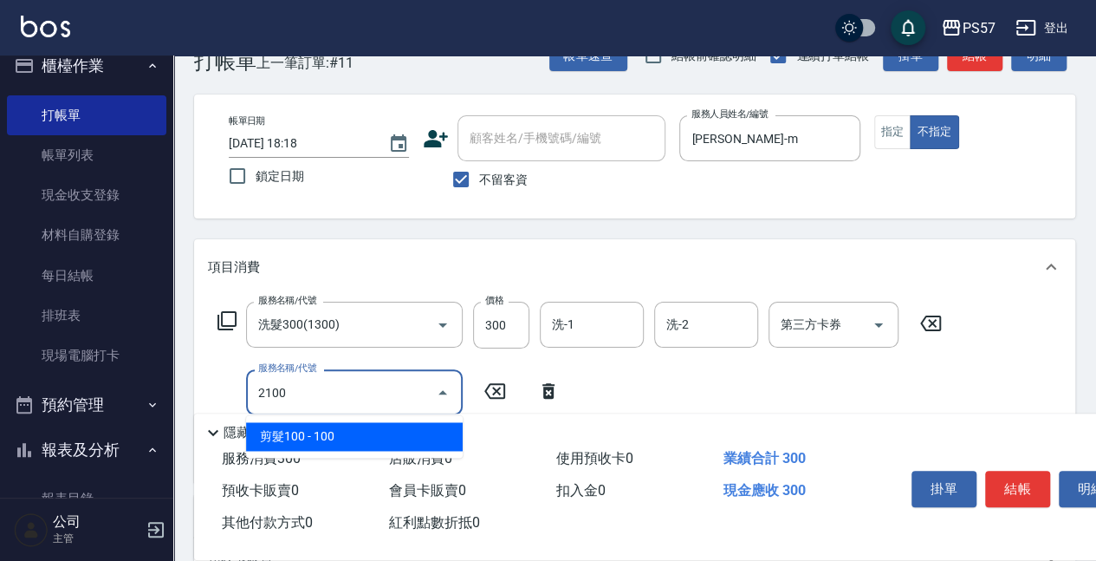
type input "剪髮100(2100)"
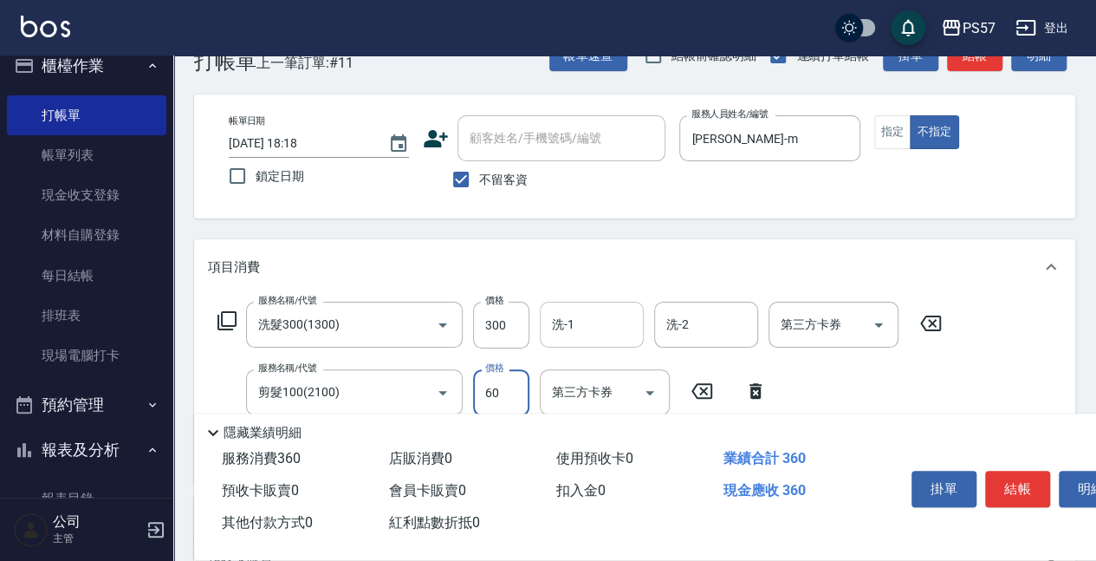
type input "60"
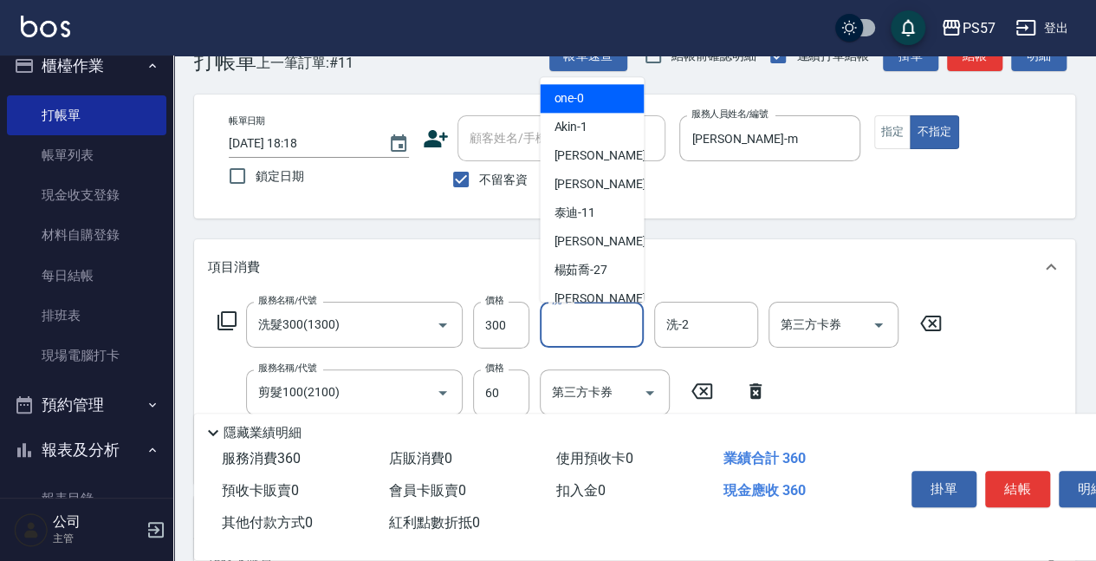
click at [585, 324] on input "洗-1" at bounding box center [592, 324] width 88 height 30
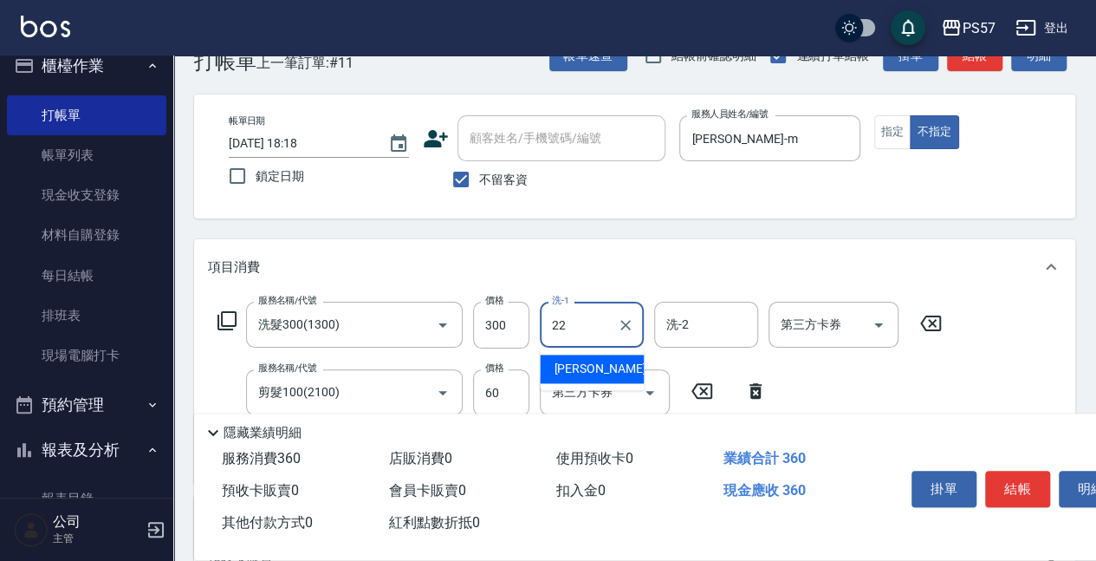
type input "[PERSON_NAME]-22"
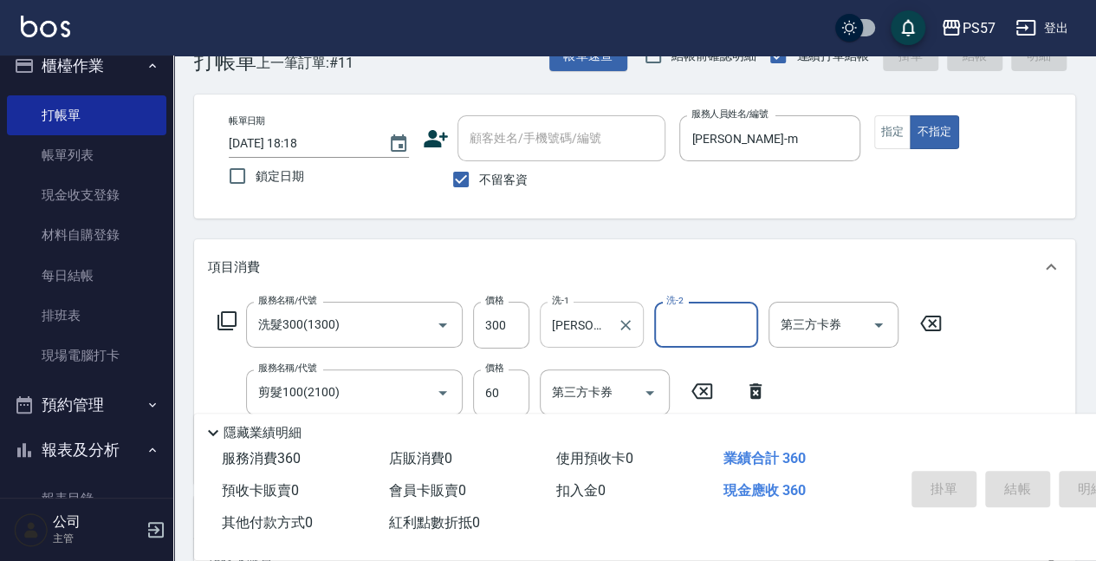
type input "[DATE] 18:19"
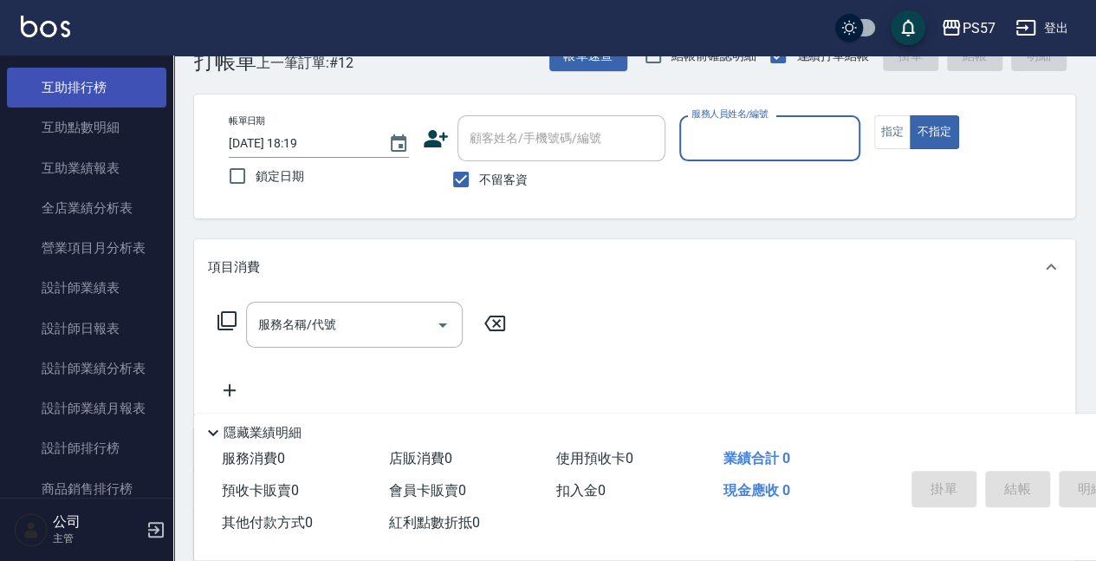
scroll to position [712, 0]
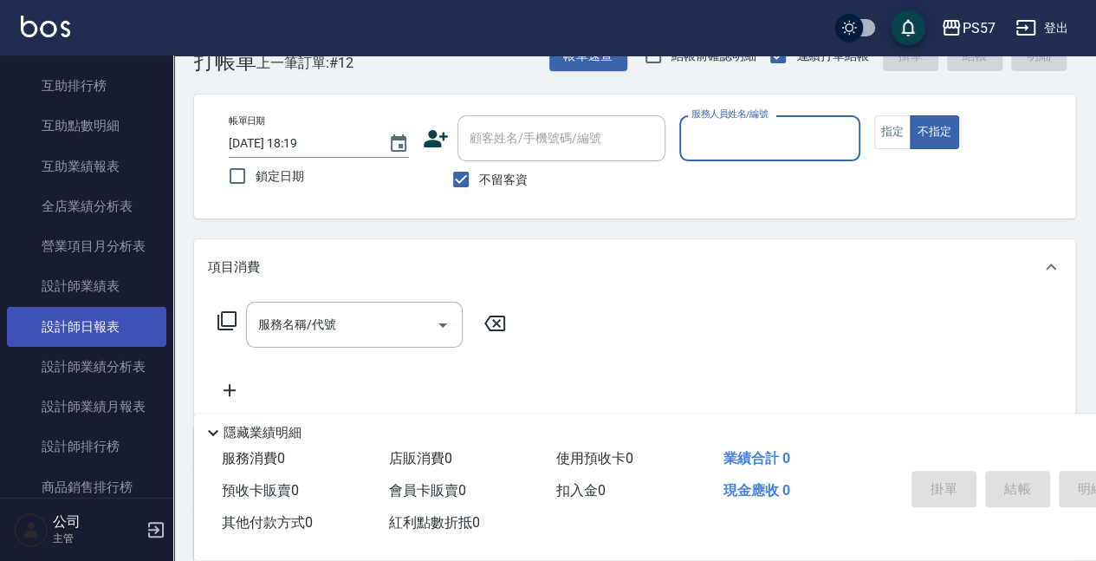
click at [94, 335] on link "設計師日報表" at bounding box center [86, 327] width 159 height 40
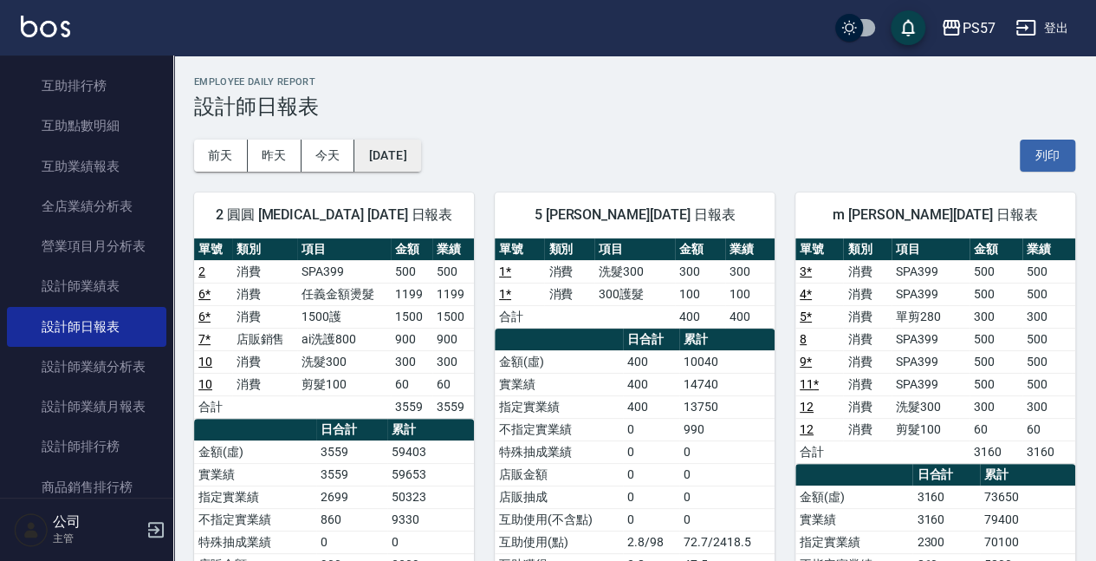
click at [393, 156] on button "[DATE]" at bounding box center [387, 156] width 66 height 32
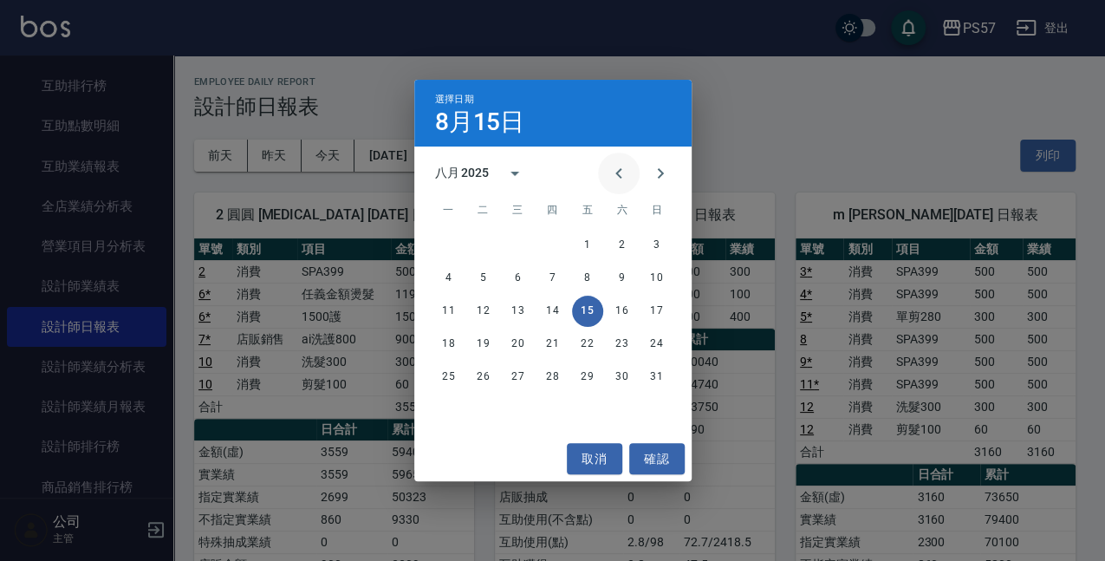
click at [615, 168] on icon "Previous month" at bounding box center [618, 173] width 21 height 21
click at [527, 312] on button "16" at bounding box center [518, 311] width 31 height 31
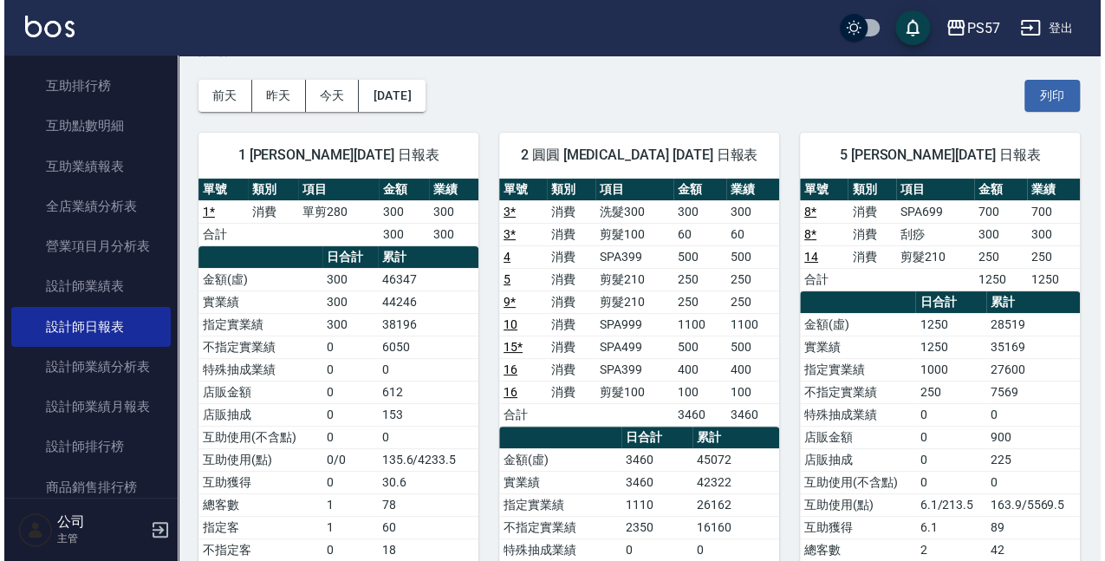
scroll to position [57, 0]
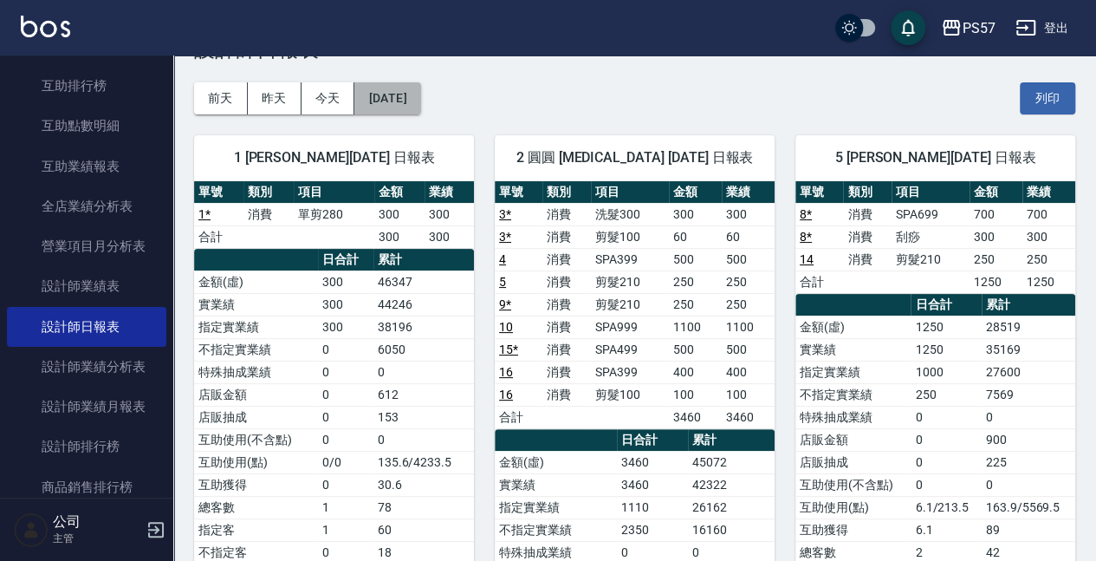
click at [400, 85] on button "[DATE]" at bounding box center [387, 98] width 66 height 32
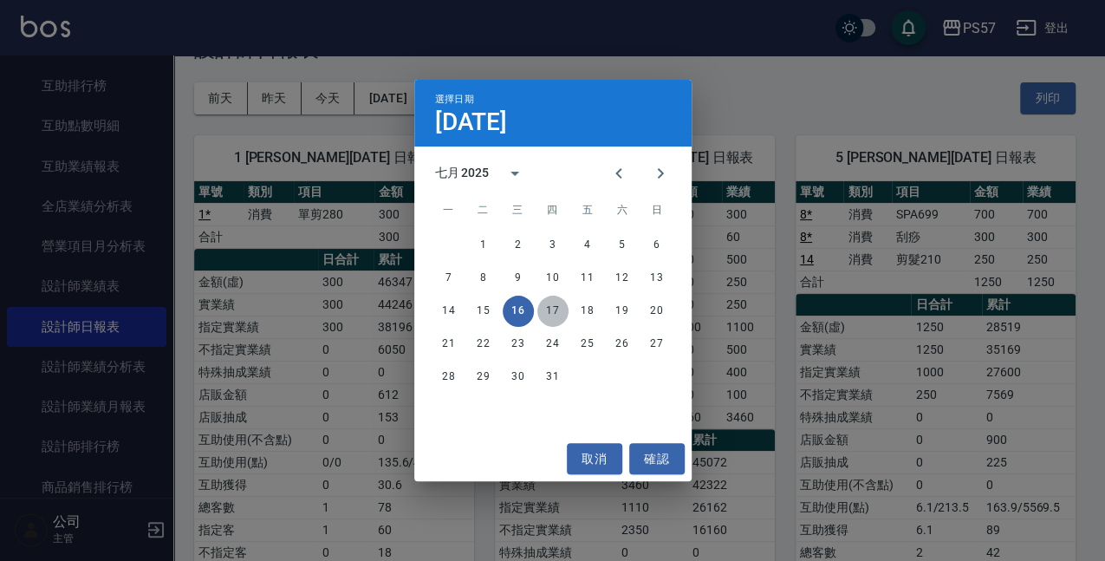
click at [554, 308] on button "17" at bounding box center [552, 311] width 31 height 31
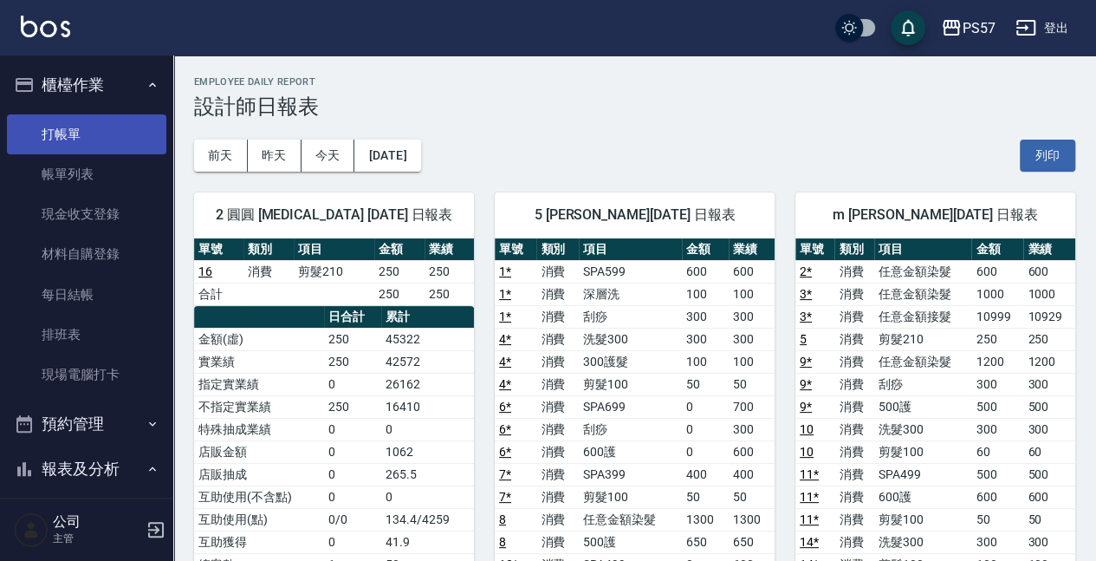
click at [88, 137] on link "打帳單" at bounding box center [86, 134] width 159 height 40
